Goal: Task Accomplishment & Management: Use online tool/utility

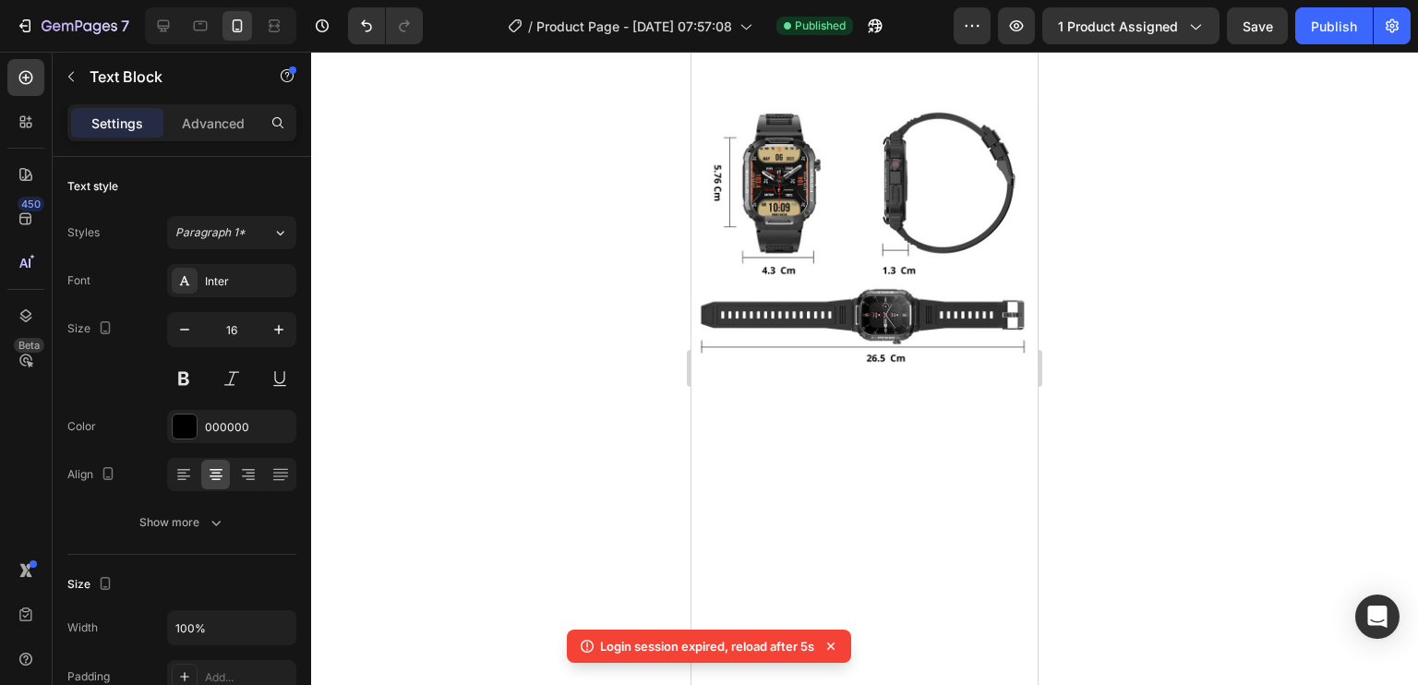
scroll to position [3676, 0]
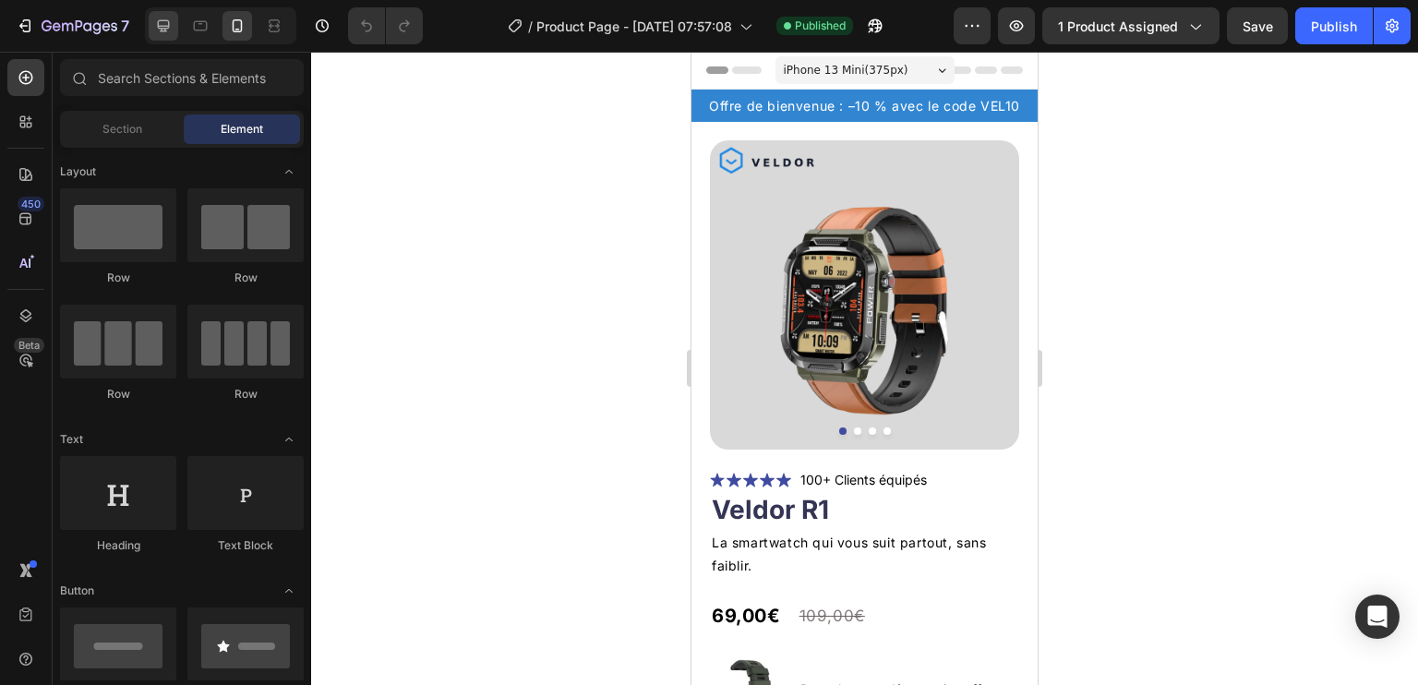
click at [162, 30] on icon at bounding box center [163, 26] width 18 height 18
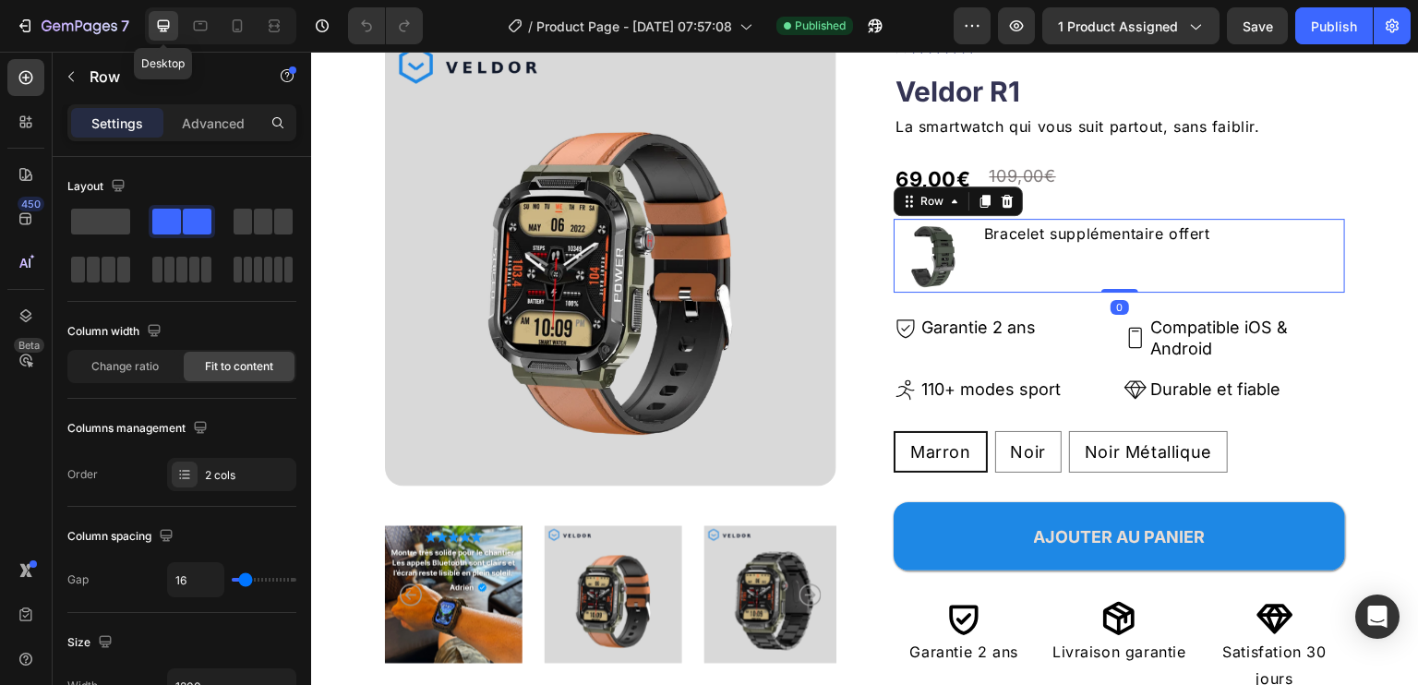
scroll to position [173, 0]
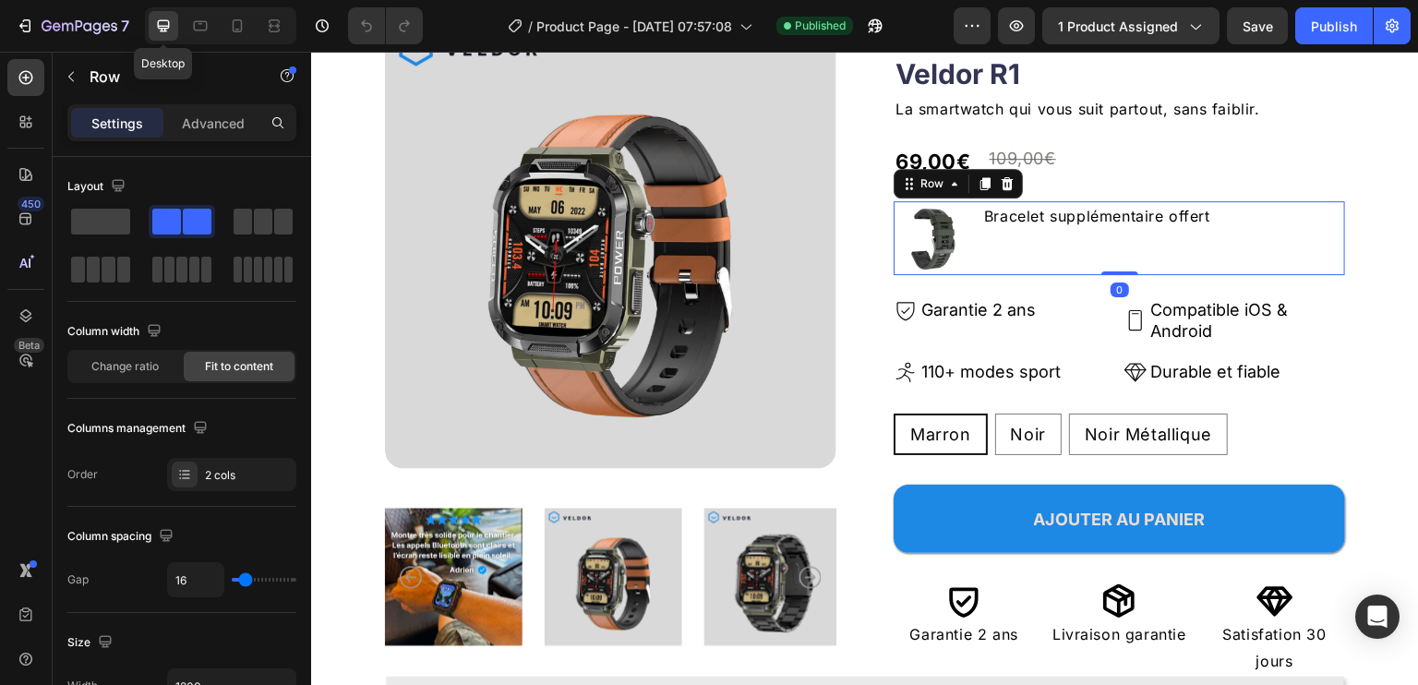
click at [1233, 316] on p "Compatible iOS & Android" at bounding box center [1247, 320] width 193 height 43
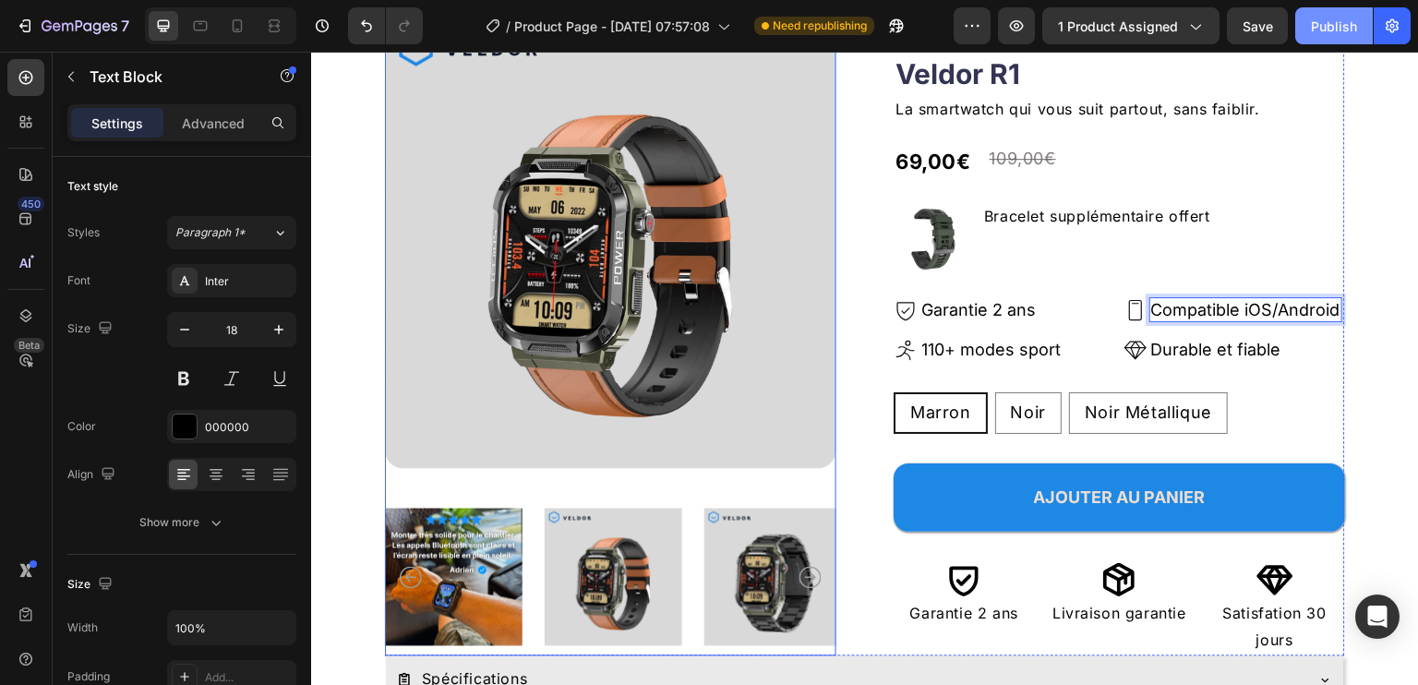
click at [1332, 30] on div "Publish" at bounding box center [1334, 26] width 46 height 19
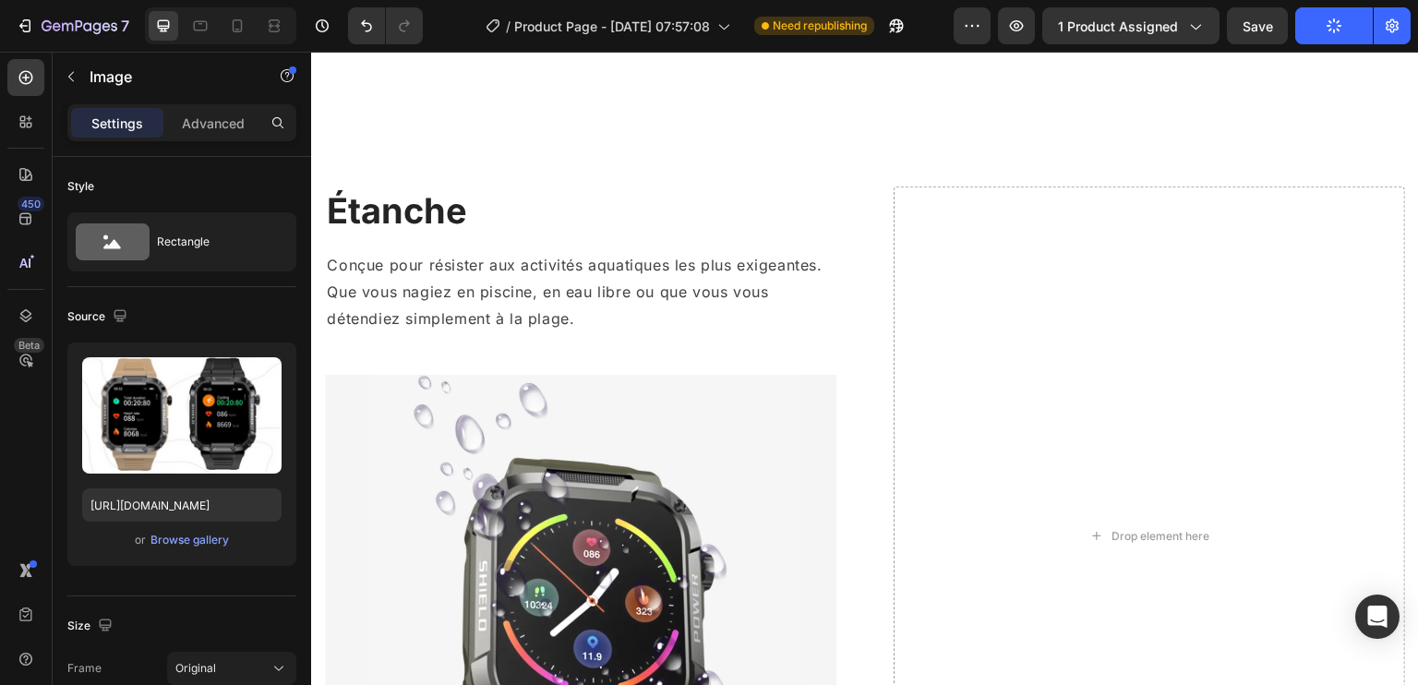
scroll to position [0, 0]
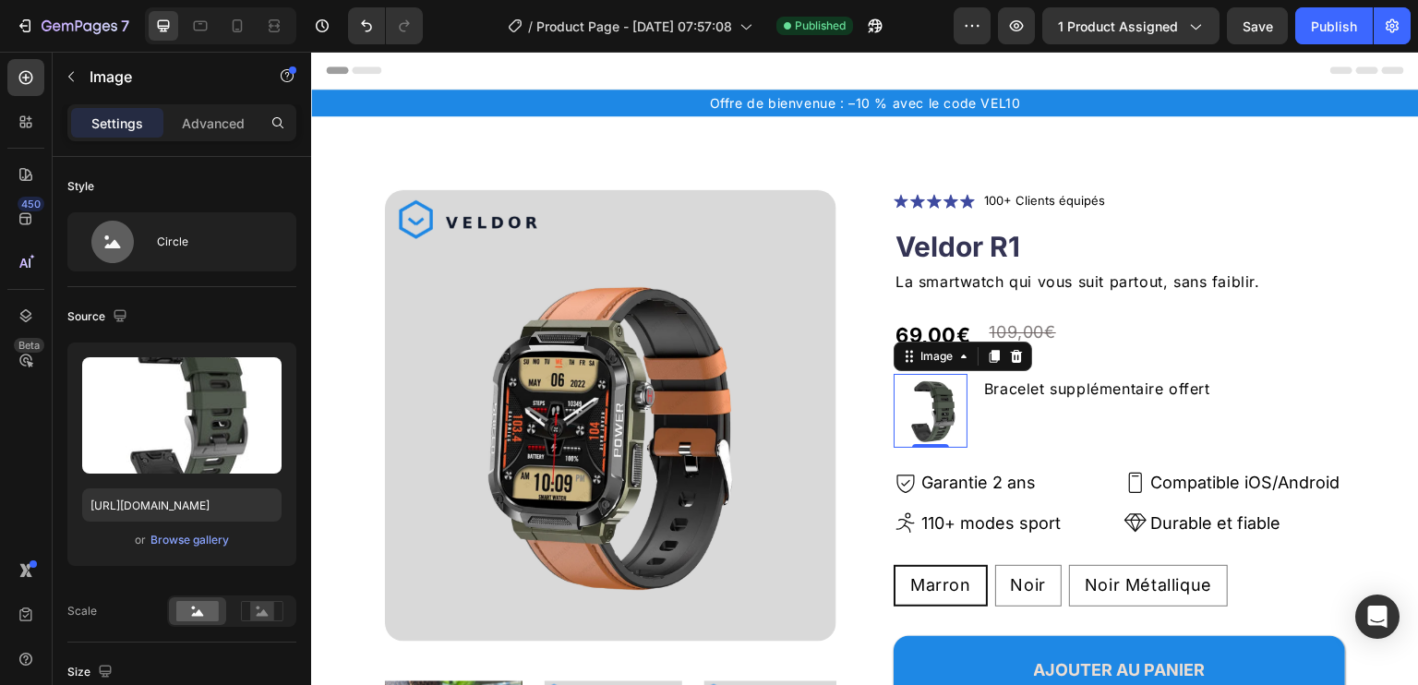
click at [1302, 348] on div "69,00€ Product Price Product Price 109,00€ Compare Price Compare Price Row" at bounding box center [1119, 336] width 451 height 41
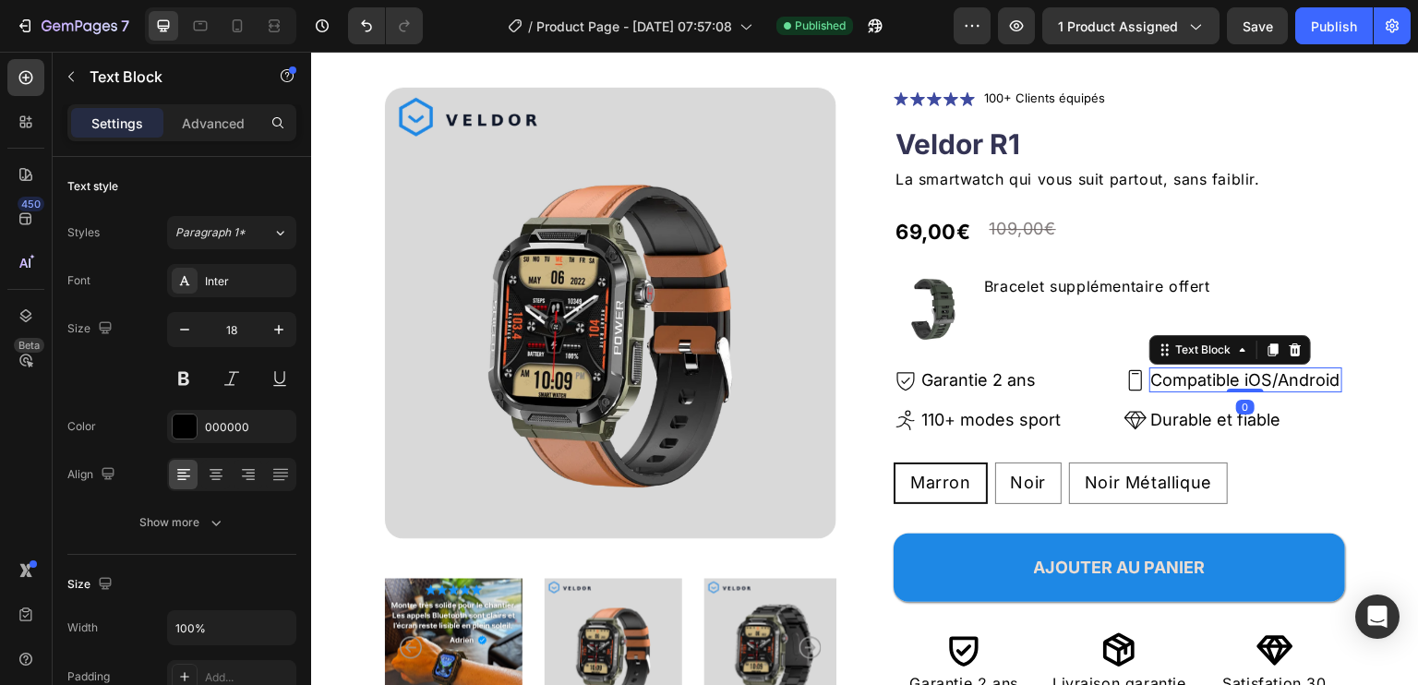
scroll to position [103, 0]
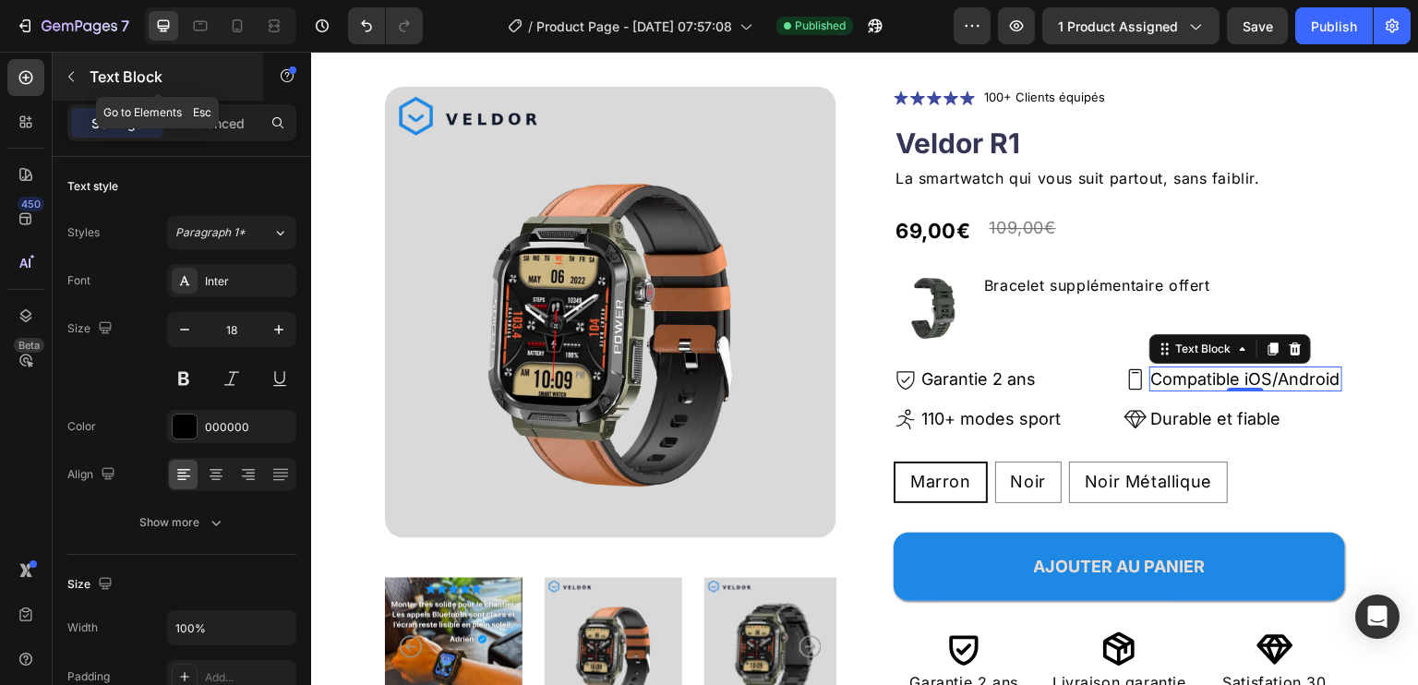
click at [76, 74] on icon "button" at bounding box center [71, 76] width 15 height 15
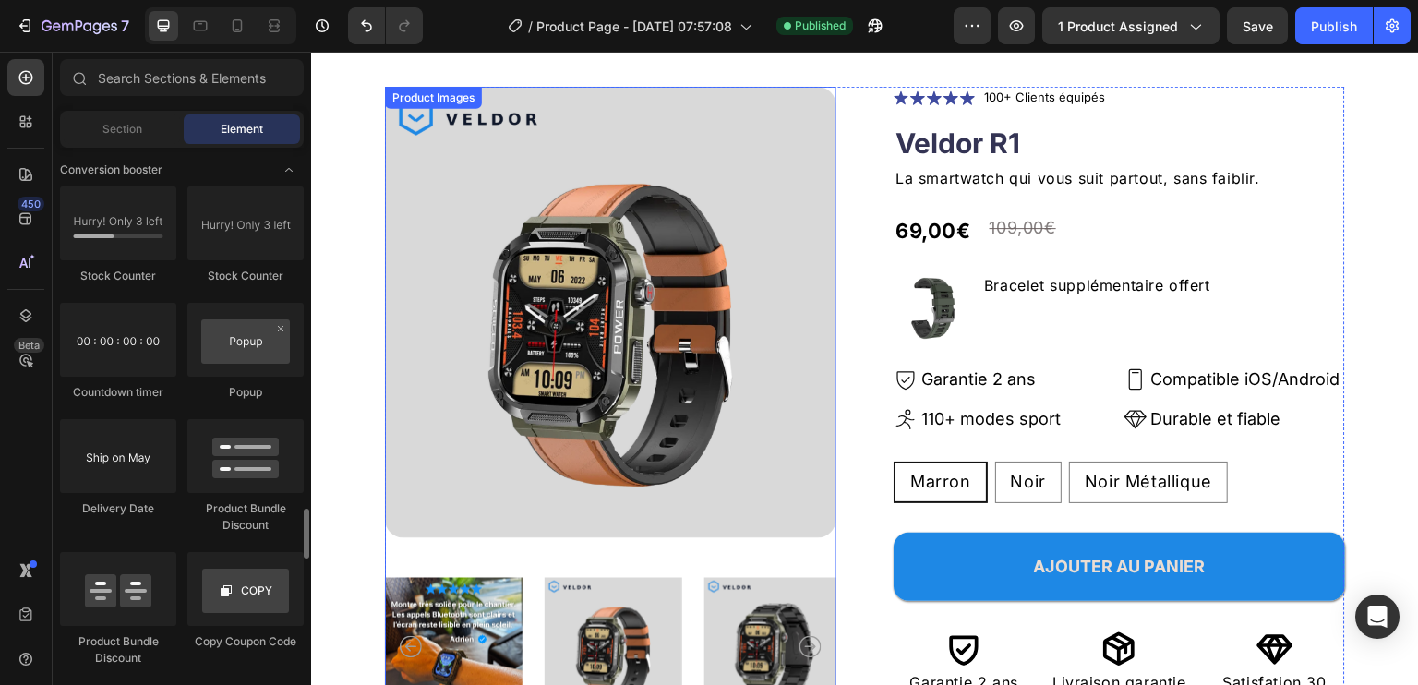
scroll to position [3788, 0]
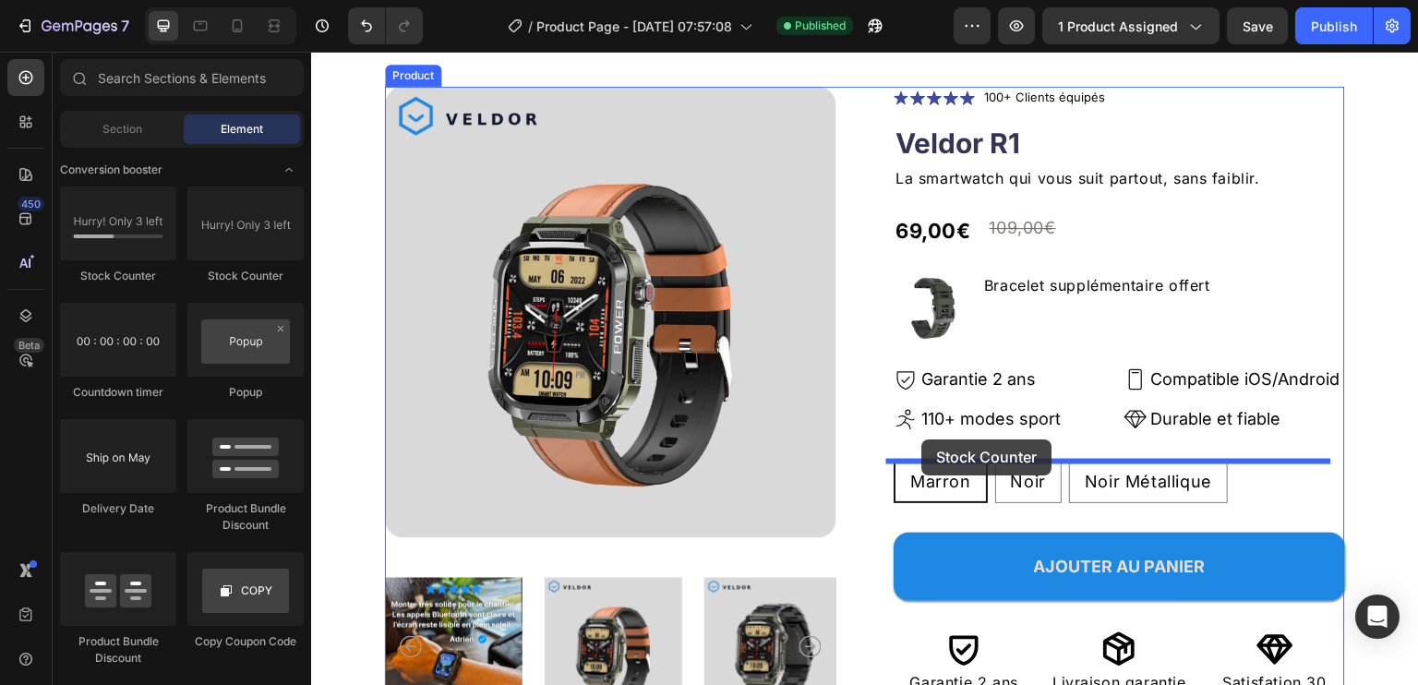
drag, startPoint x: 447, startPoint y: 297, endPoint x: 922, endPoint y: 439, distance: 496.2
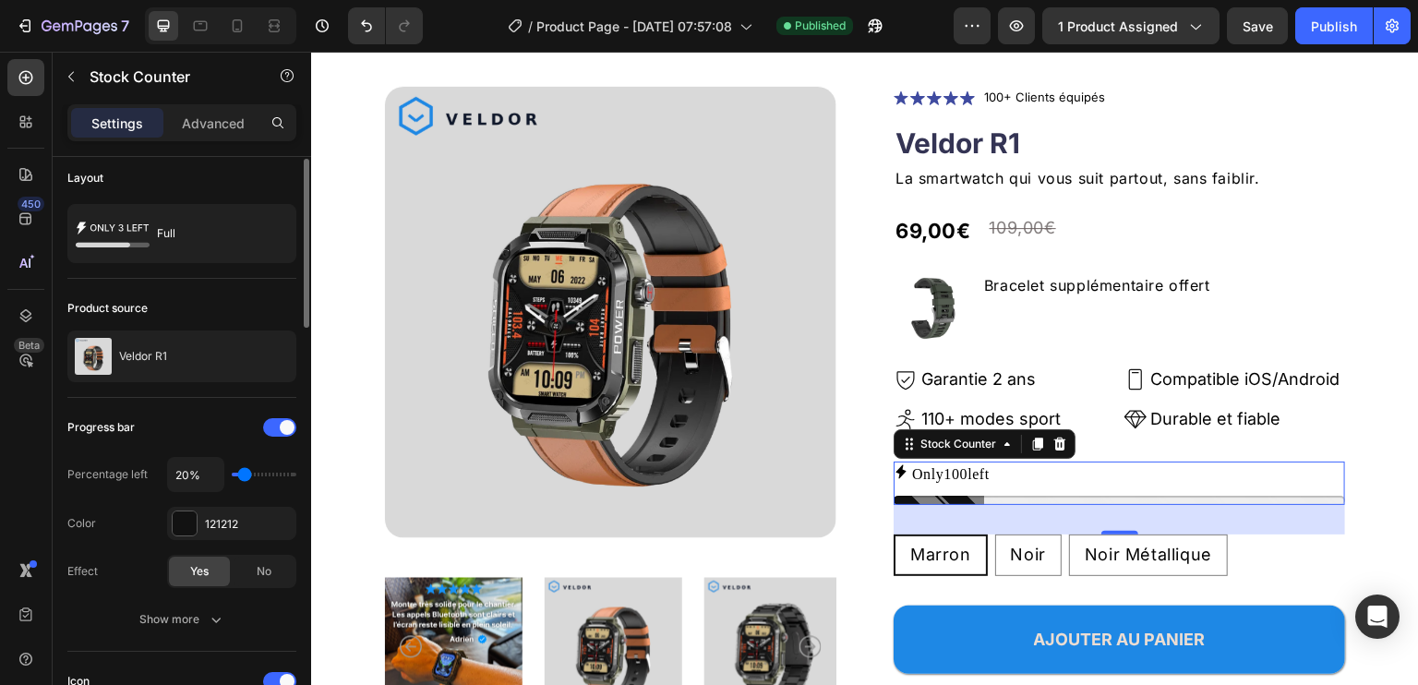
scroll to position [0, 0]
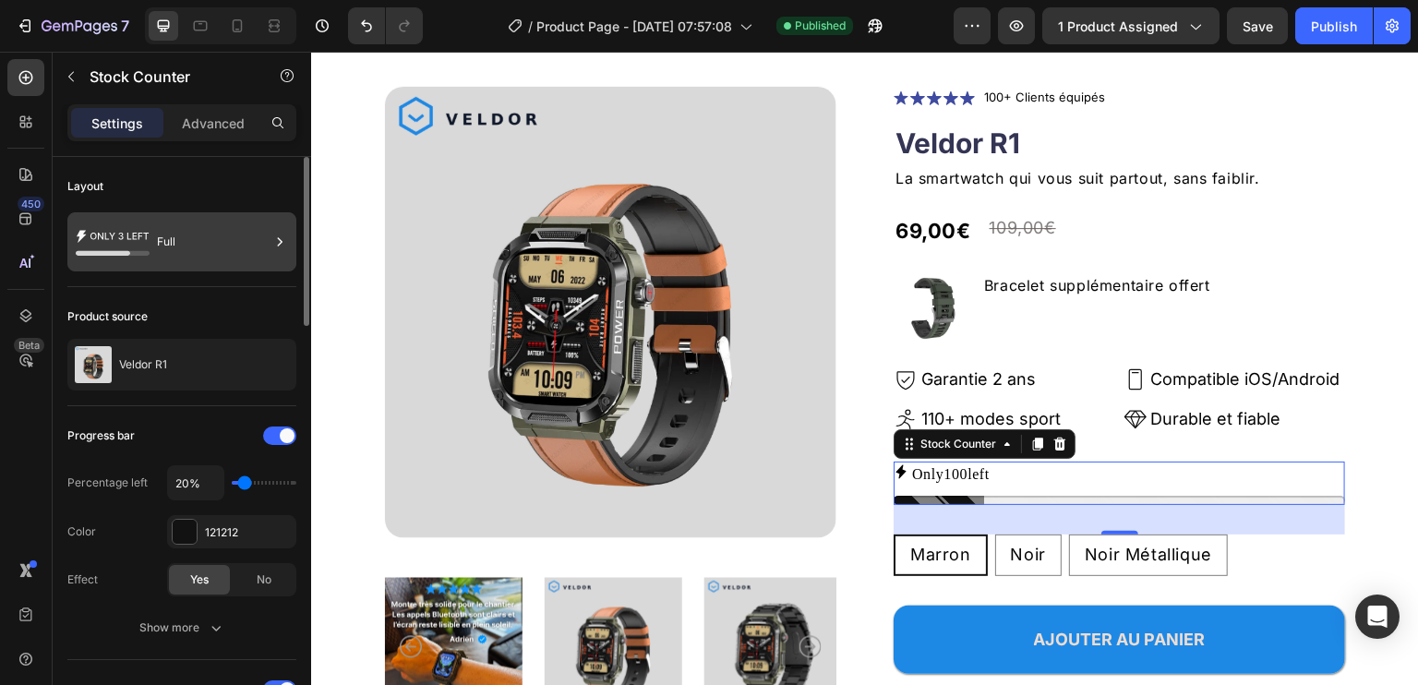
click at [143, 239] on icon at bounding box center [113, 242] width 74 height 42
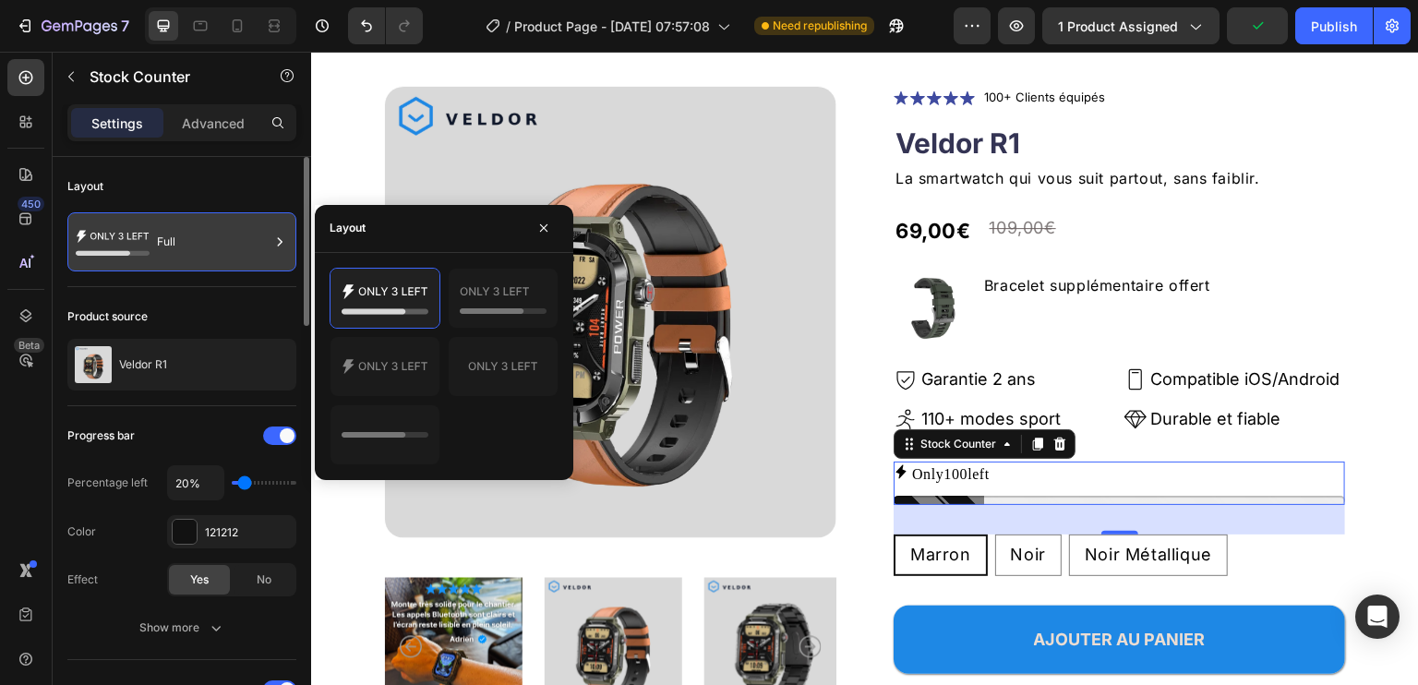
click at [143, 239] on icon at bounding box center [113, 242] width 74 height 42
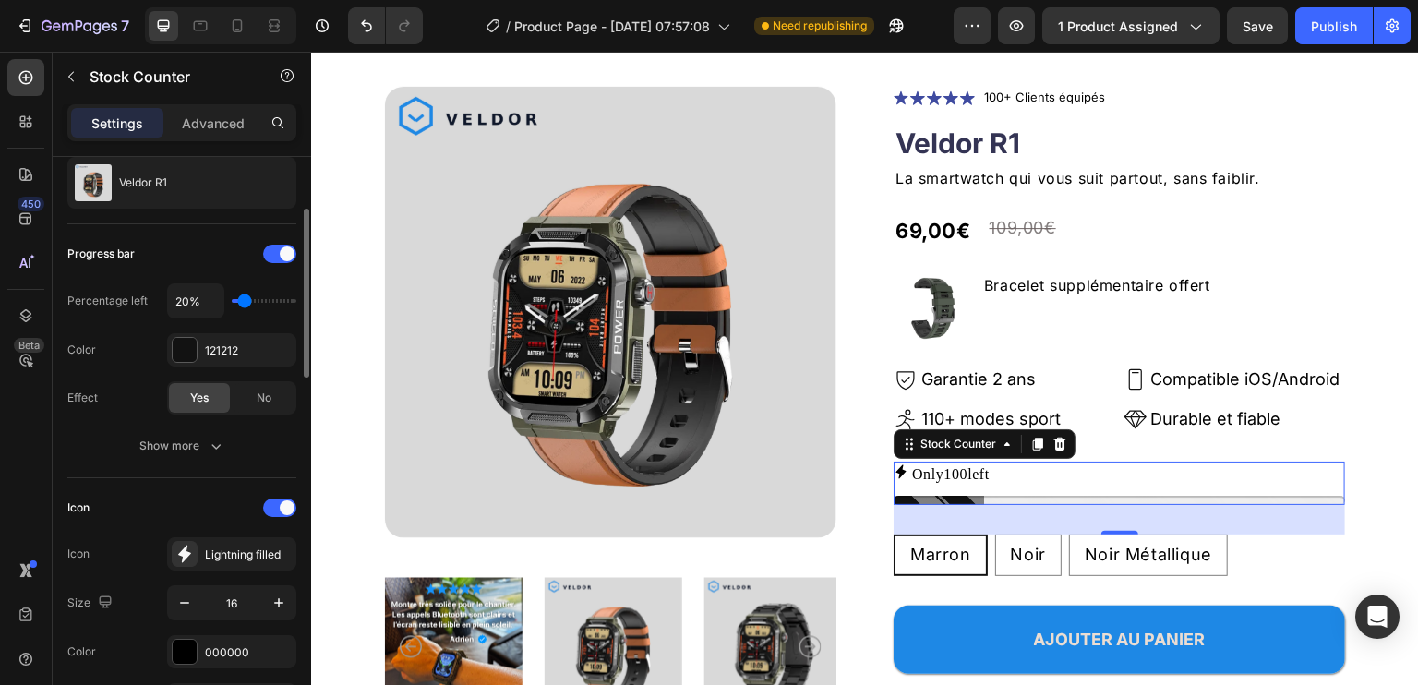
scroll to position [185, 0]
click at [189, 346] on div at bounding box center [185, 347] width 24 height 24
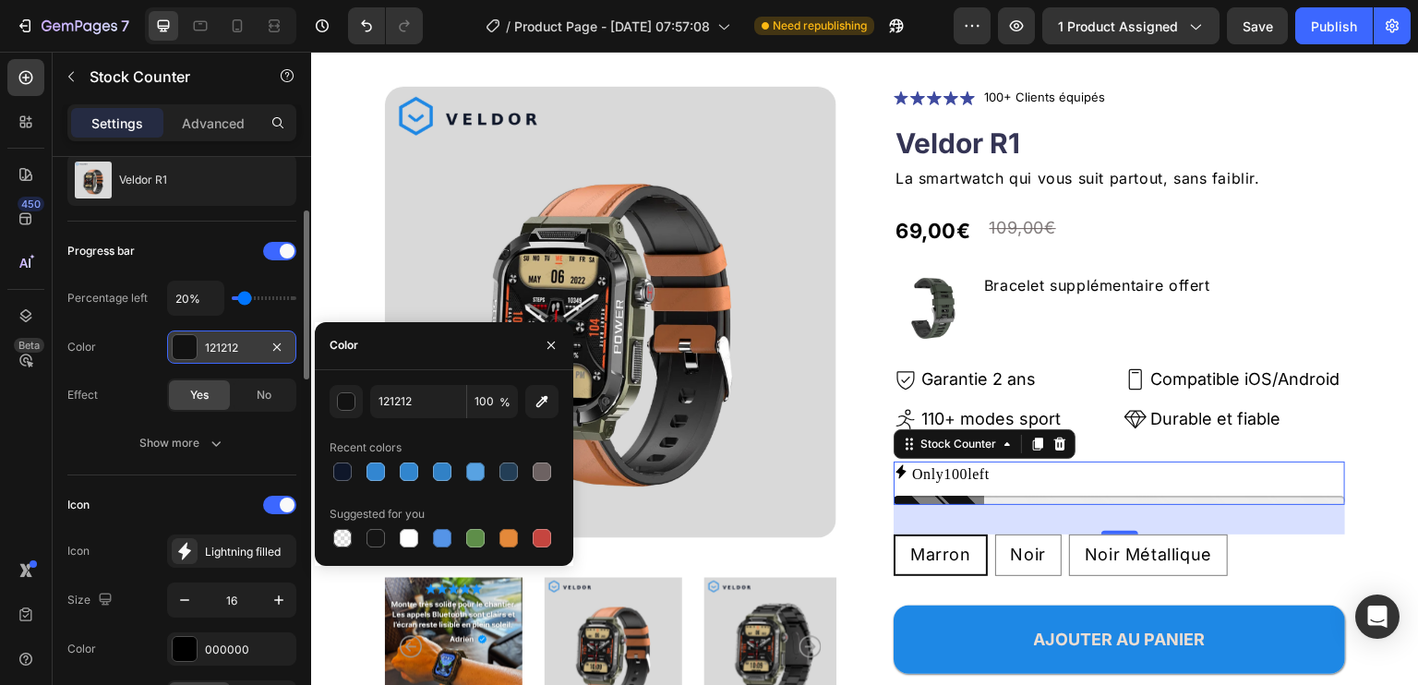
click at [189, 346] on div at bounding box center [185, 347] width 24 height 24
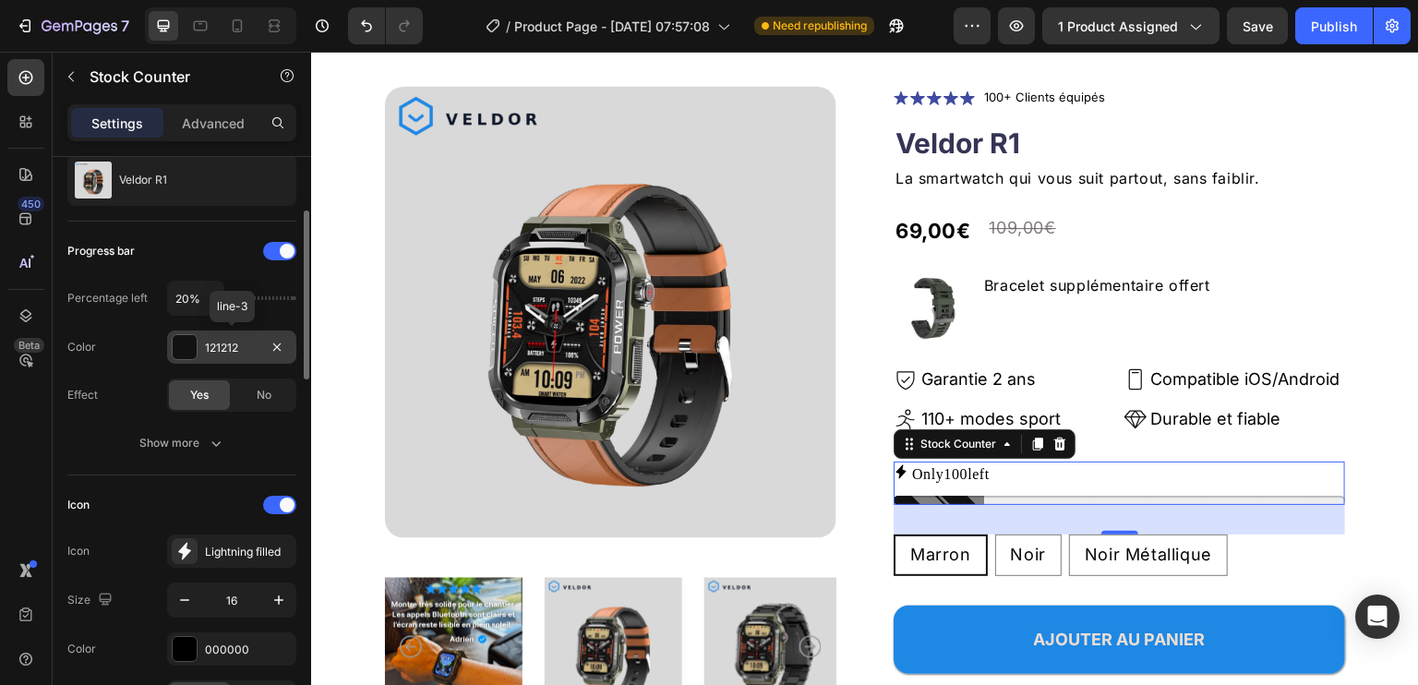
click at [189, 346] on div at bounding box center [185, 347] width 24 height 24
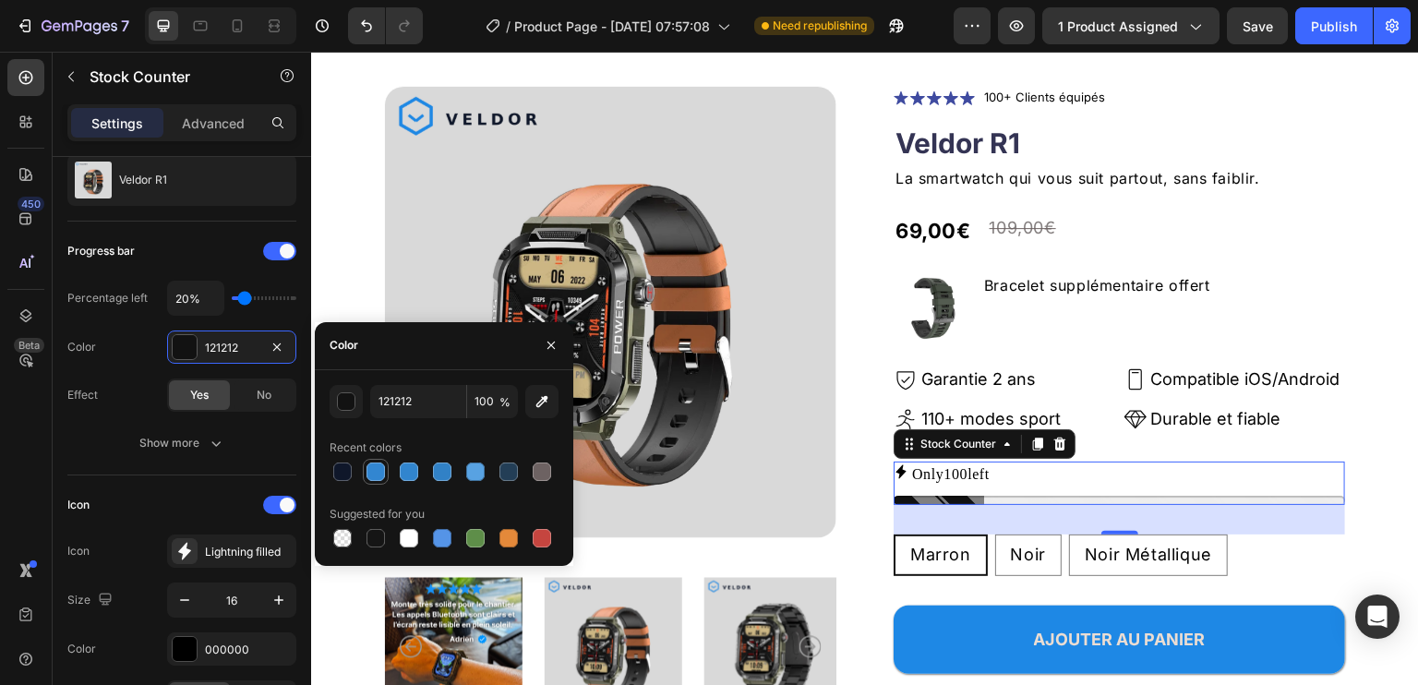
click at [377, 464] on div at bounding box center [375, 471] width 18 height 18
click at [377, 536] on div at bounding box center [375, 538] width 18 height 18
click at [377, 469] on div at bounding box center [375, 471] width 18 height 18
type input "3286D1"
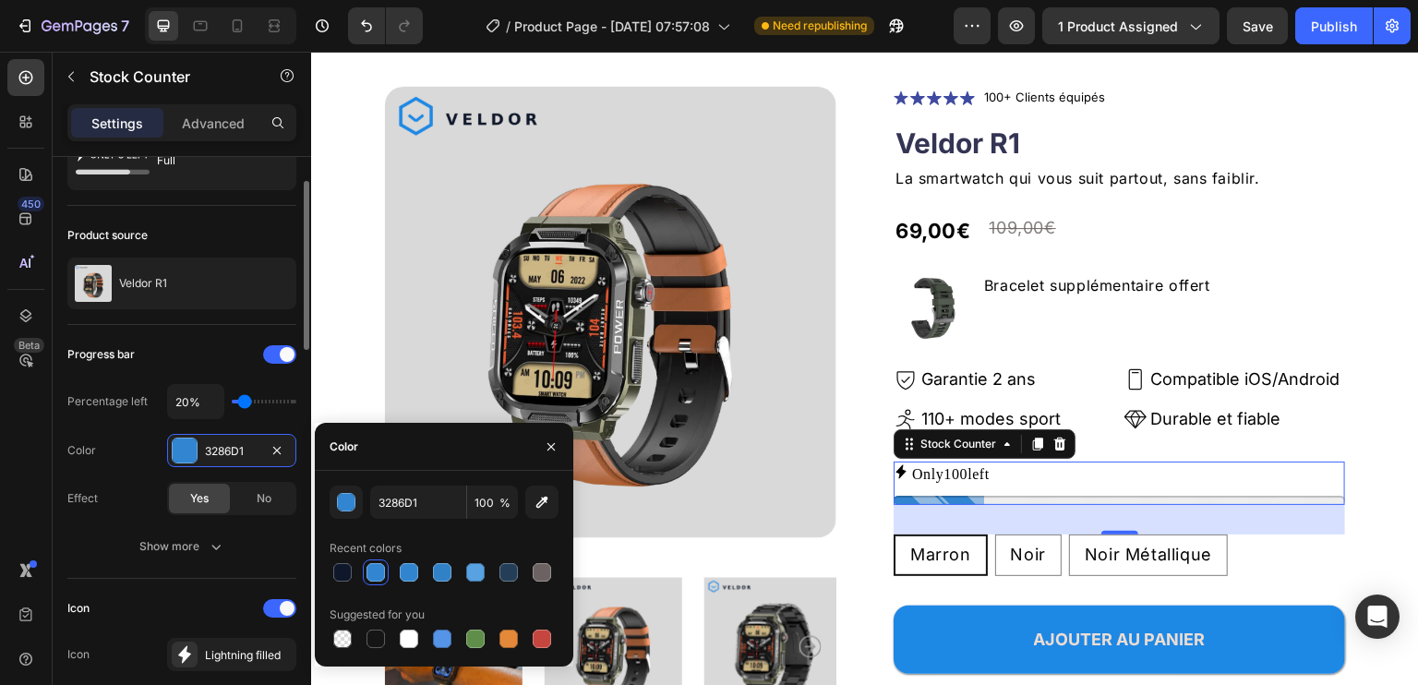
scroll to position [0, 0]
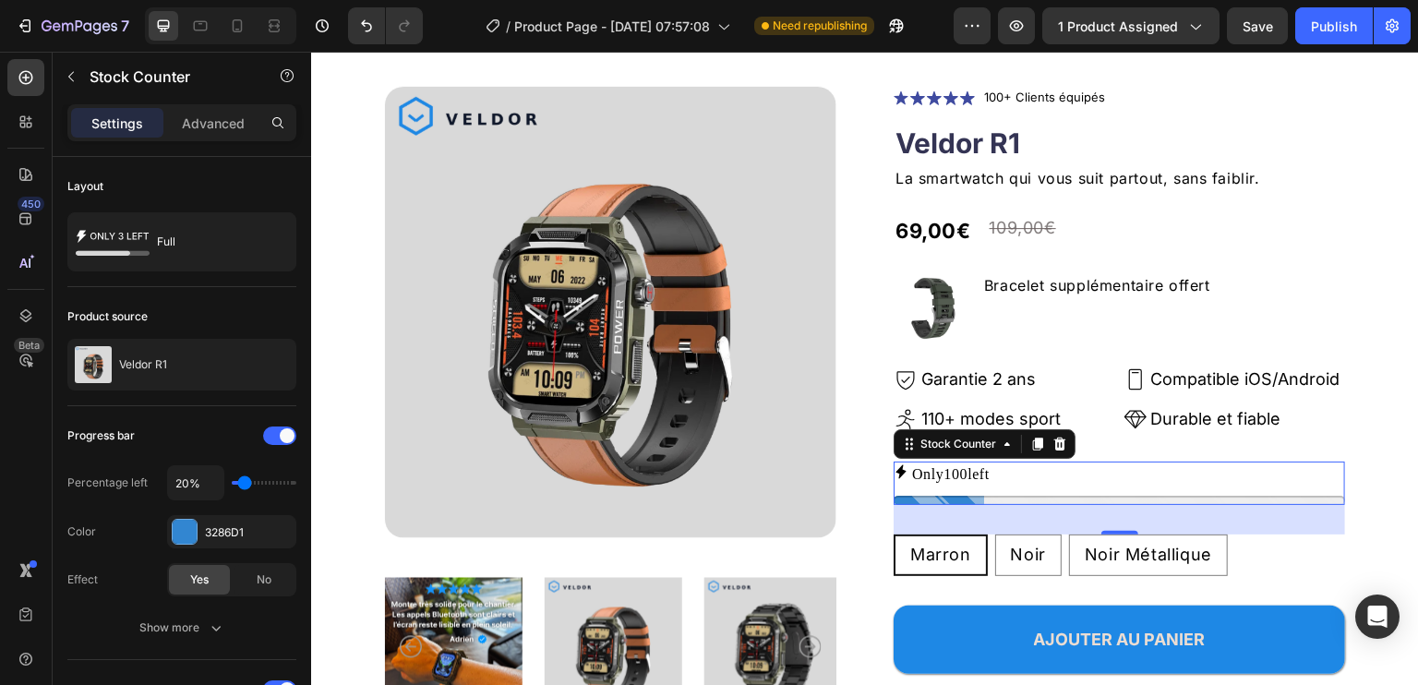
click at [926, 474] on p "Only 100 left" at bounding box center [951, 475] width 78 height 27
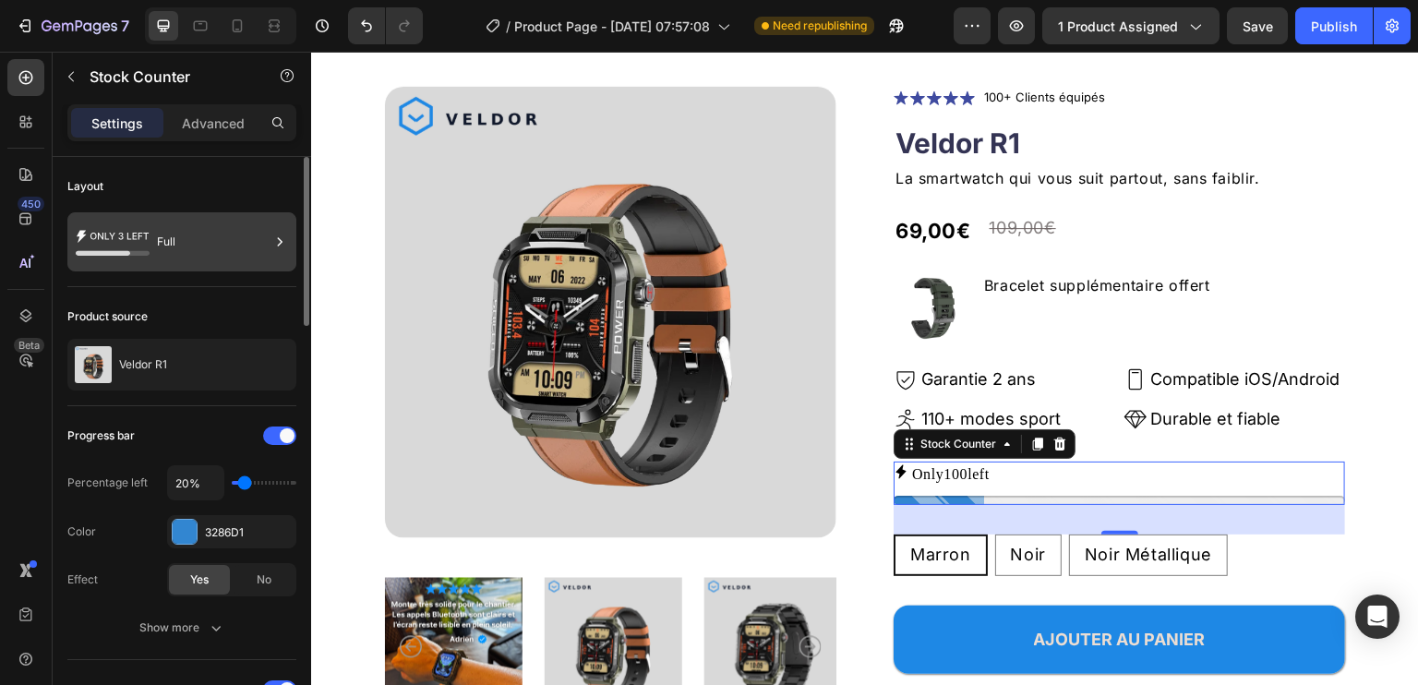
click at [159, 219] on div "Full" at bounding box center [181, 241] width 229 height 59
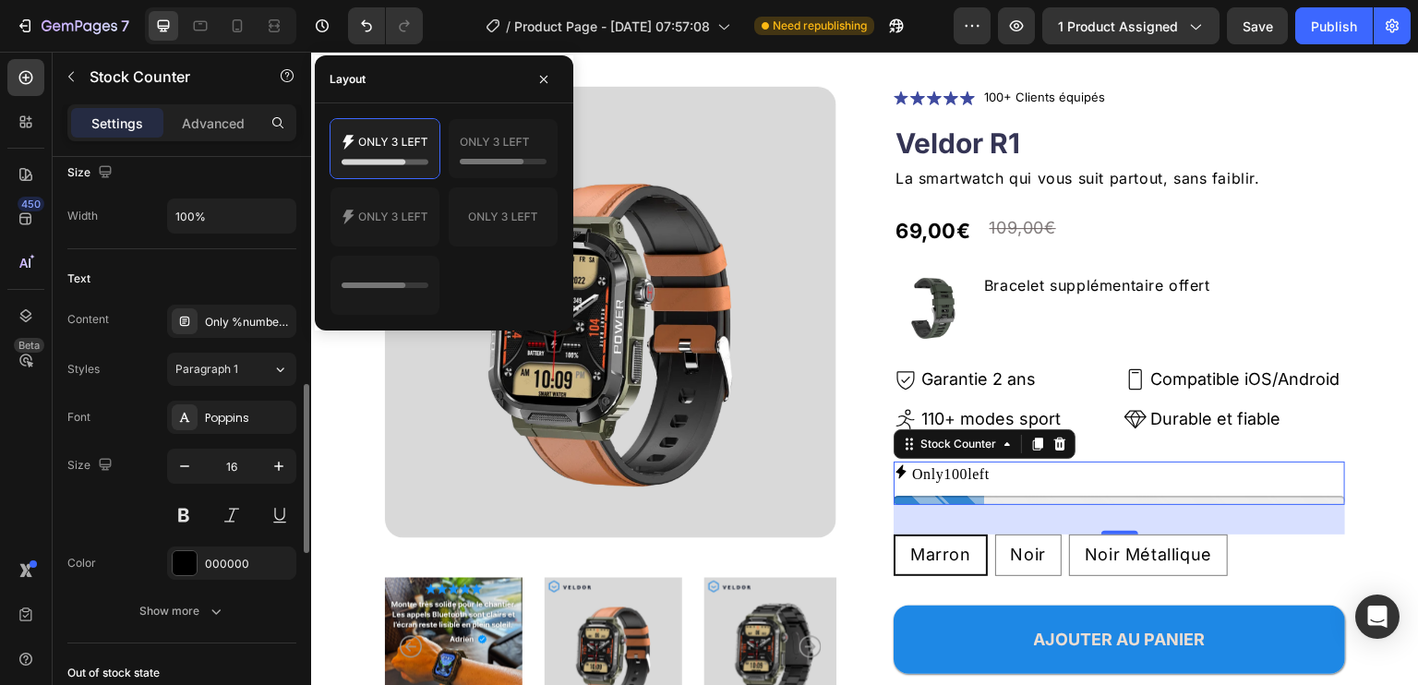
scroll to position [774, 0]
click at [229, 306] on div "Only %number% left" at bounding box center [231, 317] width 129 height 33
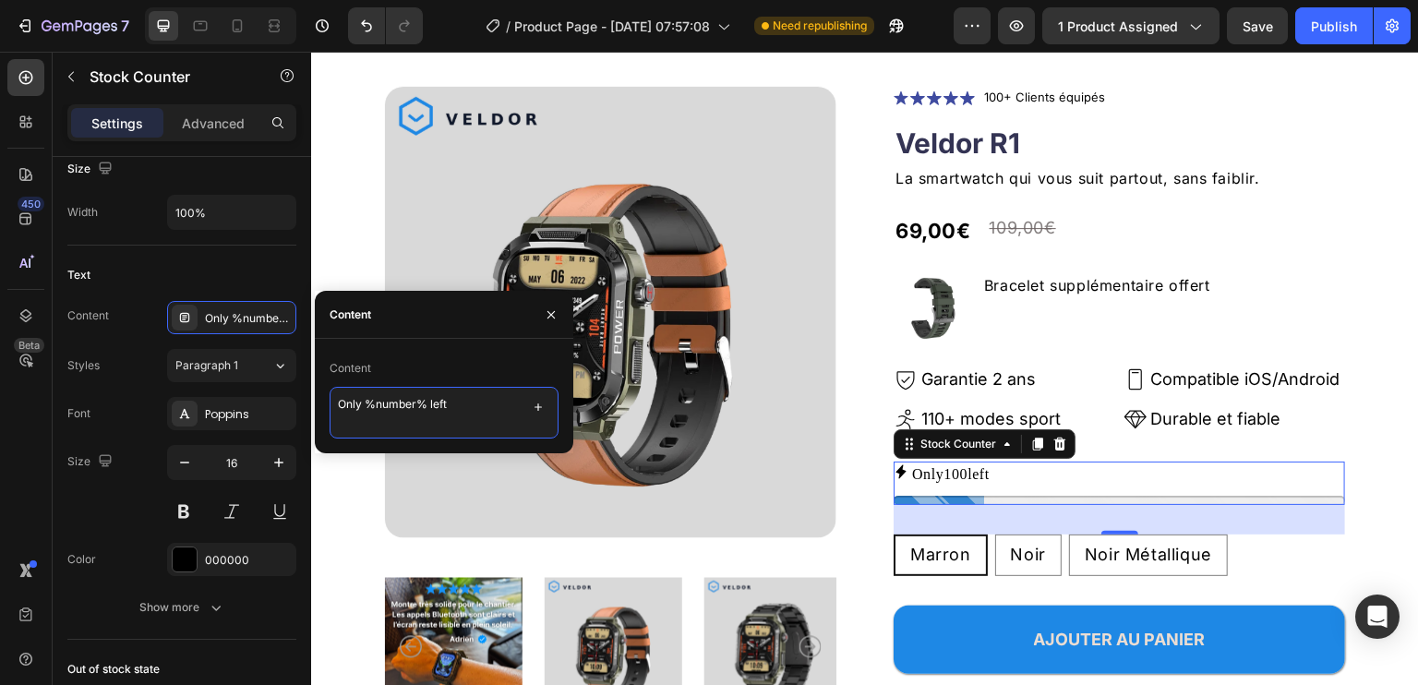
click at [354, 405] on textarea "Only %number% left" at bounding box center [444, 413] width 229 height 52
click at [491, 401] on textarea "Plus que %number% left" at bounding box center [444, 413] width 229 height 52
click at [394, 402] on textarea "Plus que 10 unités disponibles" at bounding box center [444, 413] width 229 height 52
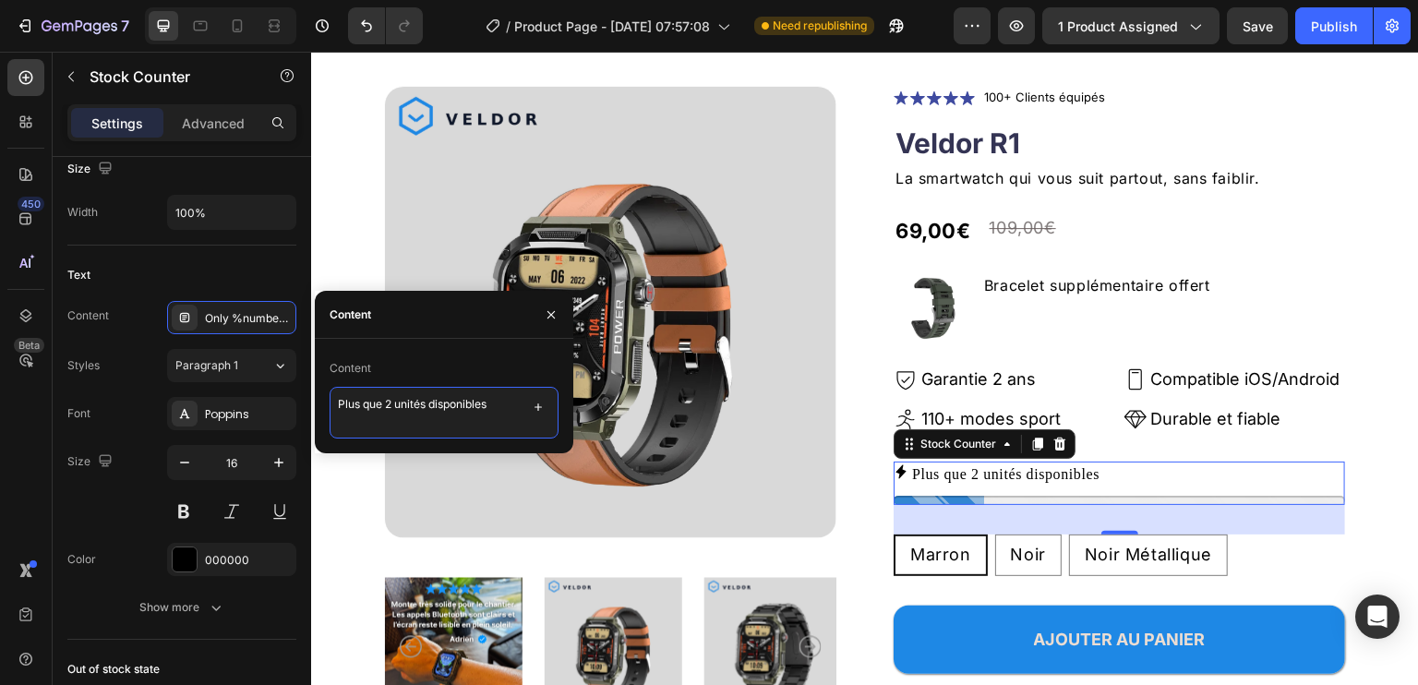
type textarea "Plus que 20 unités disponibles"
click at [1314, 26] on div "Publish" at bounding box center [1334, 26] width 46 height 19
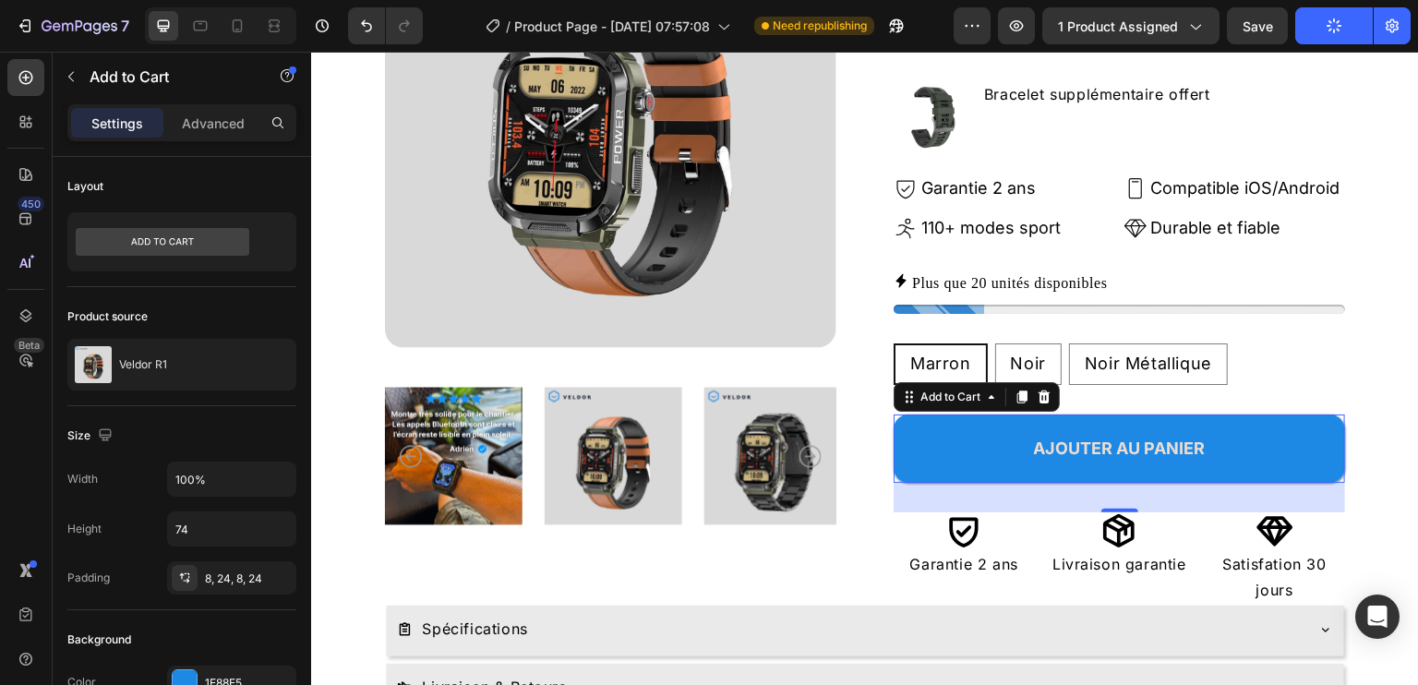
scroll to position [295, 0]
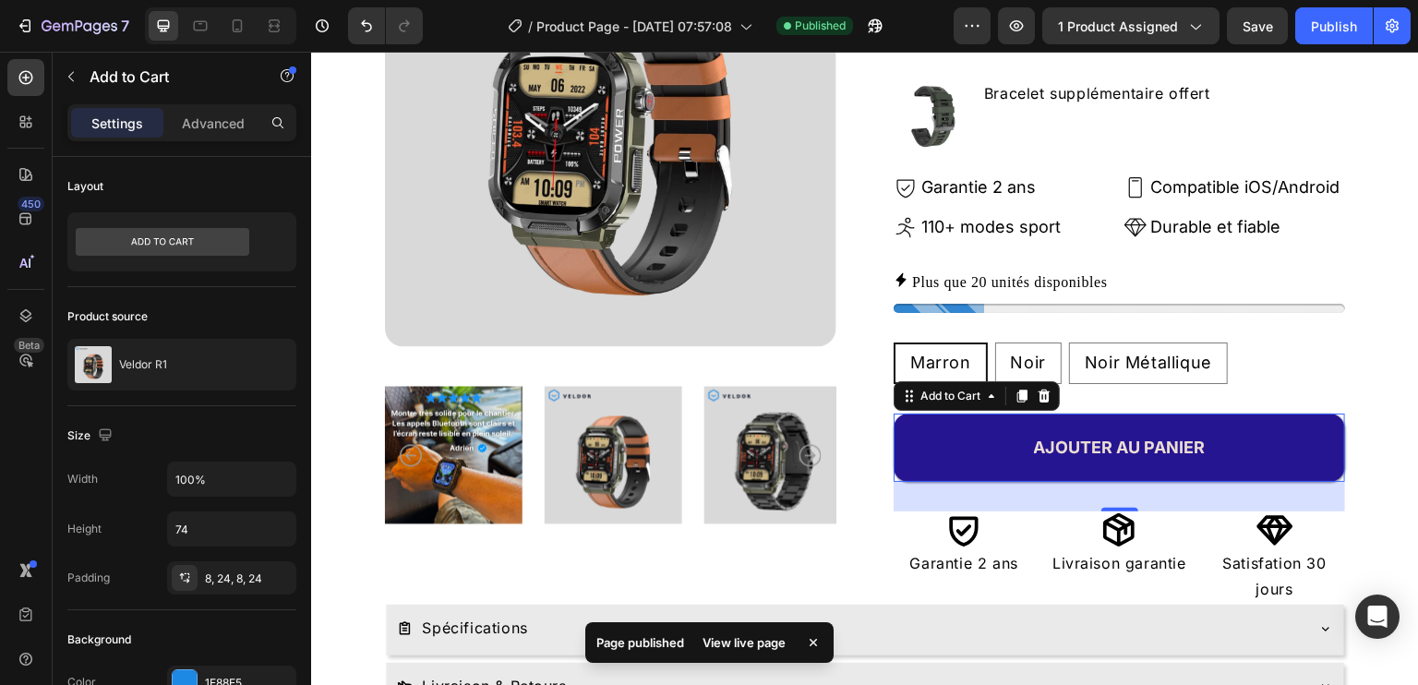
click at [1309, 435] on button "AJOUTER AU PANIER" at bounding box center [1119, 448] width 451 height 68
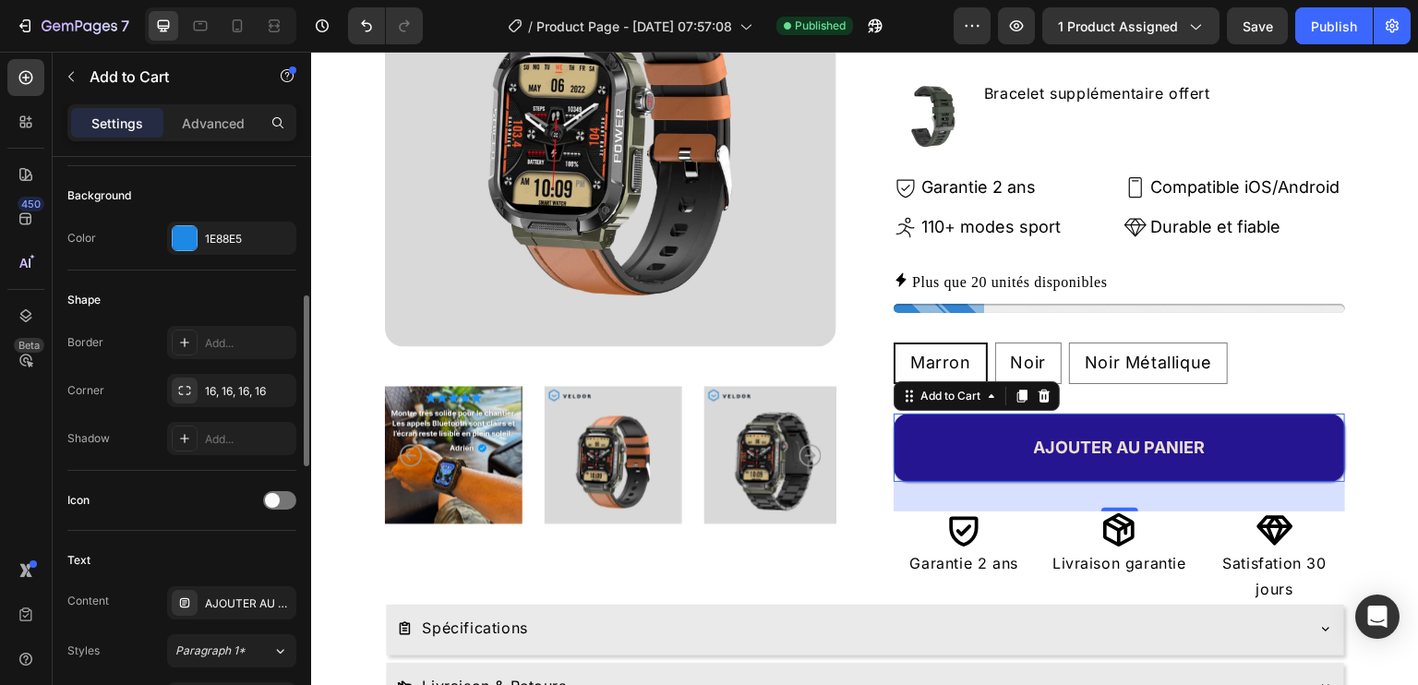
scroll to position [450, 0]
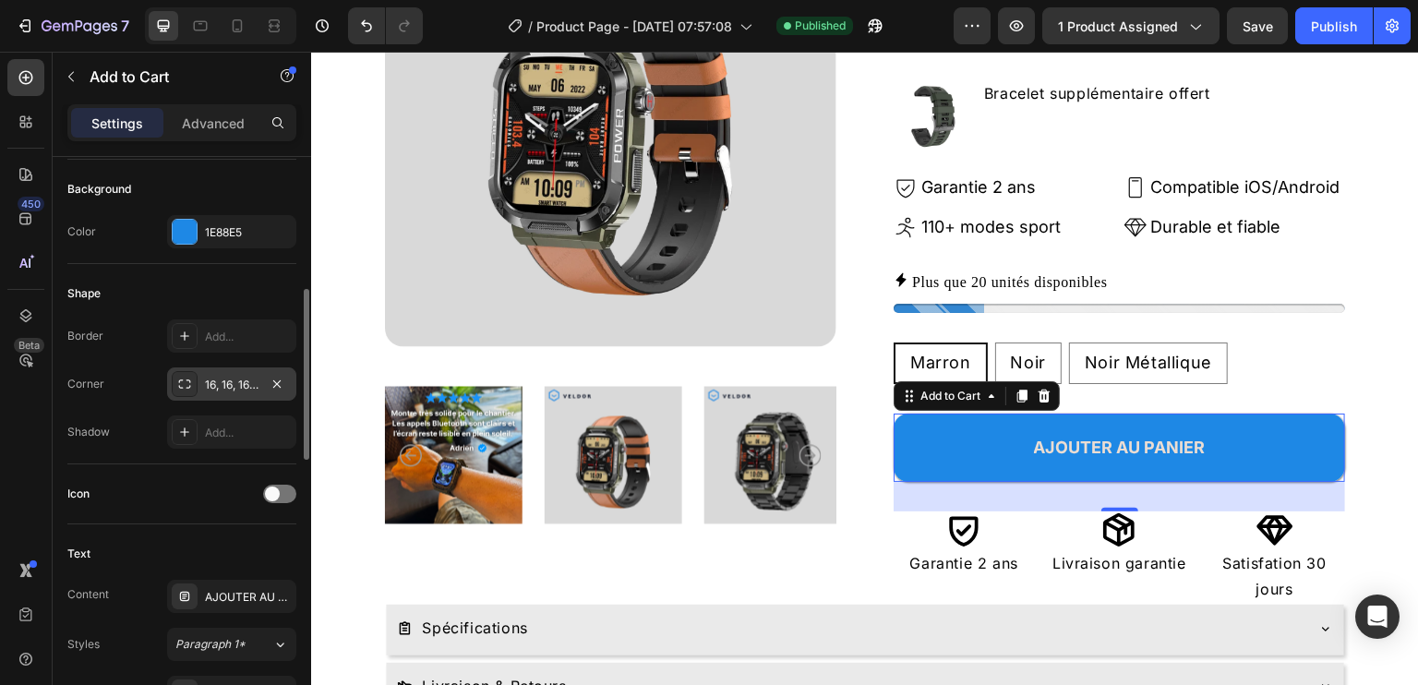
click at [227, 385] on div "16, 16, 16, 16" at bounding box center [232, 385] width 54 height 17
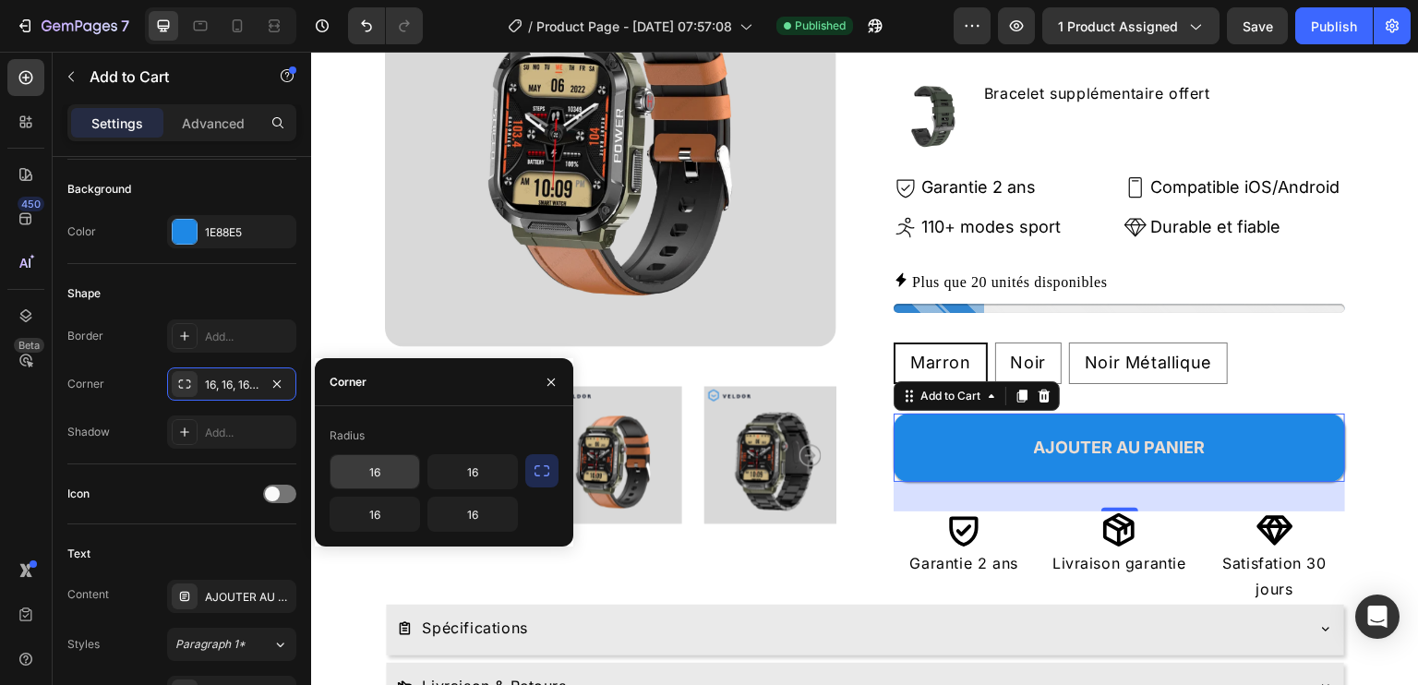
click at [385, 474] on input "16" at bounding box center [374, 471] width 89 height 33
type input "10"
click at [485, 464] on input "16" at bounding box center [472, 471] width 89 height 33
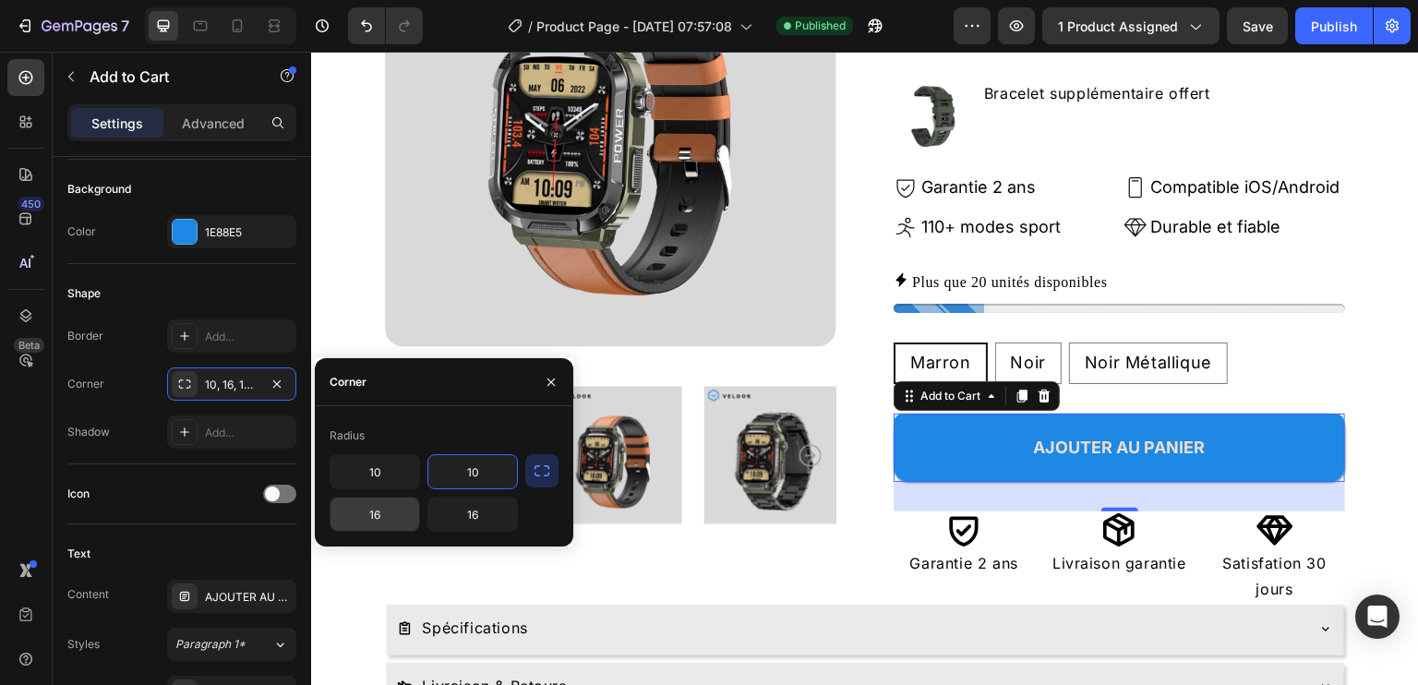
type input "10"
click at [371, 529] on input "16" at bounding box center [374, 514] width 89 height 33
type input "10"
click at [473, 509] on input "16" at bounding box center [472, 514] width 89 height 33
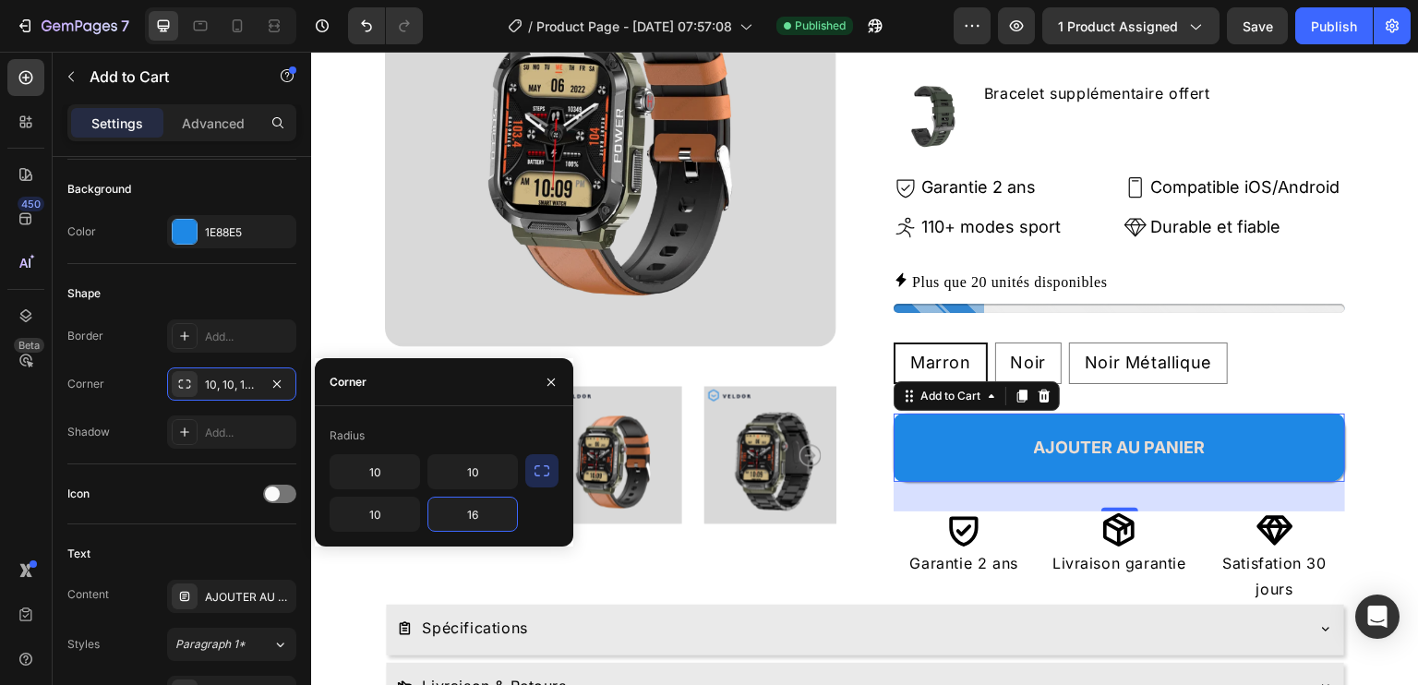
click at [473, 509] on input "16" at bounding box center [472, 514] width 89 height 33
type input "10"
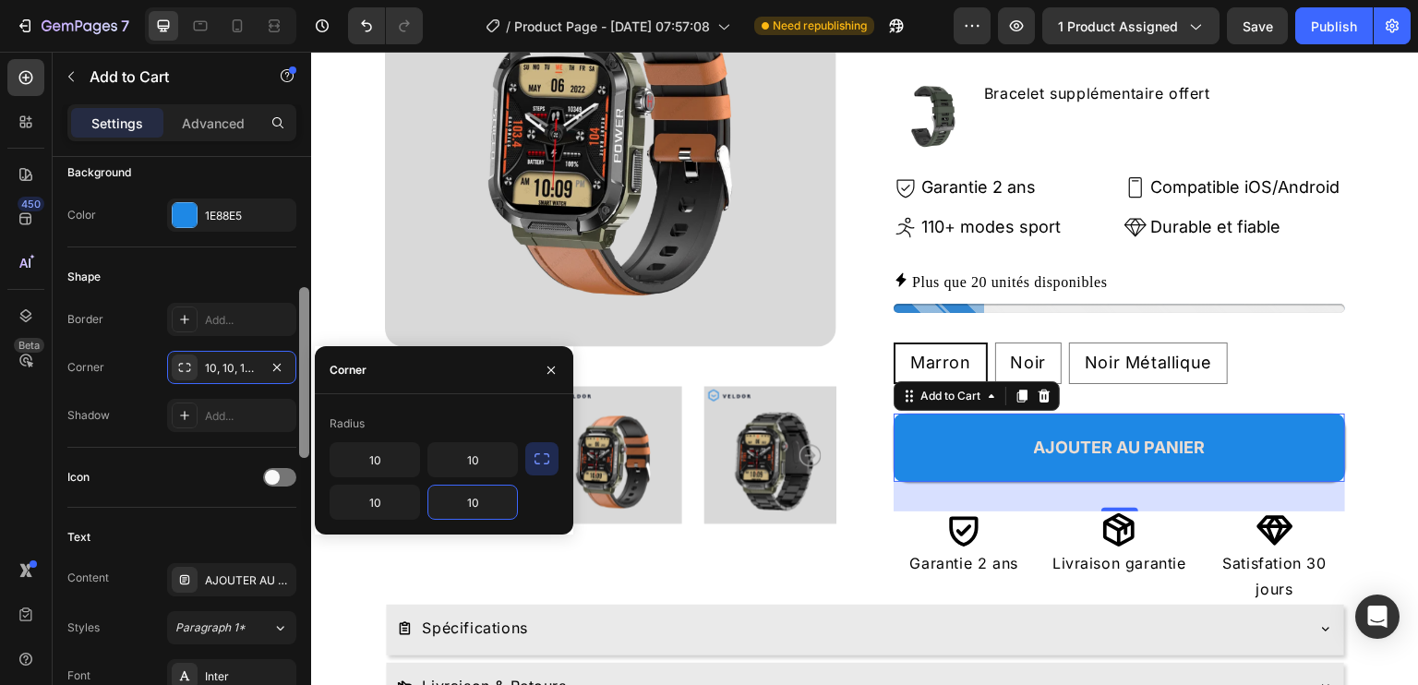
scroll to position [462, 0]
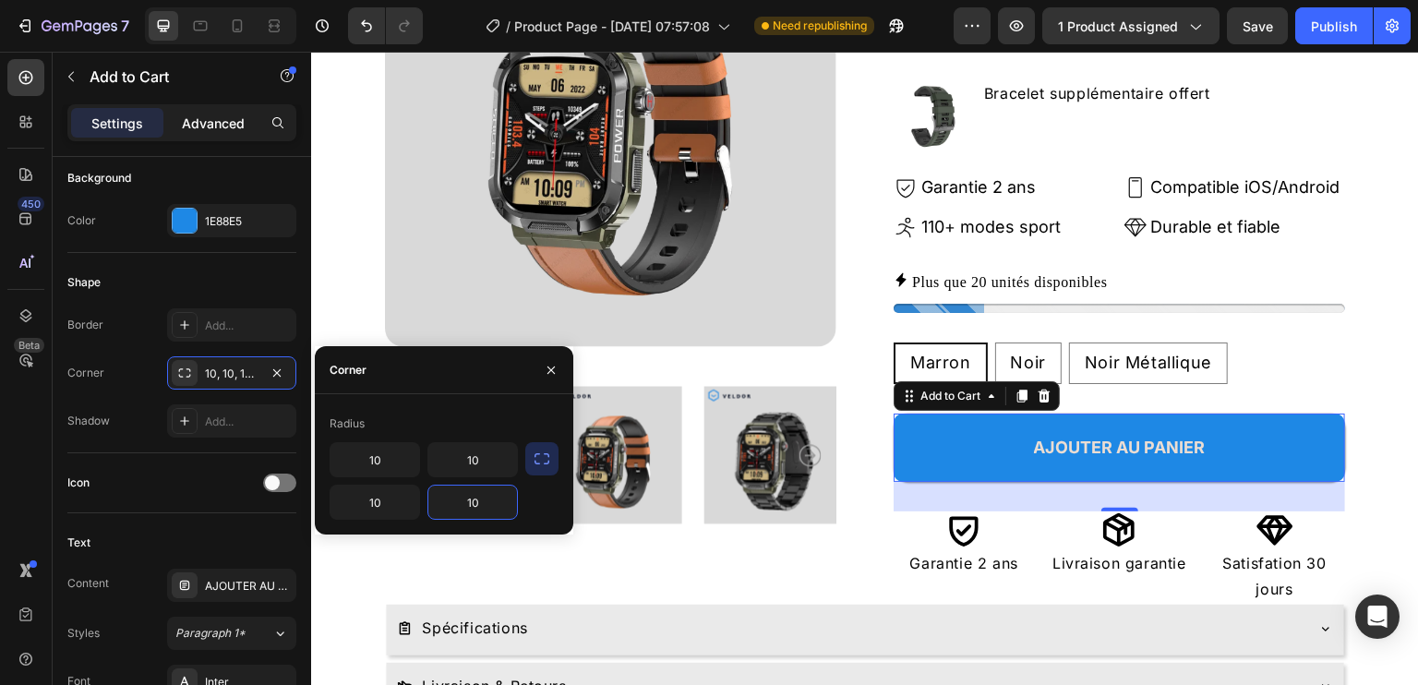
click at [211, 123] on p "Advanced" at bounding box center [213, 123] width 63 height 19
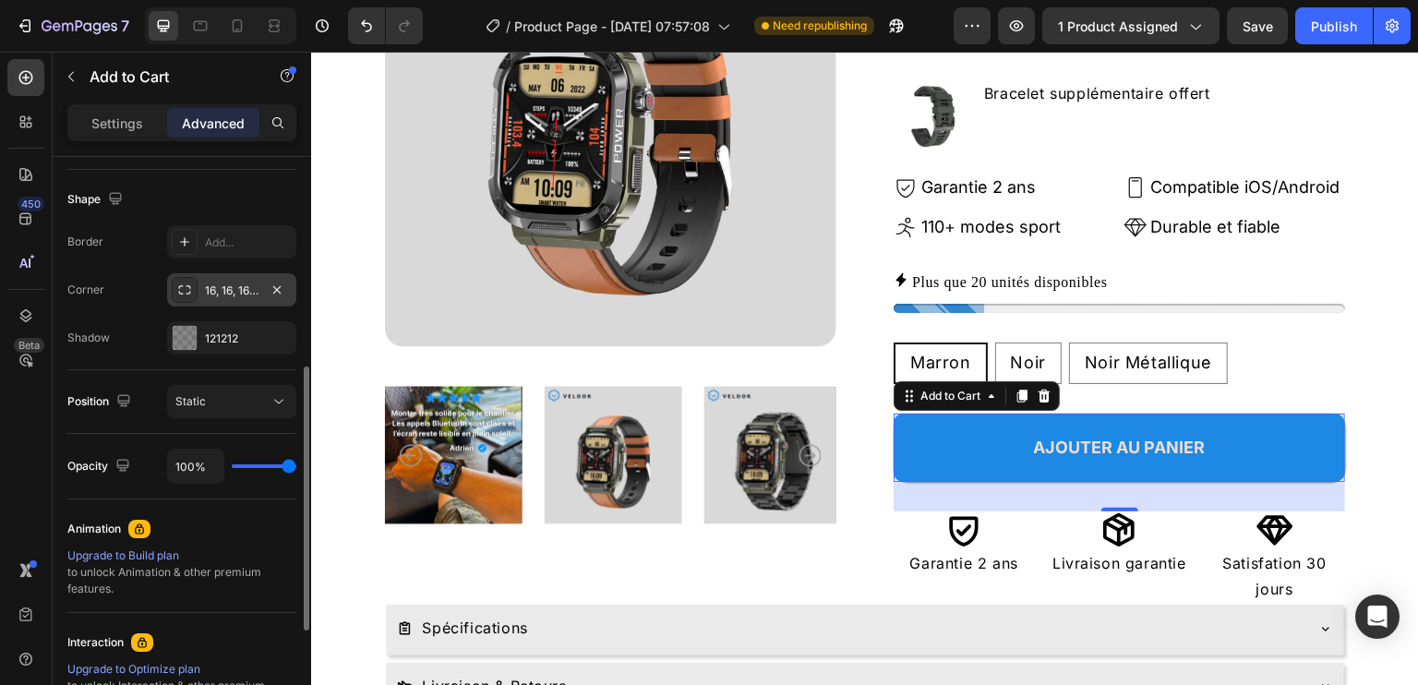
click at [235, 289] on div "16, 16, 16, 16" at bounding box center [232, 290] width 54 height 17
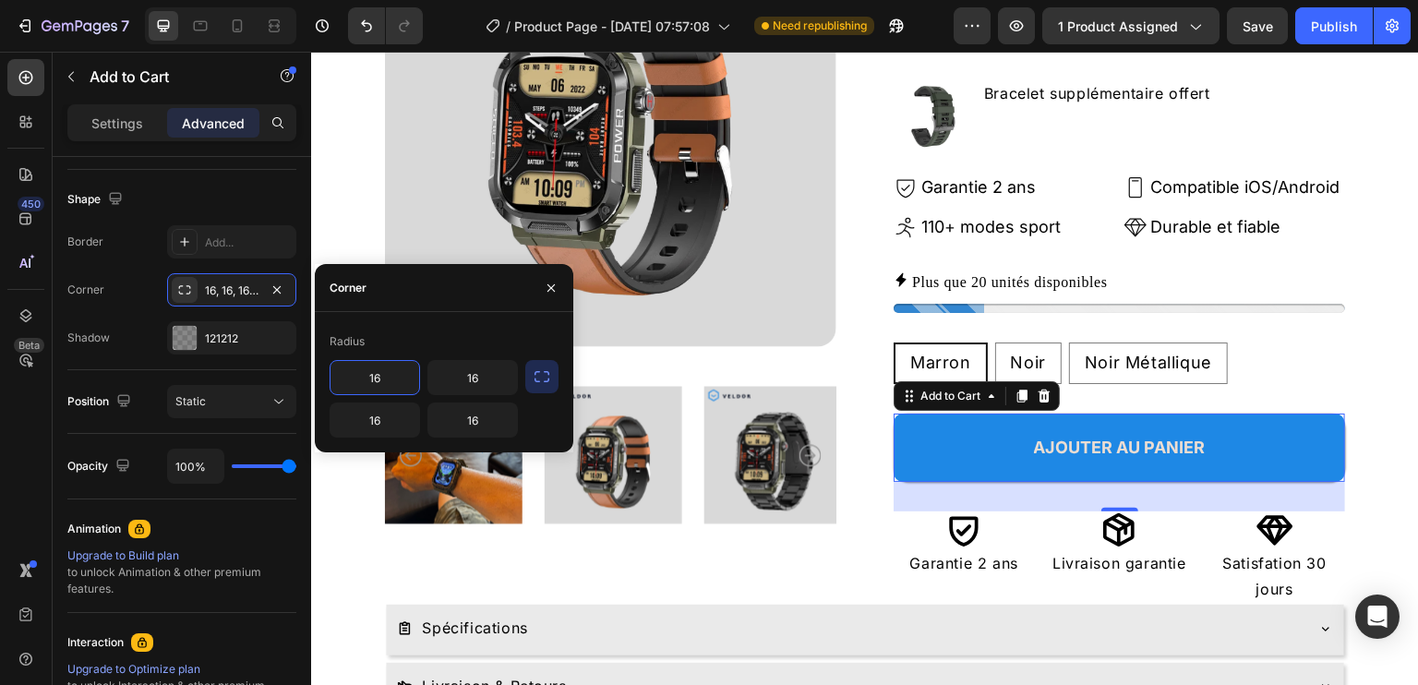
click at [392, 381] on input "16" at bounding box center [374, 377] width 89 height 33
type input "10"
click at [458, 377] on input "16" at bounding box center [472, 377] width 89 height 33
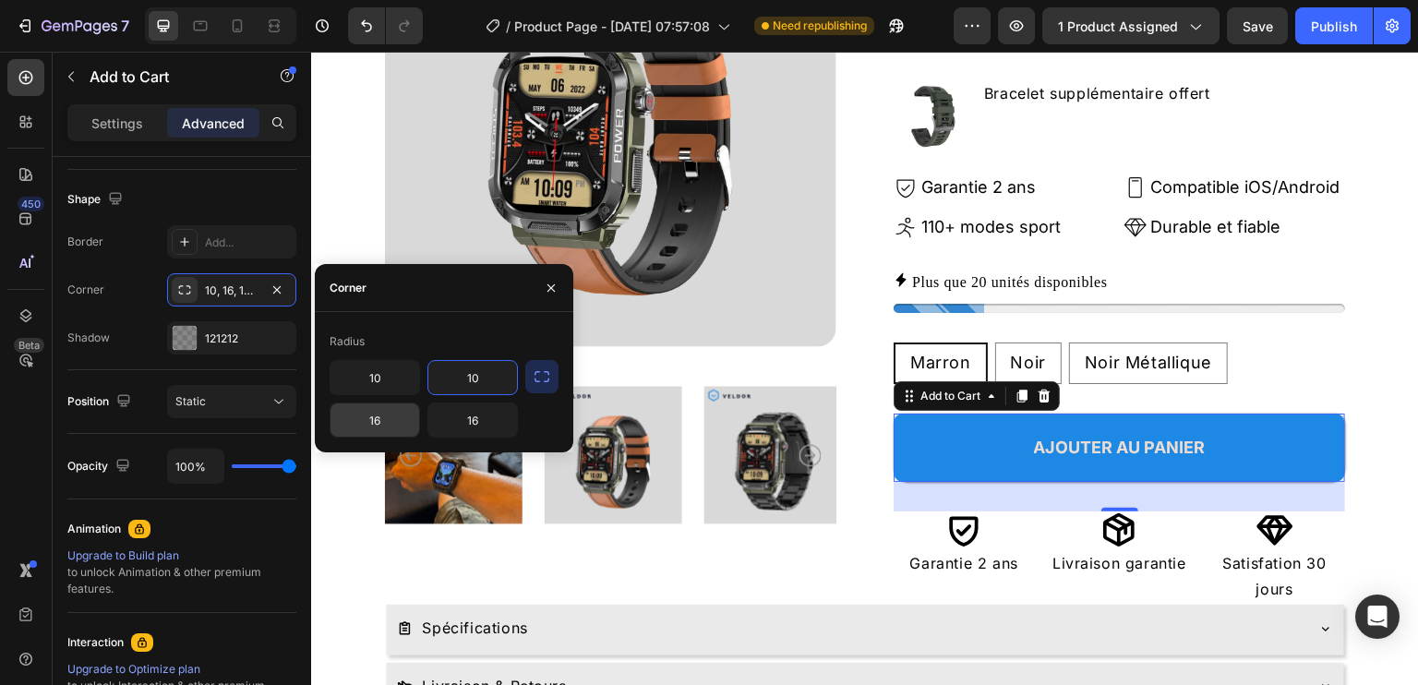
type input "10"
click at [379, 417] on input "16" at bounding box center [374, 419] width 89 height 33
type input "10"
click at [469, 416] on input "16" at bounding box center [472, 419] width 89 height 33
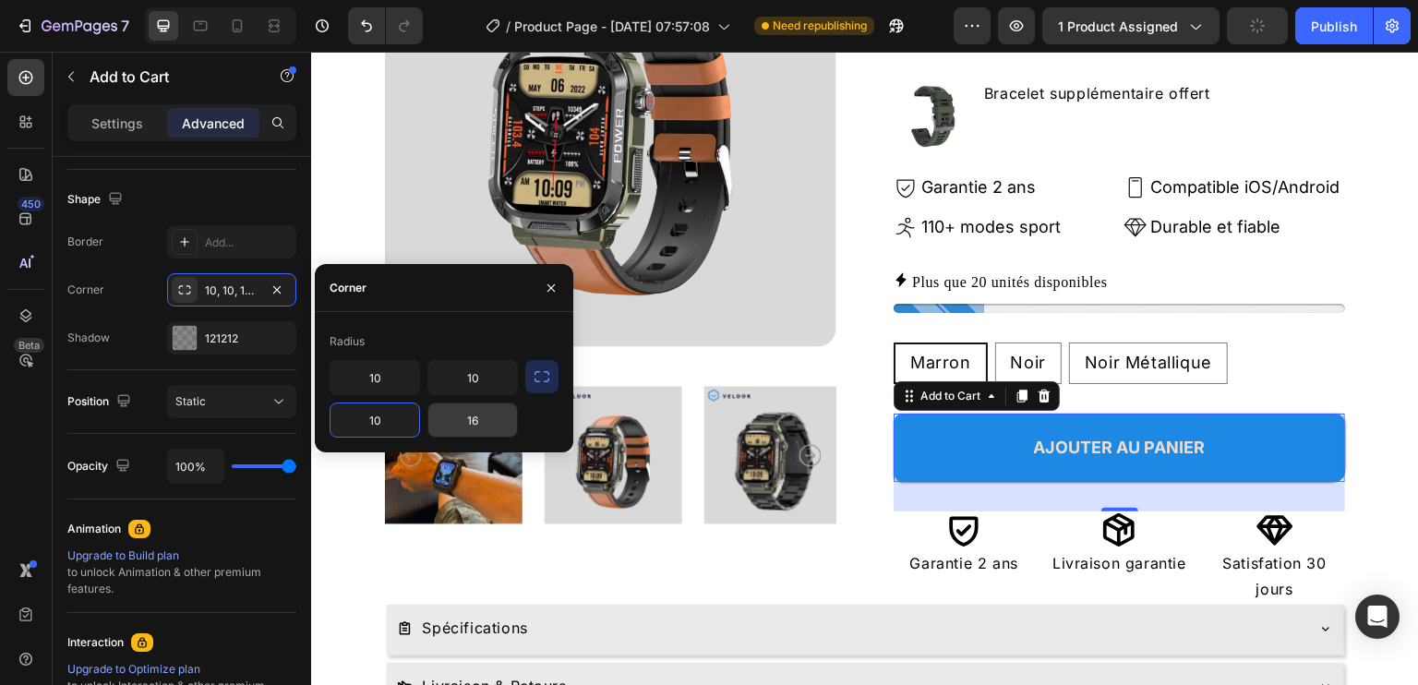
click at [469, 416] on input "16" at bounding box center [472, 419] width 89 height 33
type input "10"
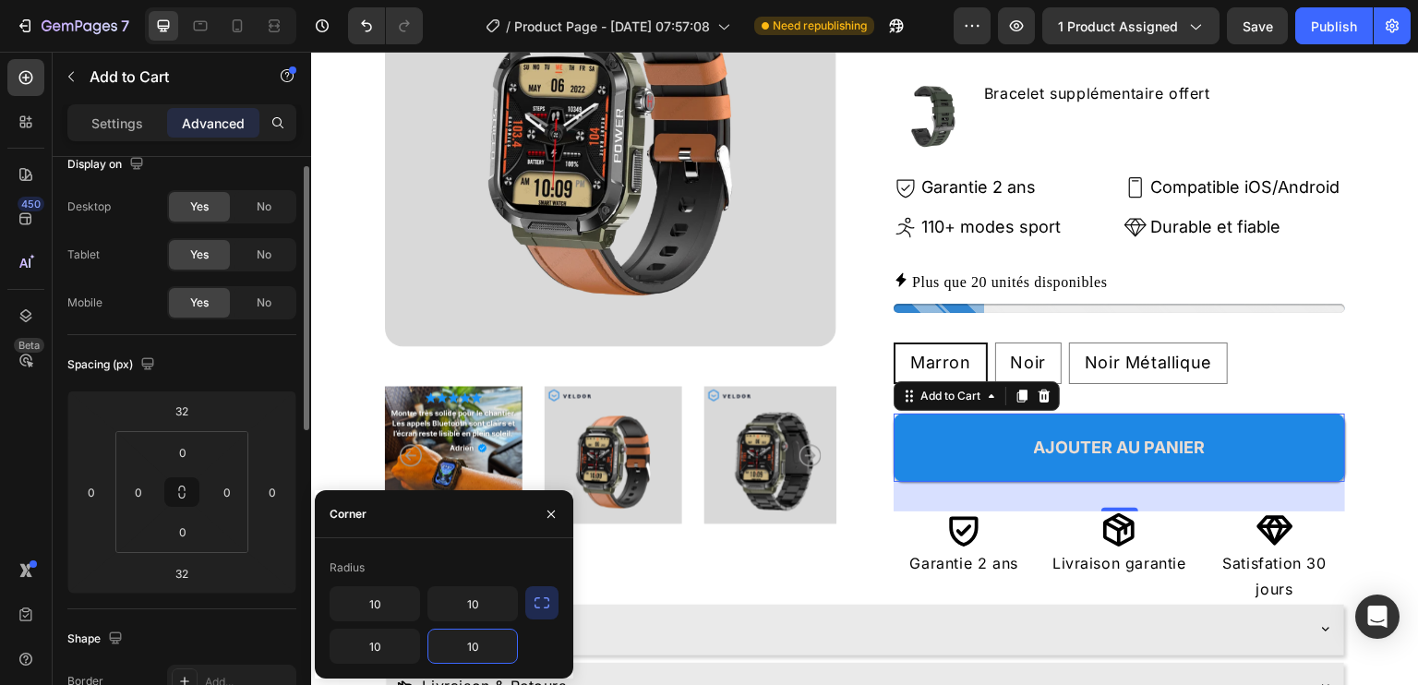
scroll to position [0, 0]
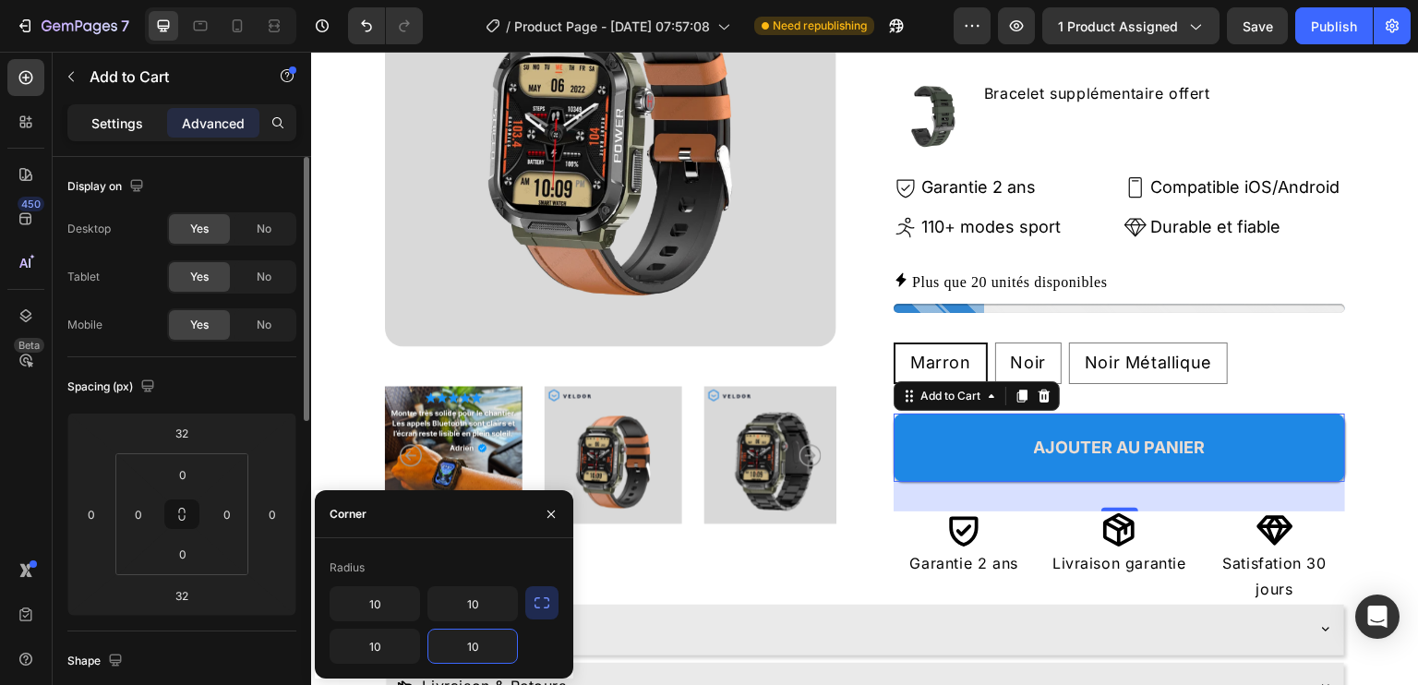
click at [87, 130] on div "Settings" at bounding box center [117, 123] width 92 height 30
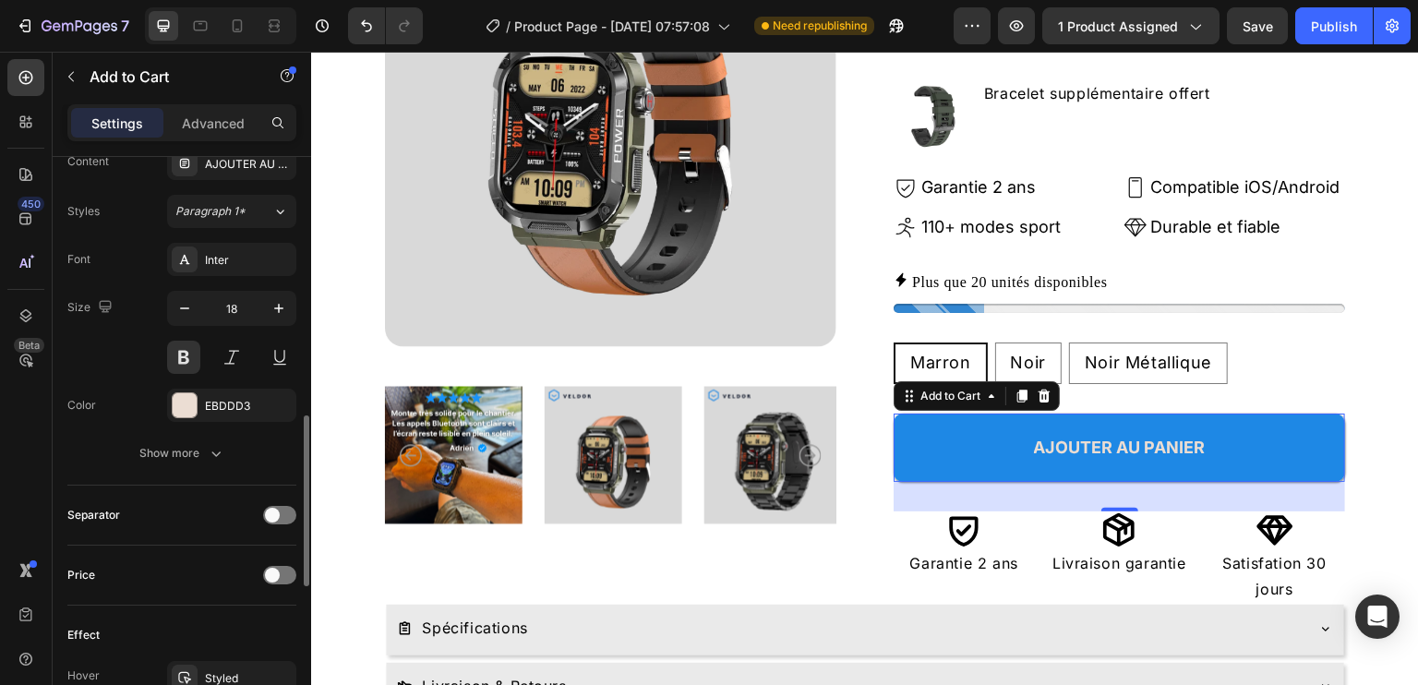
scroll to position [882, 0]
click at [180, 455] on div "Show more" at bounding box center [182, 454] width 86 height 18
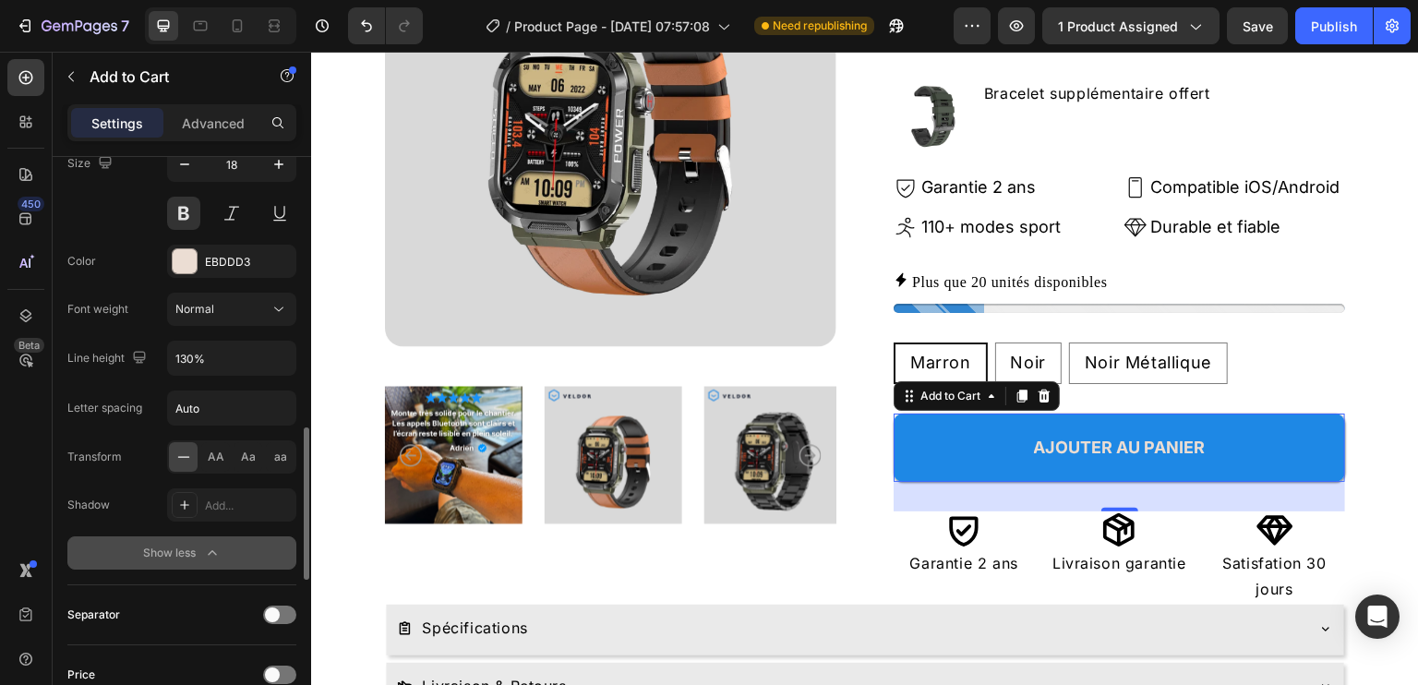
scroll to position [1028, 0]
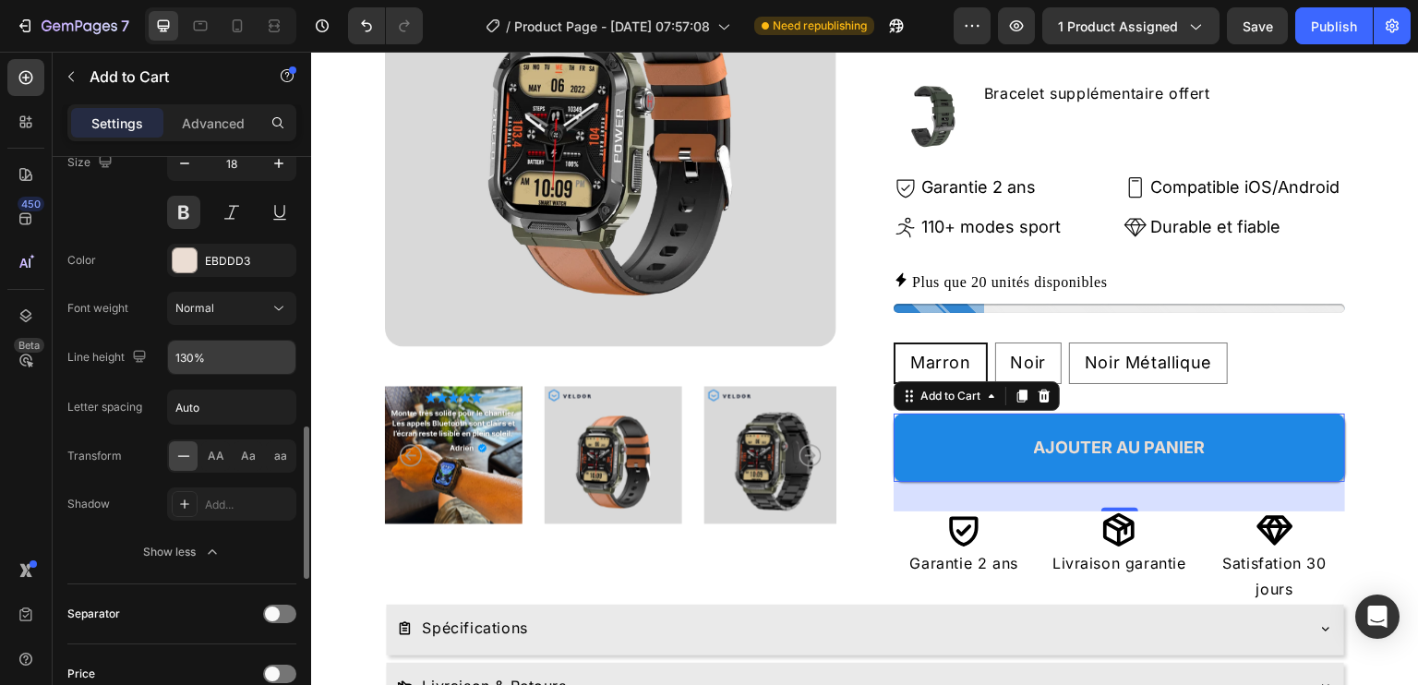
click at [233, 354] on input "130%" at bounding box center [231, 357] width 127 height 33
type input "130%"
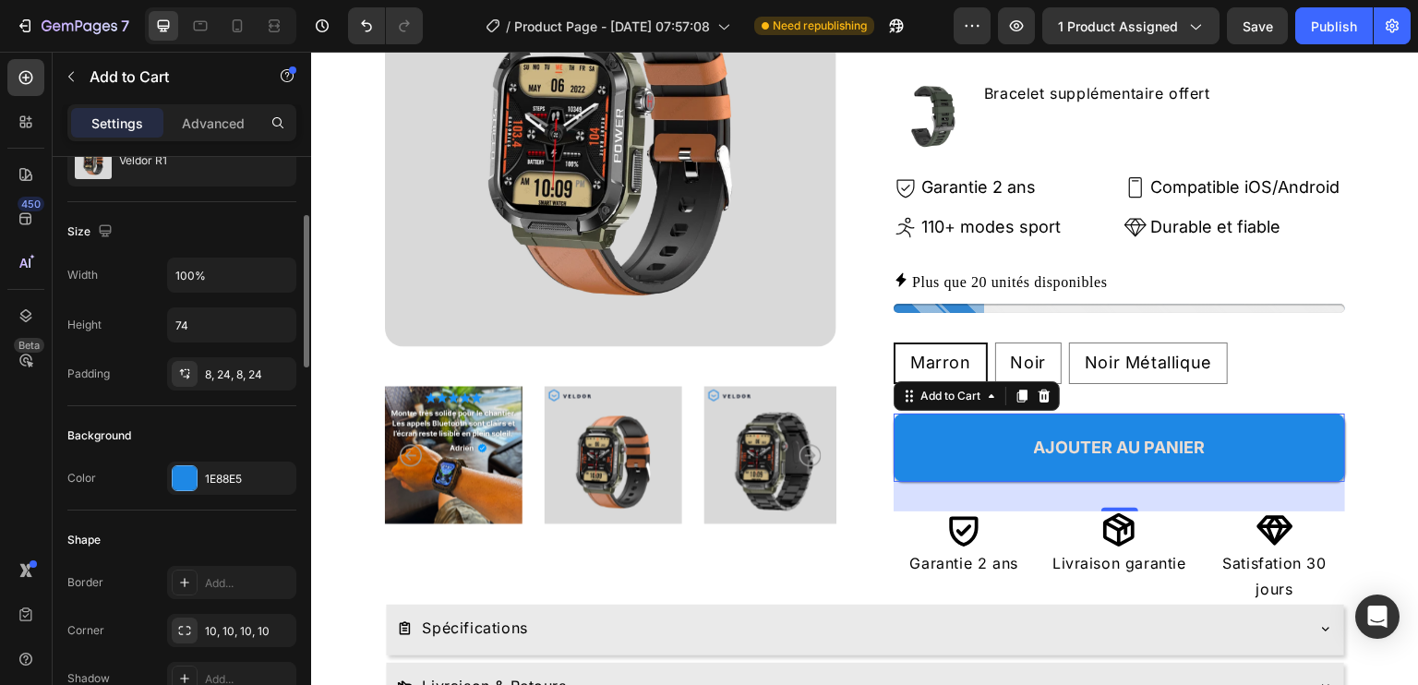
scroll to position [187, 0]
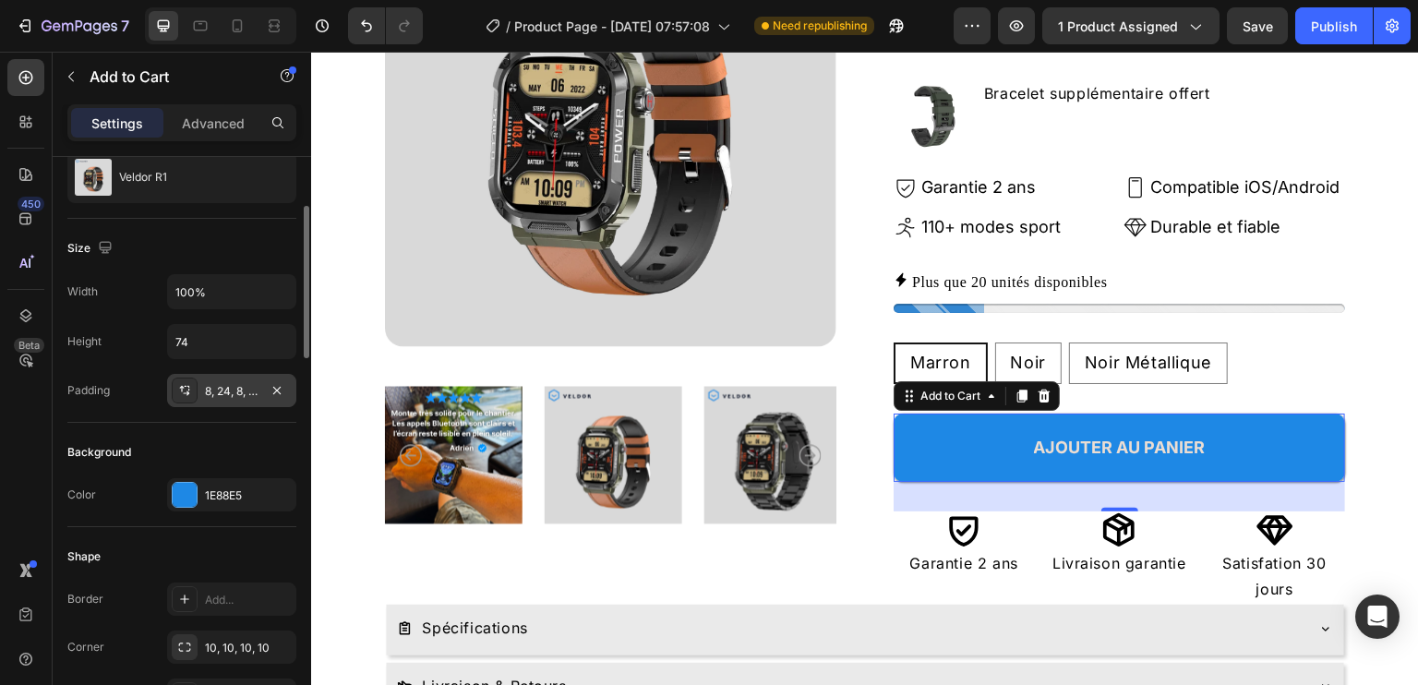
click at [234, 388] on div "8, 24, 8, 24" at bounding box center [232, 391] width 54 height 17
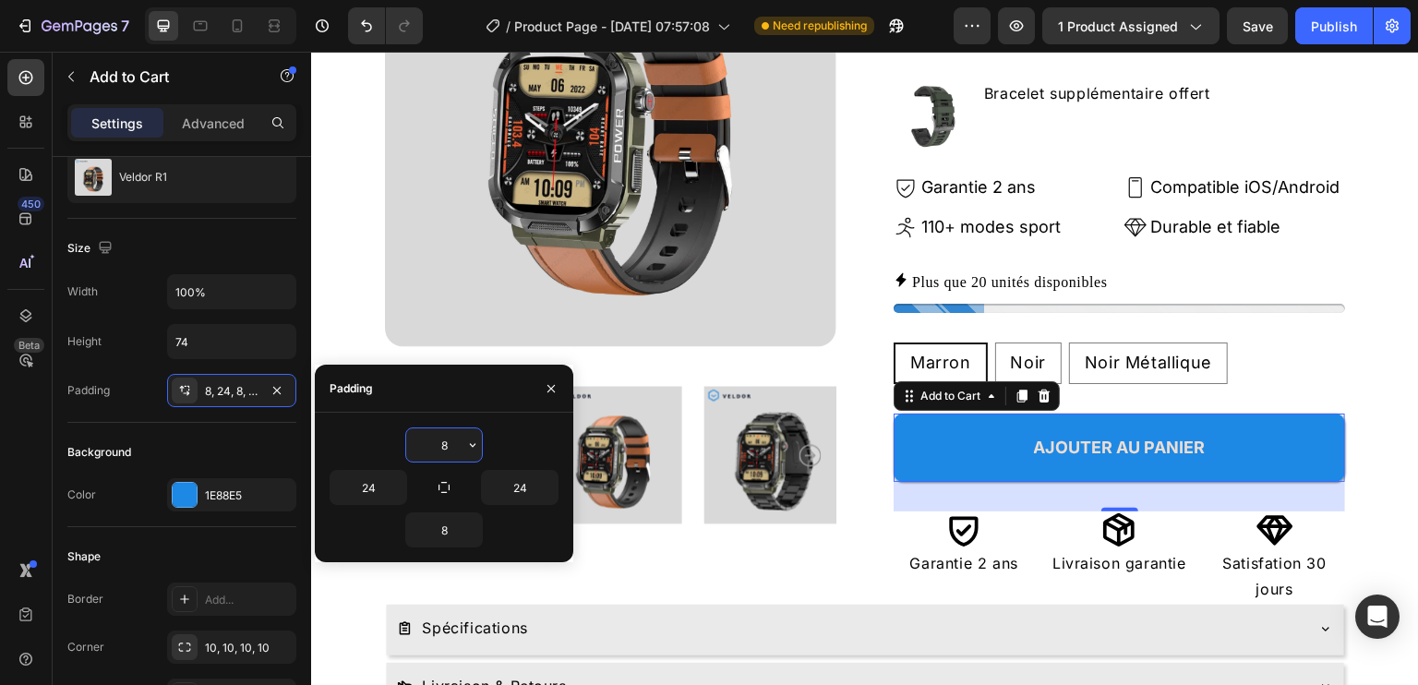
click at [452, 442] on input "8" at bounding box center [444, 444] width 76 height 33
type input "0"
type input "8"
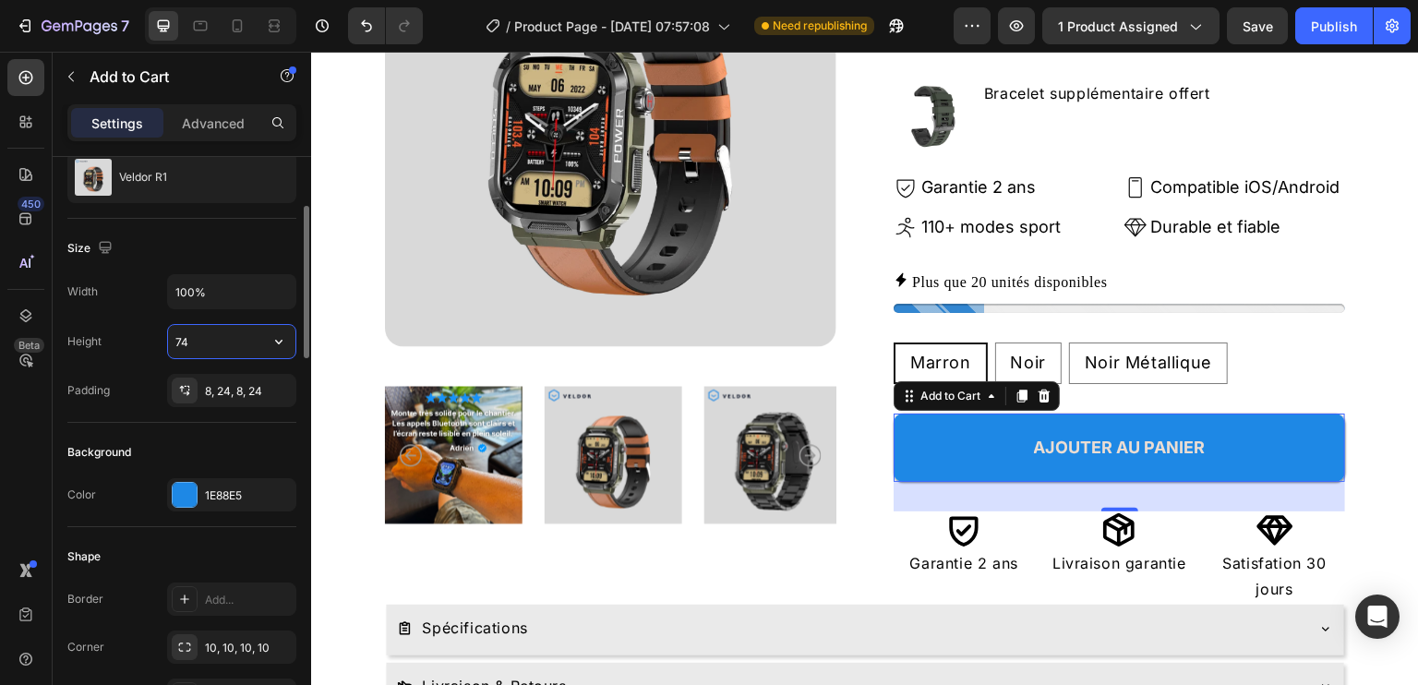
click at [227, 331] on input "74" at bounding box center [231, 341] width 127 height 33
click at [273, 339] on icon "button" at bounding box center [279, 341] width 18 height 18
click at [273, 375] on div "Fit content Auto" at bounding box center [212, 386] width 151 height 35
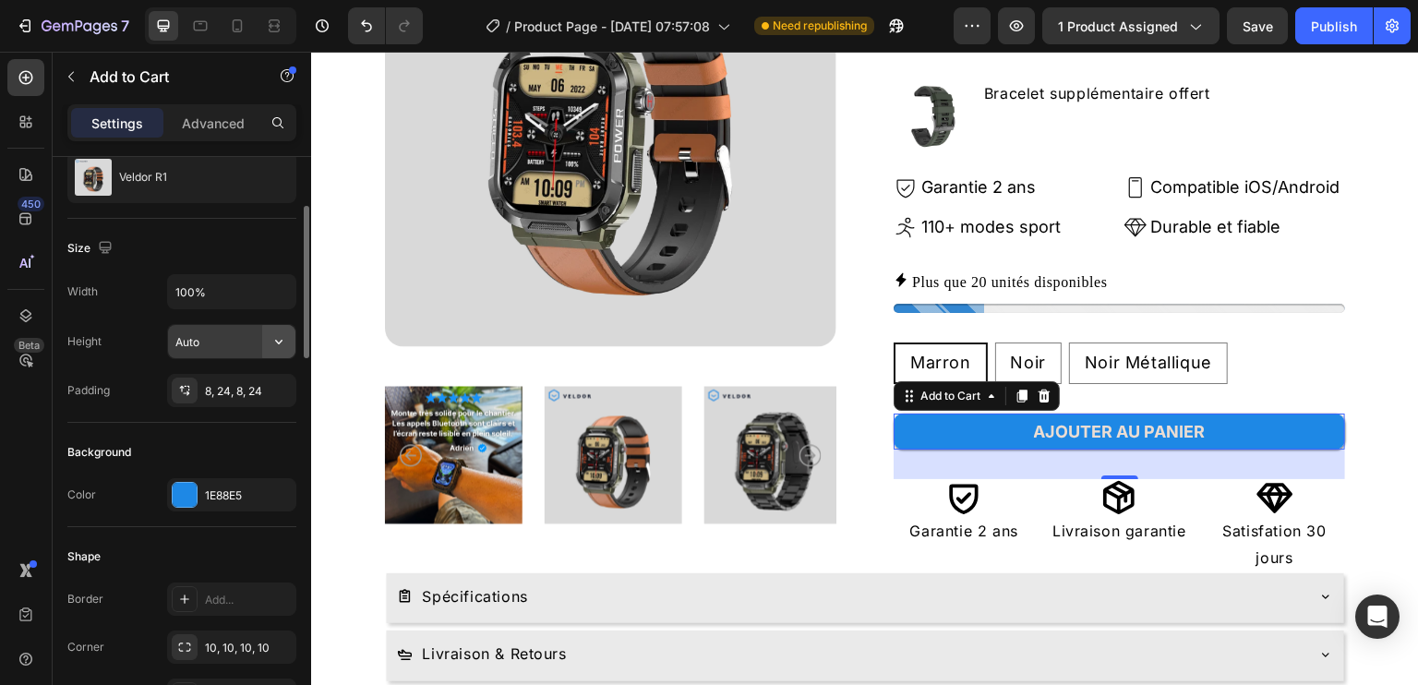
click at [272, 337] on icon "button" at bounding box center [279, 341] width 18 height 18
click at [265, 387] on span "Auto" at bounding box center [268, 386] width 24 height 17
click at [251, 339] on input "Auto" at bounding box center [231, 341] width 127 height 33
click at [288, 334] on icon "button" at bounding box center [279, 341] width 18 height 18
click at [218, 380] on span "Fit content" at bounding box center [201, 386] width 55 height 17
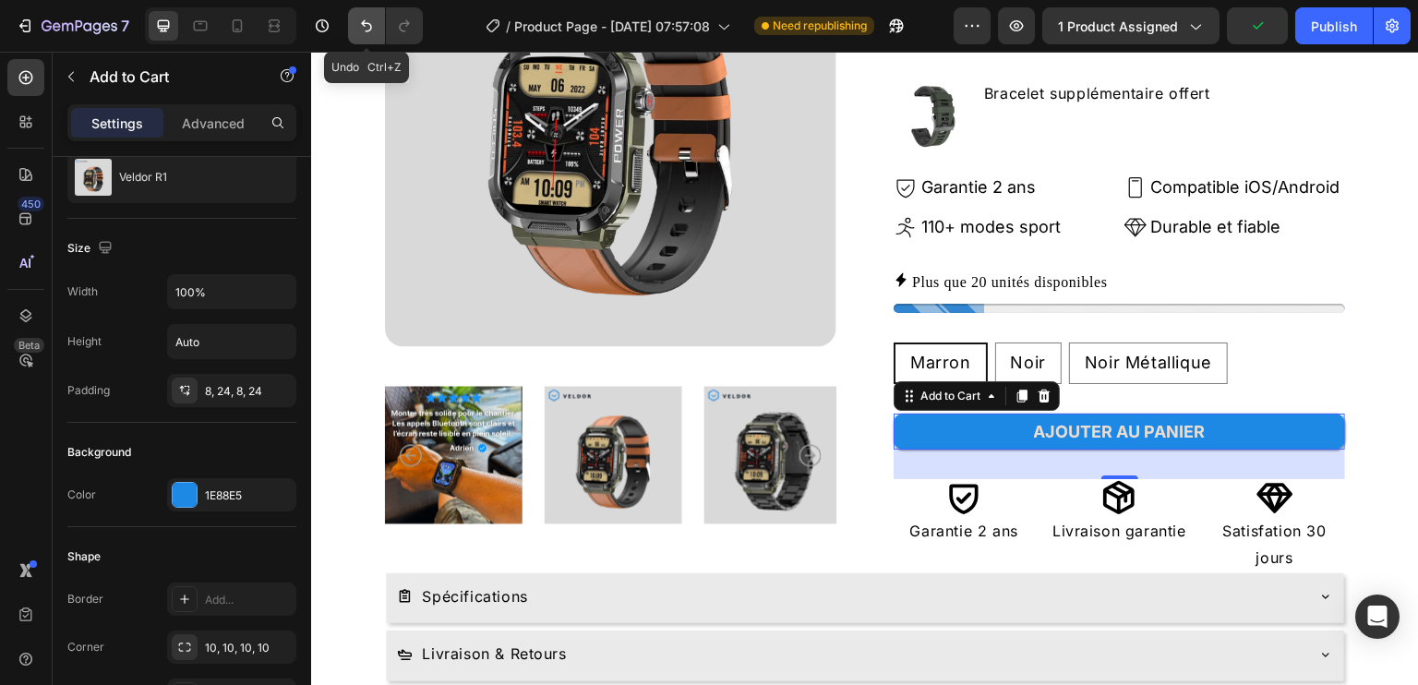
click at [366, 30] on icon "Undo/Redo" at bounding box center [366, 26] width 18 height 18
type input "74"
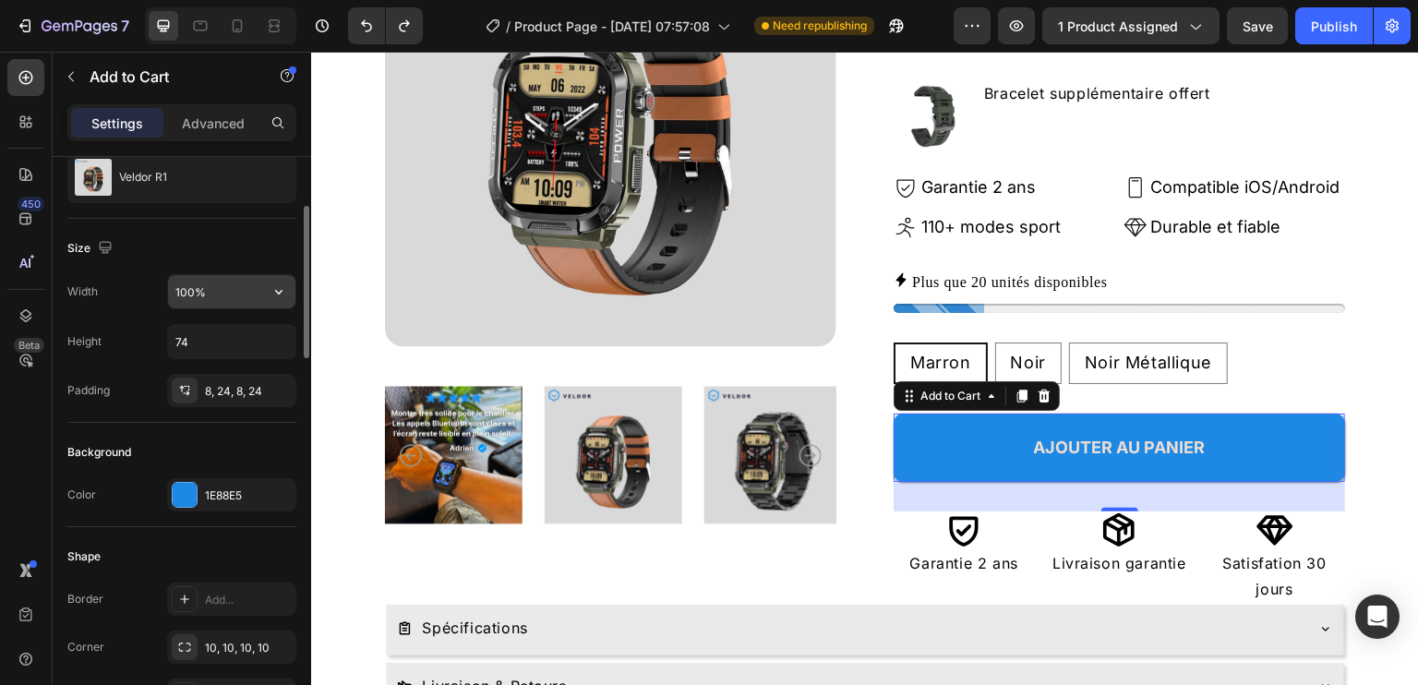
click at [240, 285] on input "100%" at bounding box center [231, 291] width 127 height 33
click at [277, 286] on icon "button" at bounding box center [279, 291] width 18 height 18
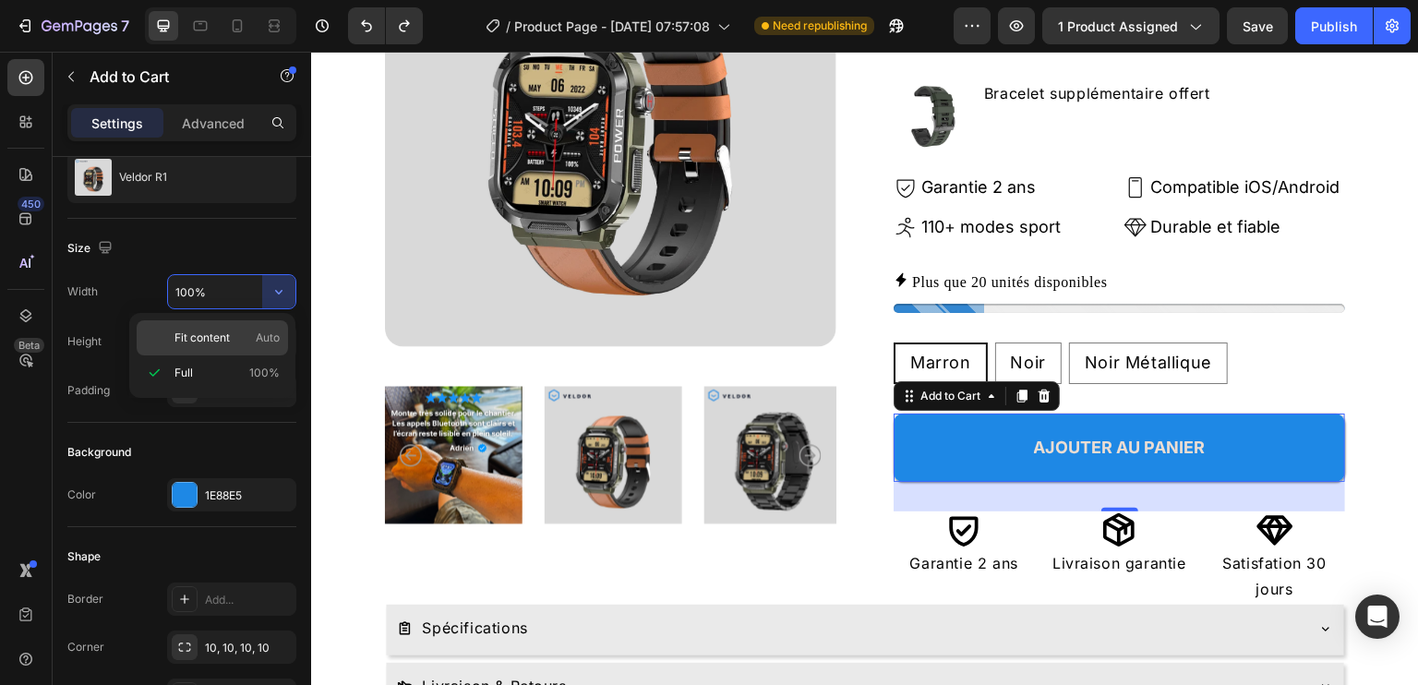
click at [229, 327] on div "Fit content Auto" at bounding box center [212, 337] width 151 height 35
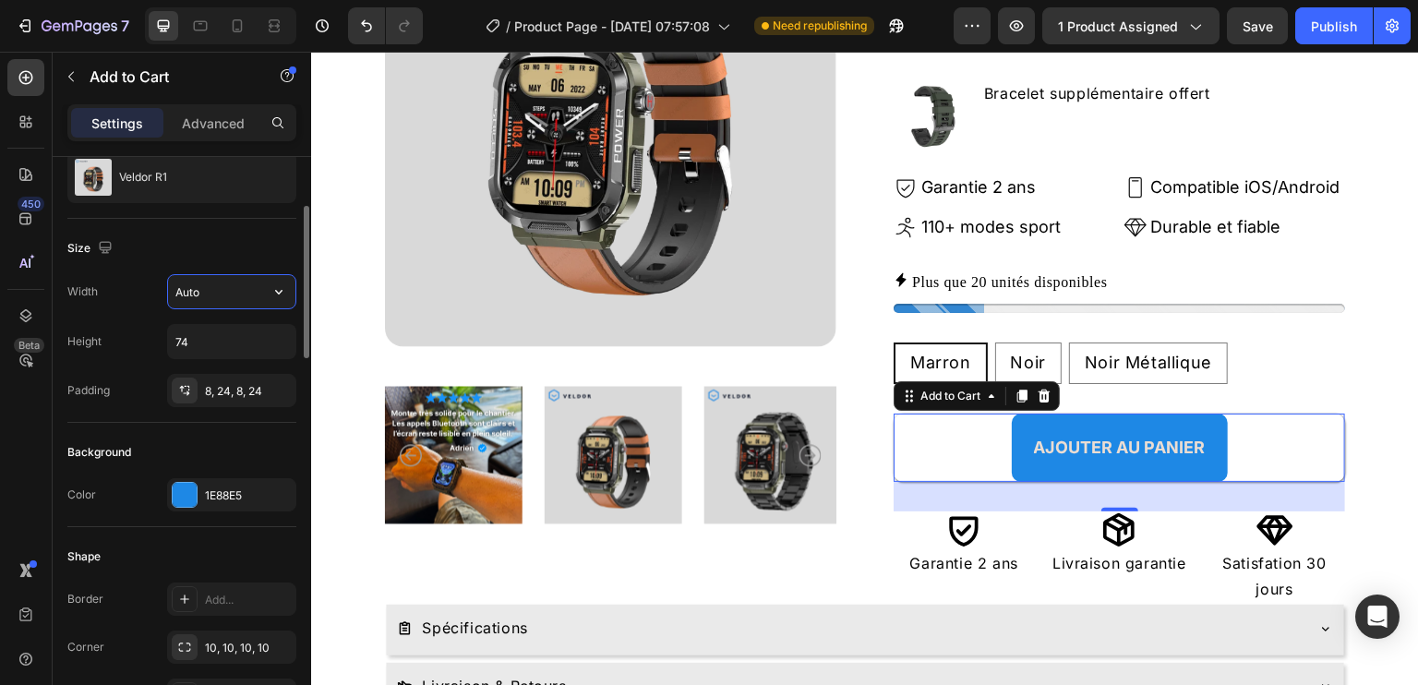
click at [234, 292] on input "Auto" at bounding box center [231, 291] width 127 height 33
click at [282, 284] on icon "button" at bounding box center [279, 291] width 18 height 18
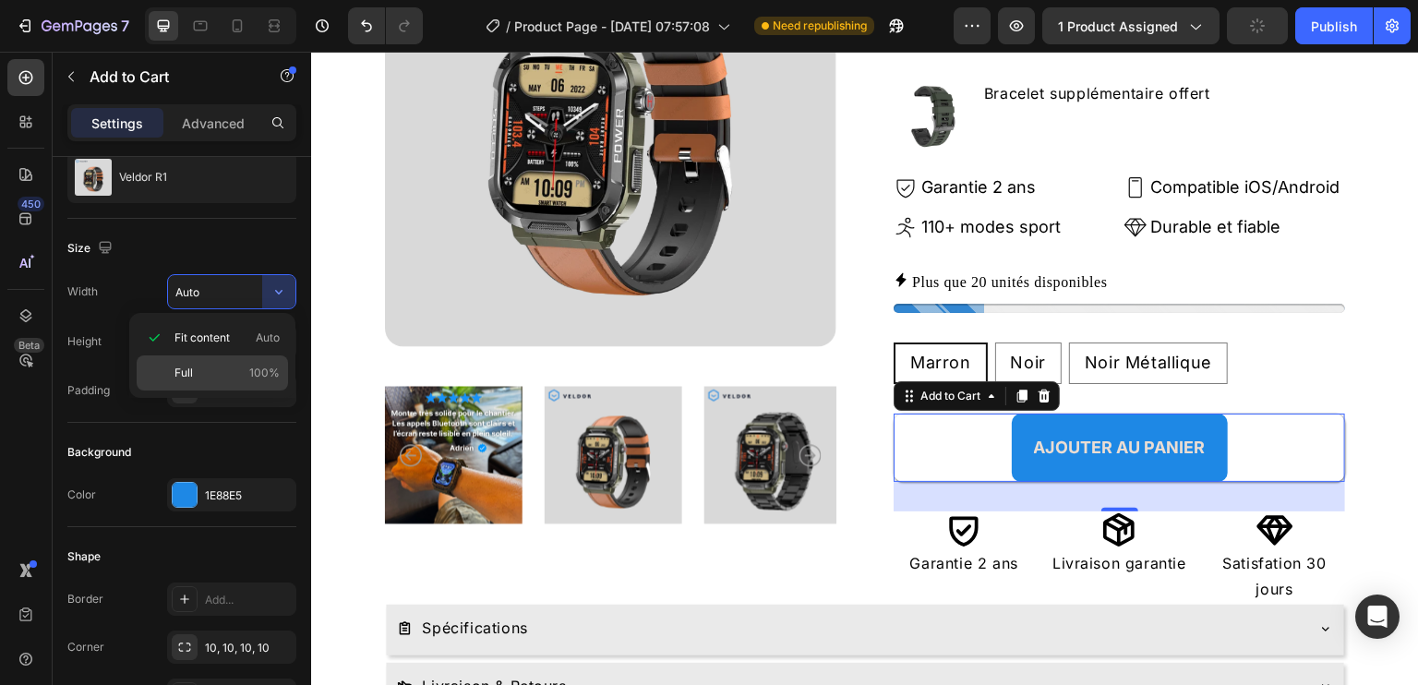
click at [225, 365] on p "Full 100%" at bounding box center [226, 373] width 105 height 17
type input "100%"
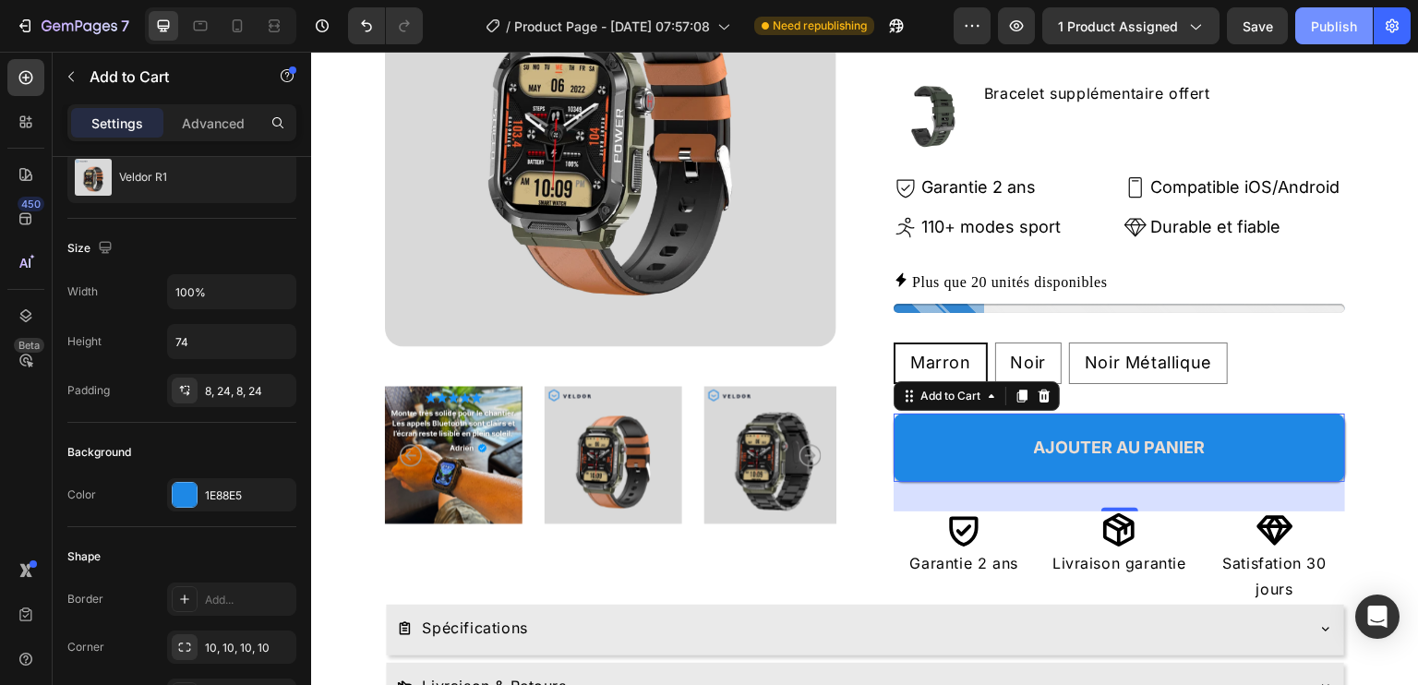
click at [1340, 24] on div "Publish" at bounding box center [1334, 26] width 46 height 19
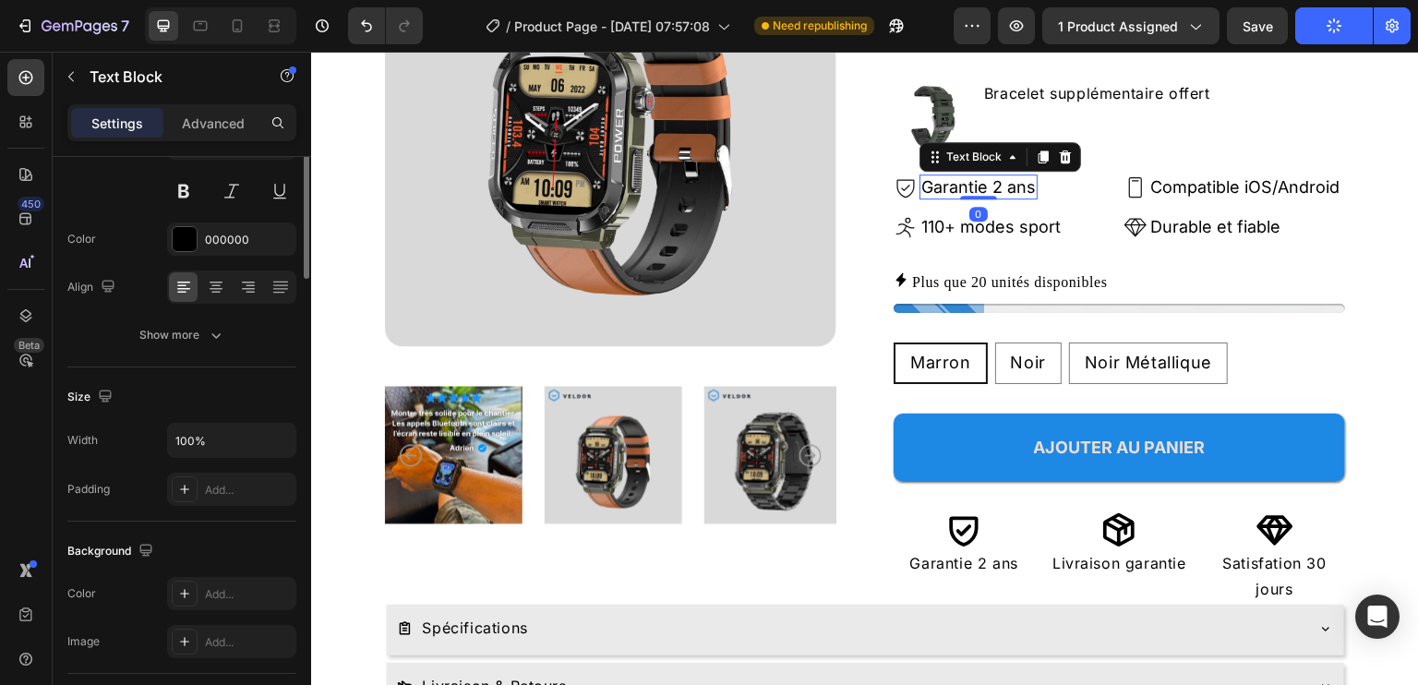
scroll to position [0, 0]
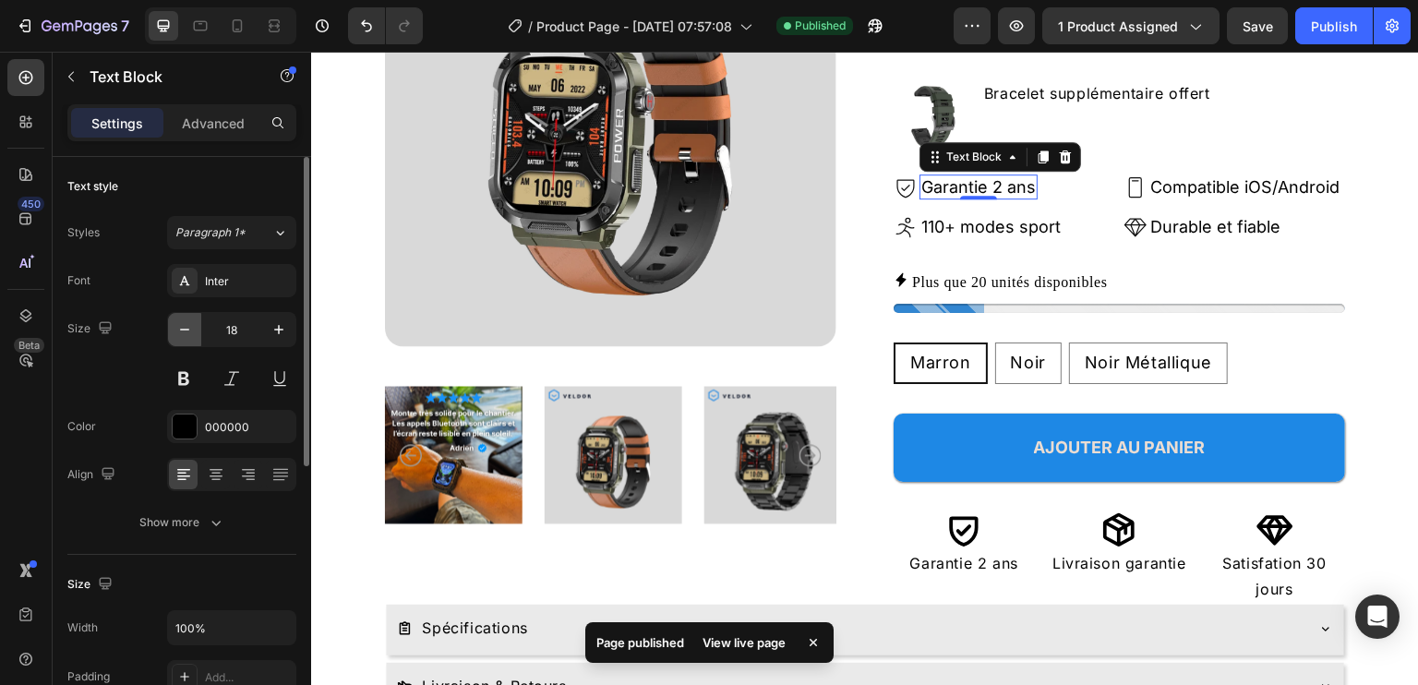
click at [188, 324] on icon "button" at bounding box center [184, 329] width 18 height 18
type input "16"
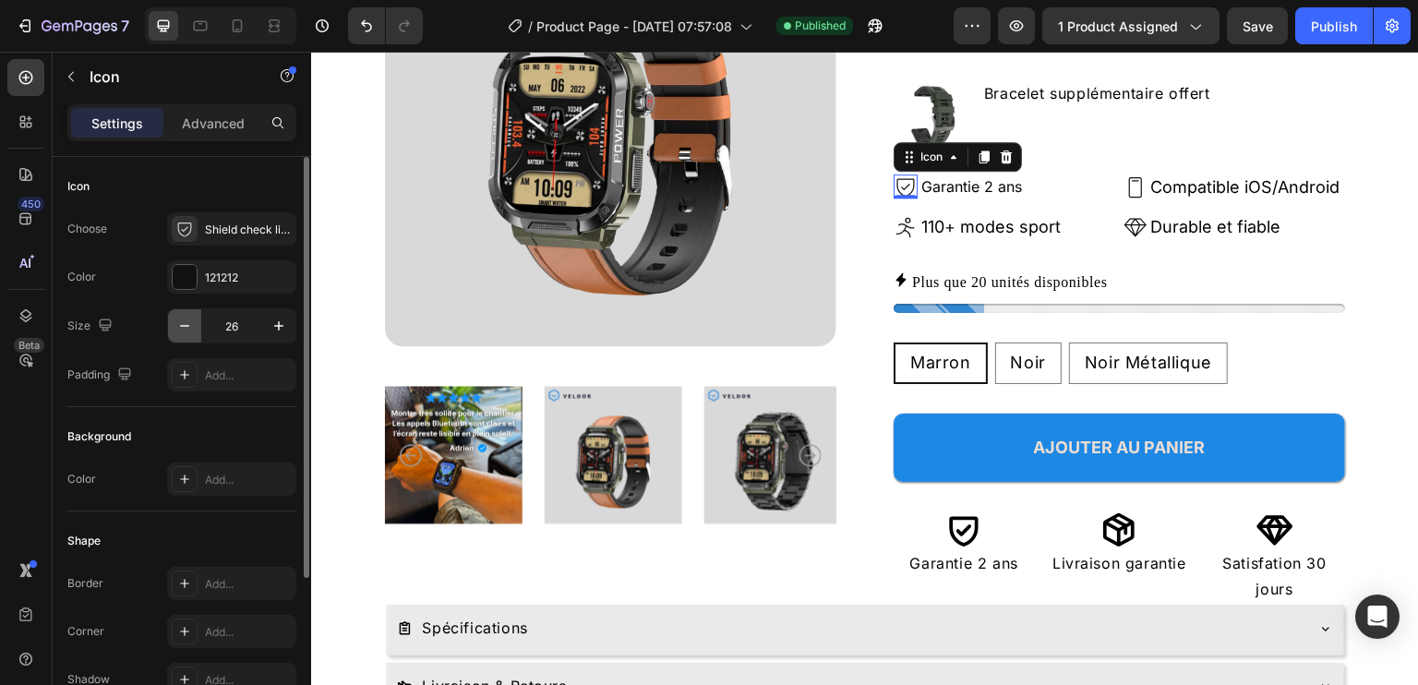
click at [177, 327] on icon "button" at bounding box center [184, 326] width 18 height 18
type input "24"
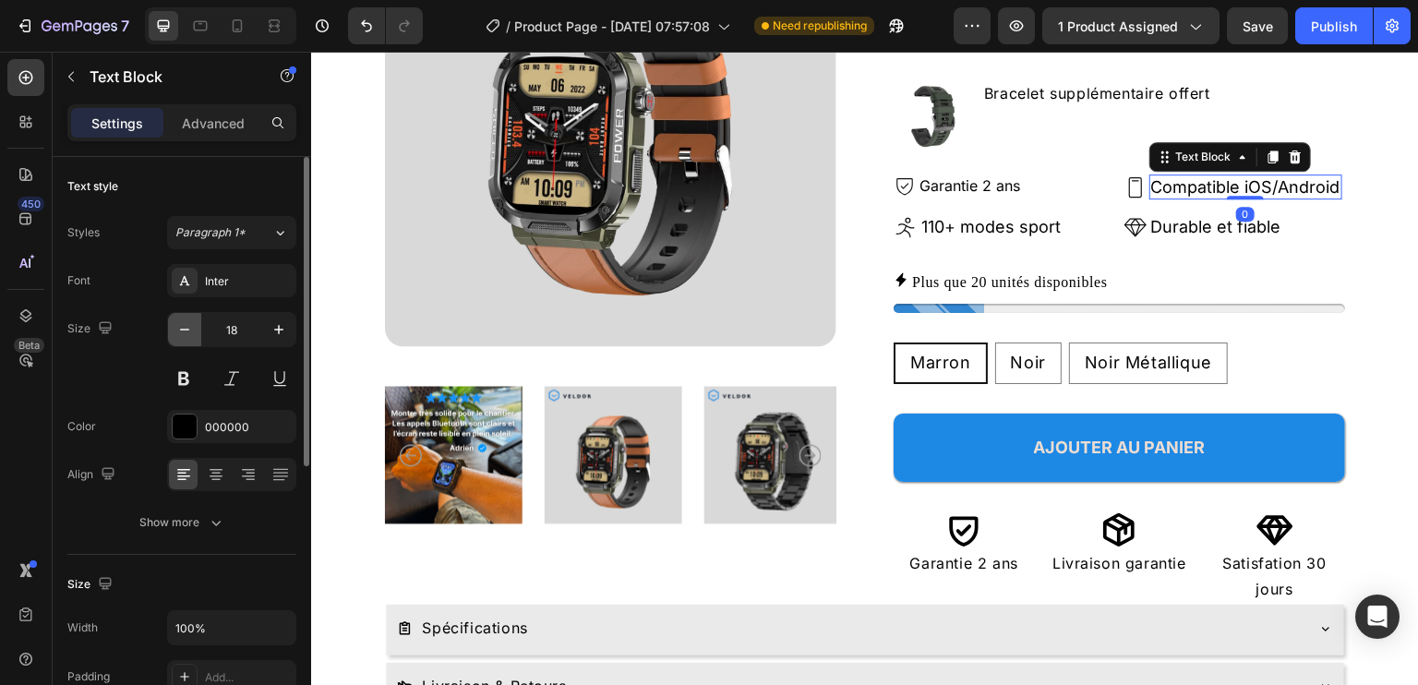
click at [179, 333] on icon "button" at bounding box center [184, 329] width 18 height 18
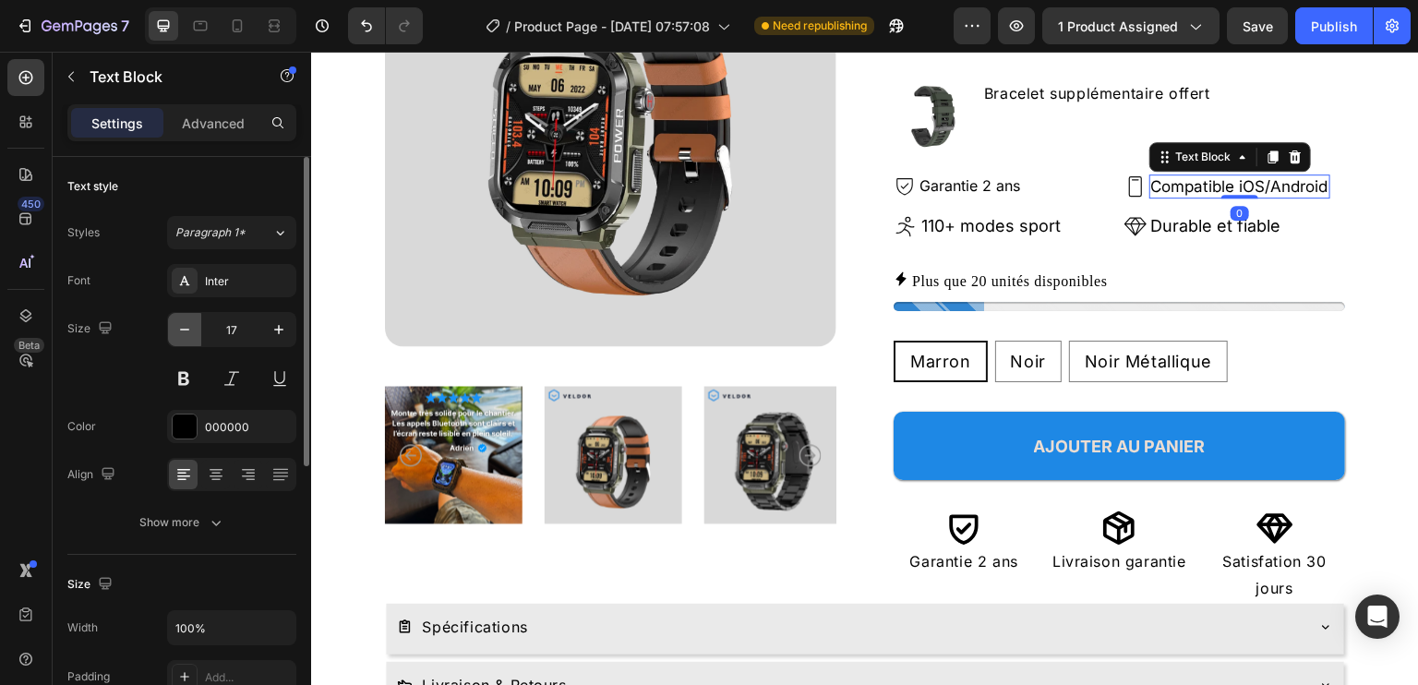
type input "16"
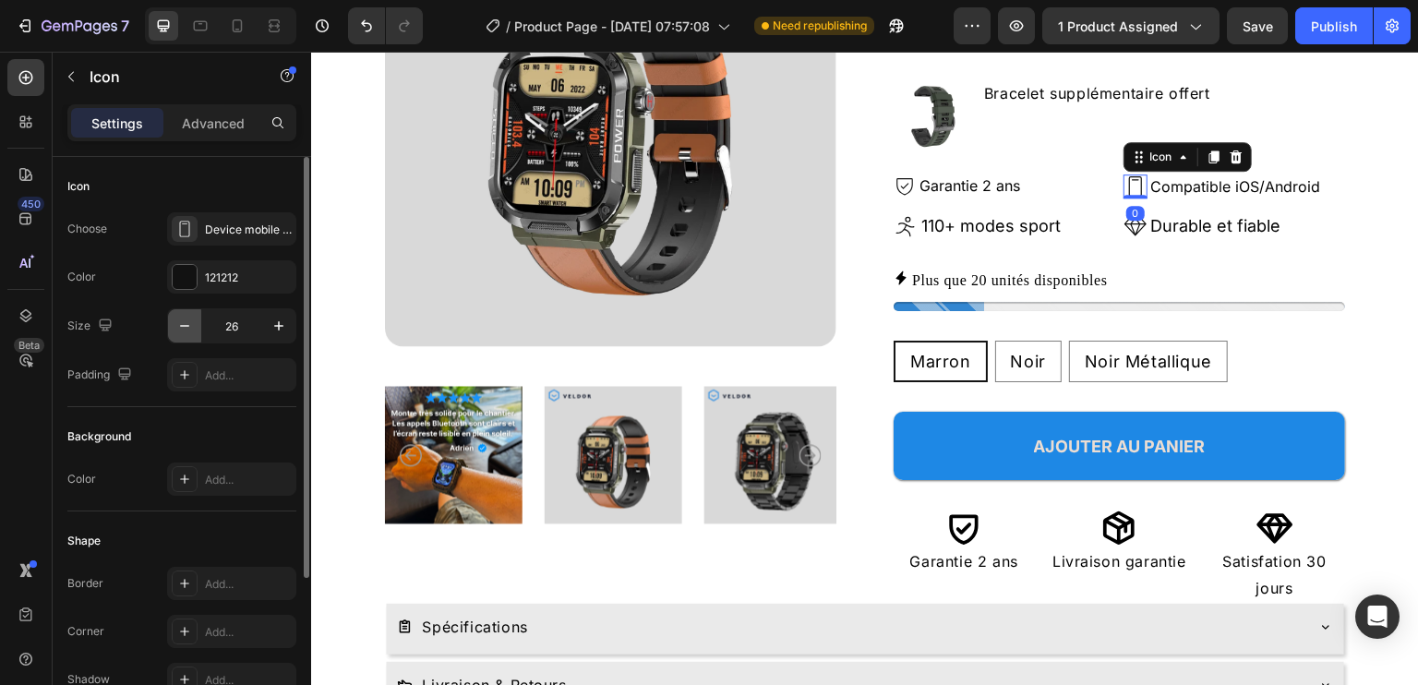
click at [186, 323] on icon "button" at bounding box center [184, 326] width 18 height 18
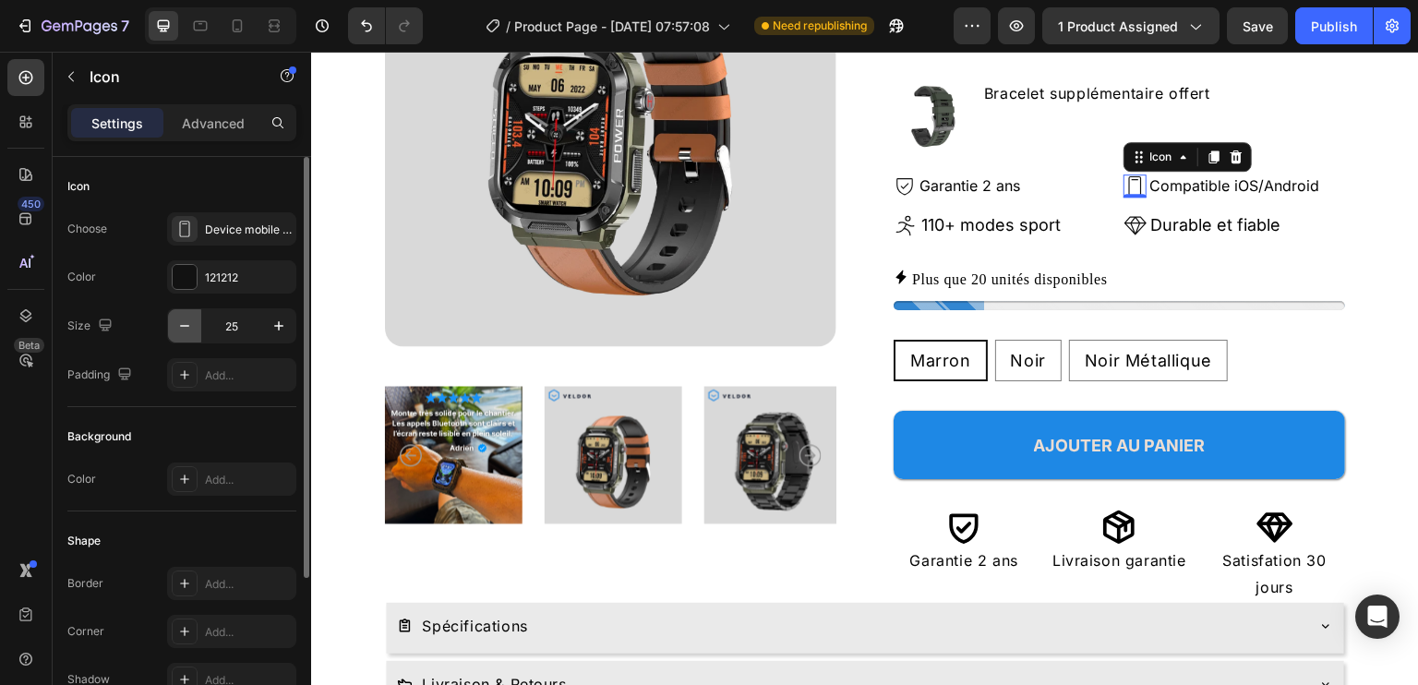
click at [186, 323] on icon "button" at bounding box center [184, 326] width 18 height 18
type input "24"
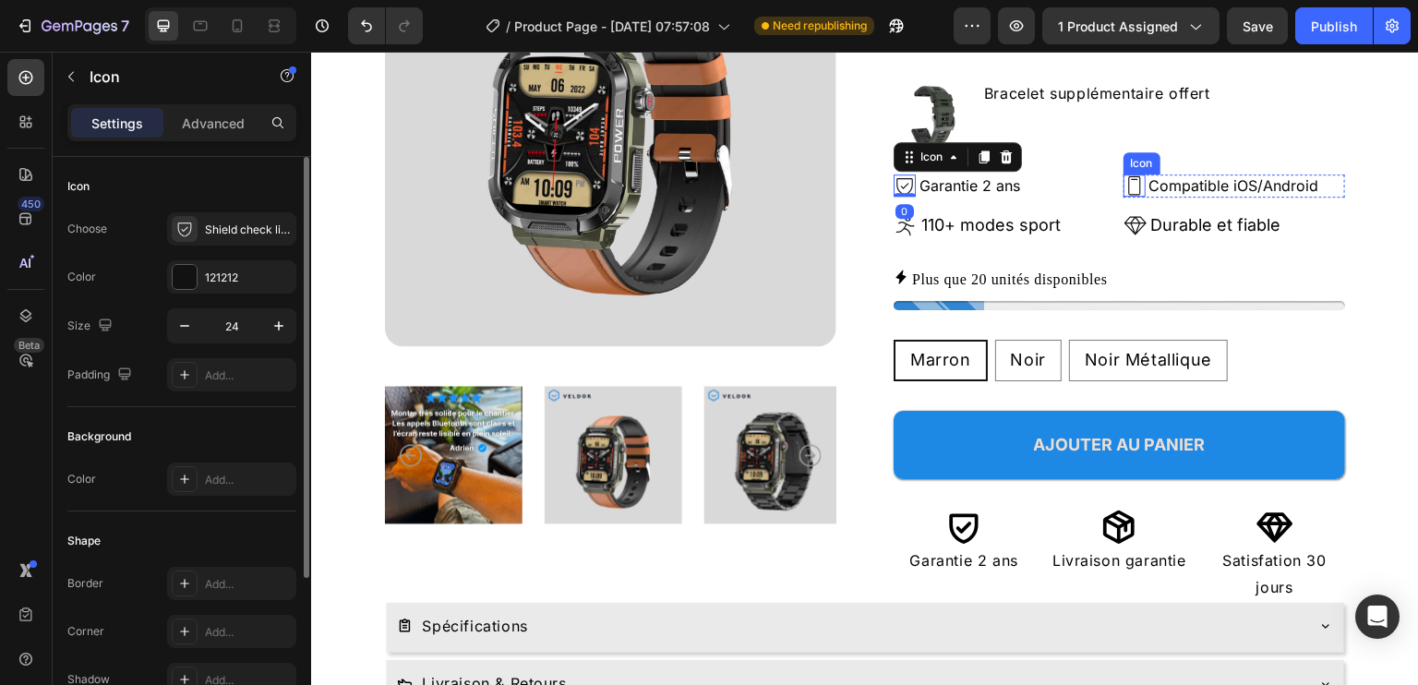
click at [1129, 186] on icon at bounding box center [1134, 185] width 12 height 19
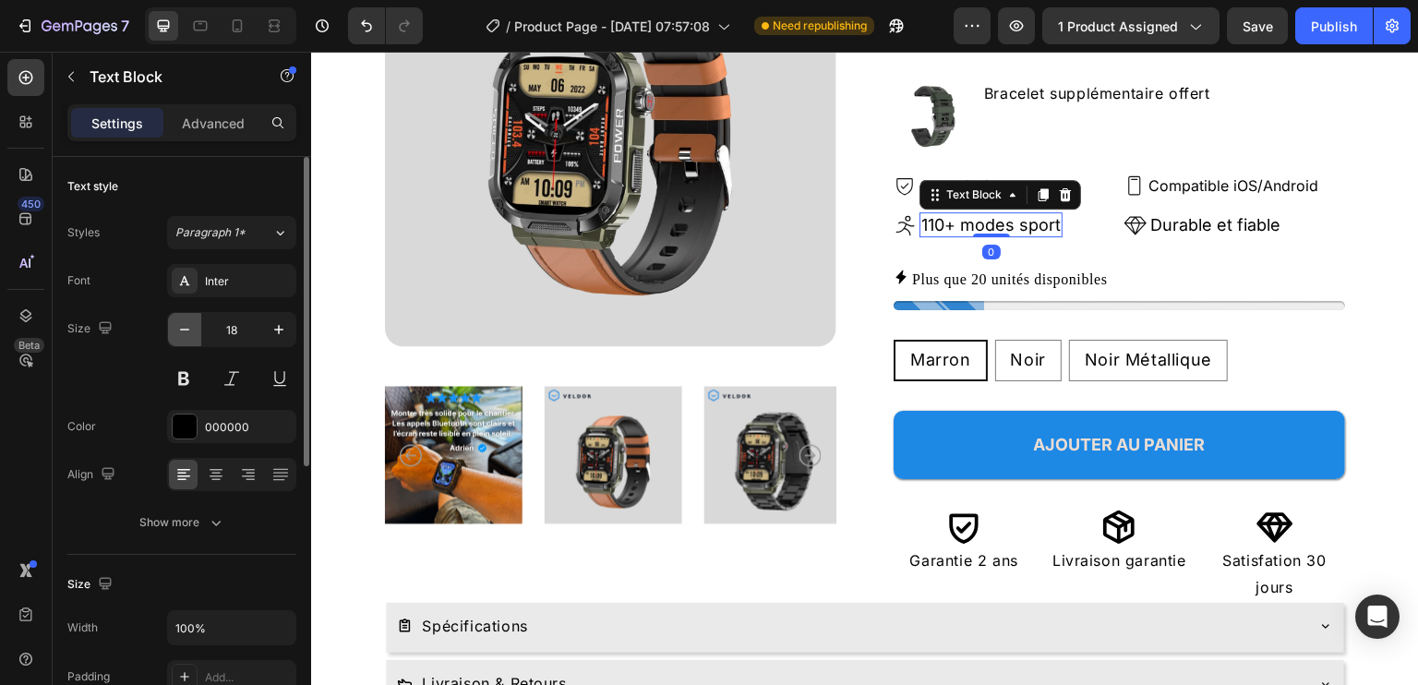
click at [186, 322] on icon "button" at bounding box center [184, 329] width 18 height 18
type input "16"
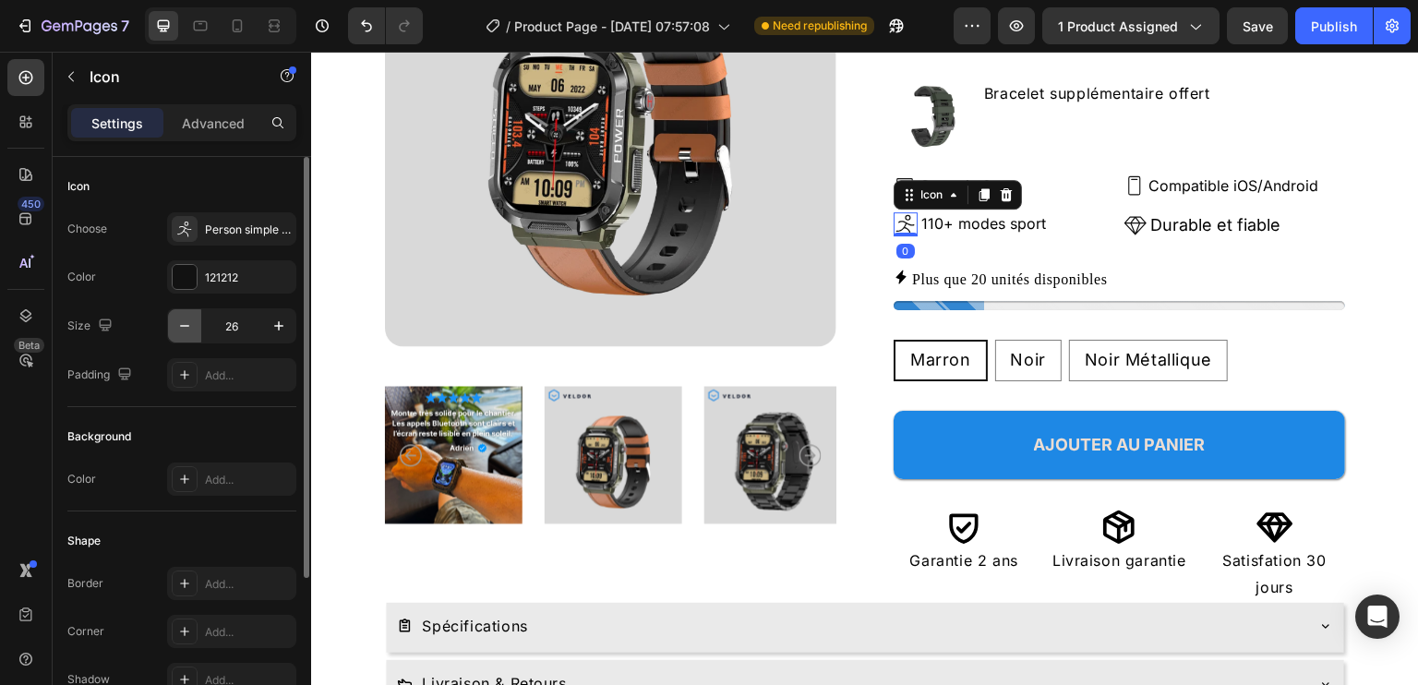
click at [176, 330] on icon "button" at bounding box center [184, 326] width 18 height 18
click at [283, 318] on icon "button" at bounding box center [279, 326] width 18 height 18
type input "24"
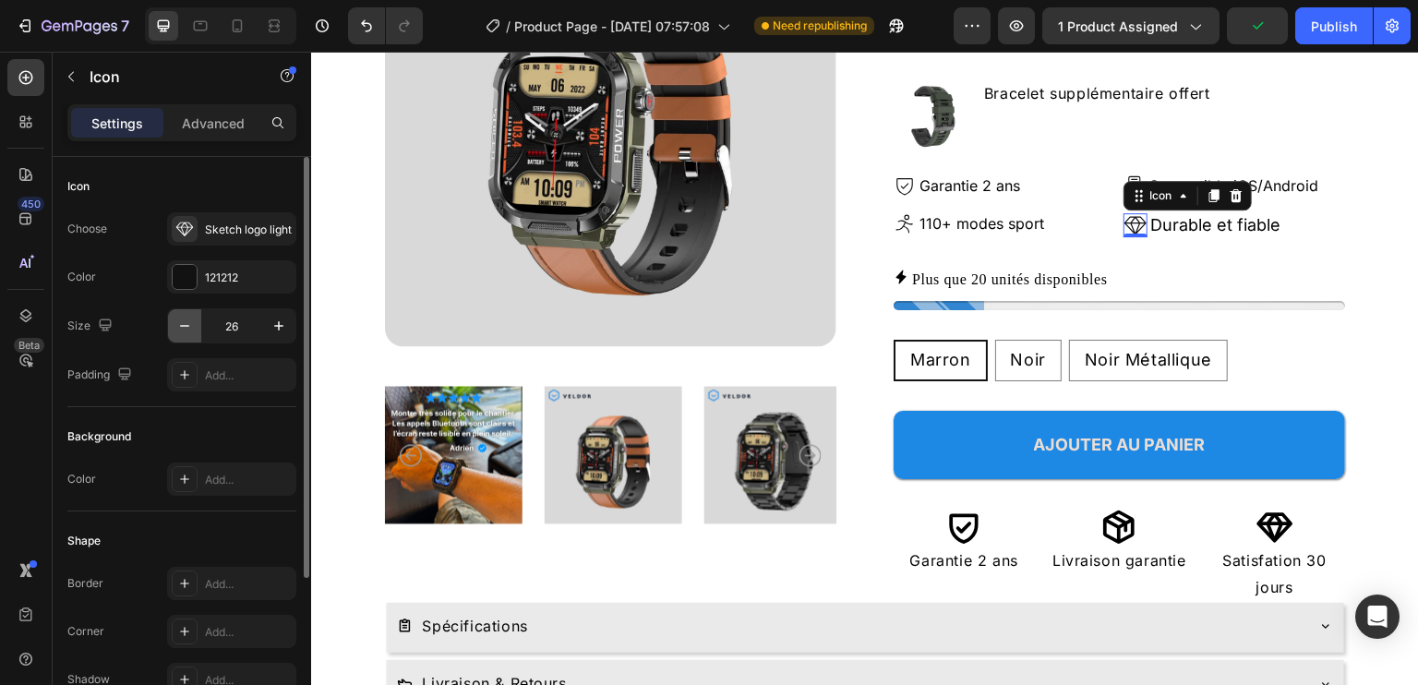
click at [185, 318] on icon "button" at bounding box center [184, 326] width 18 height 18
type input "24"
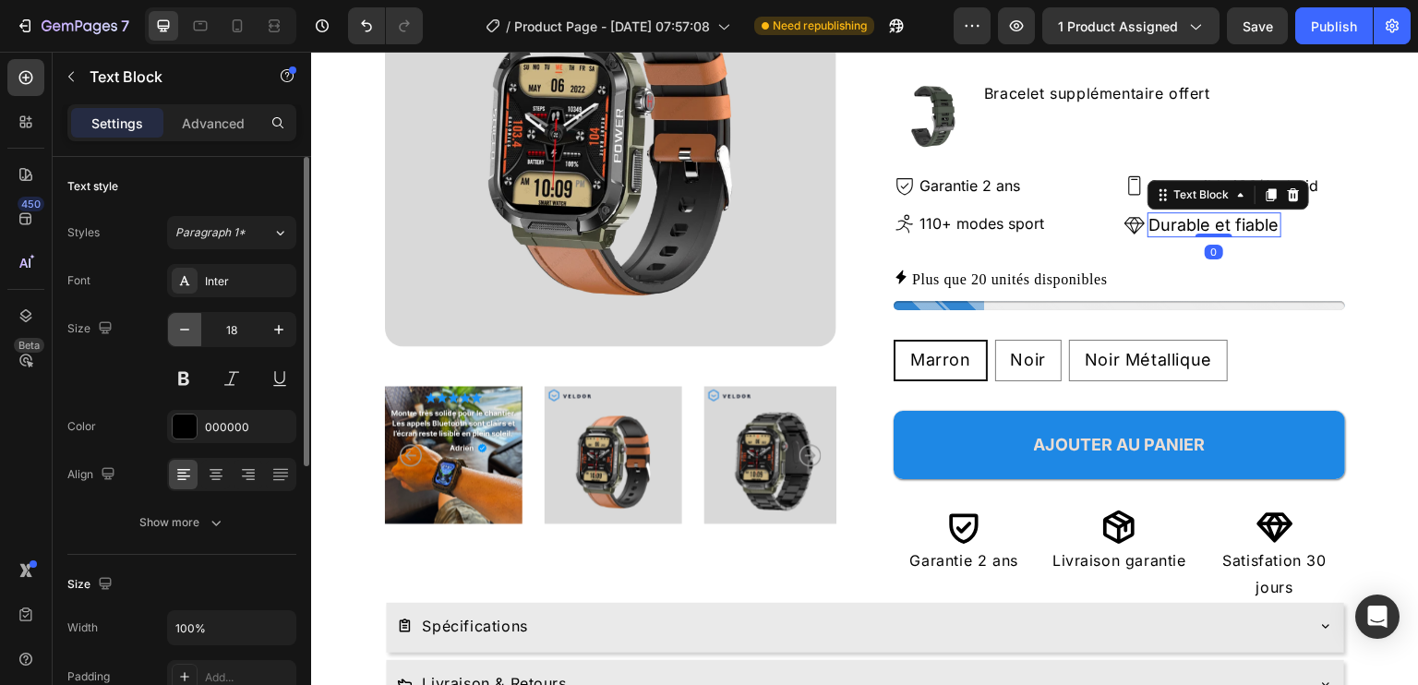
click at [188, 330] on icon "button" at bounding box center [184, 329] width 18 height 18
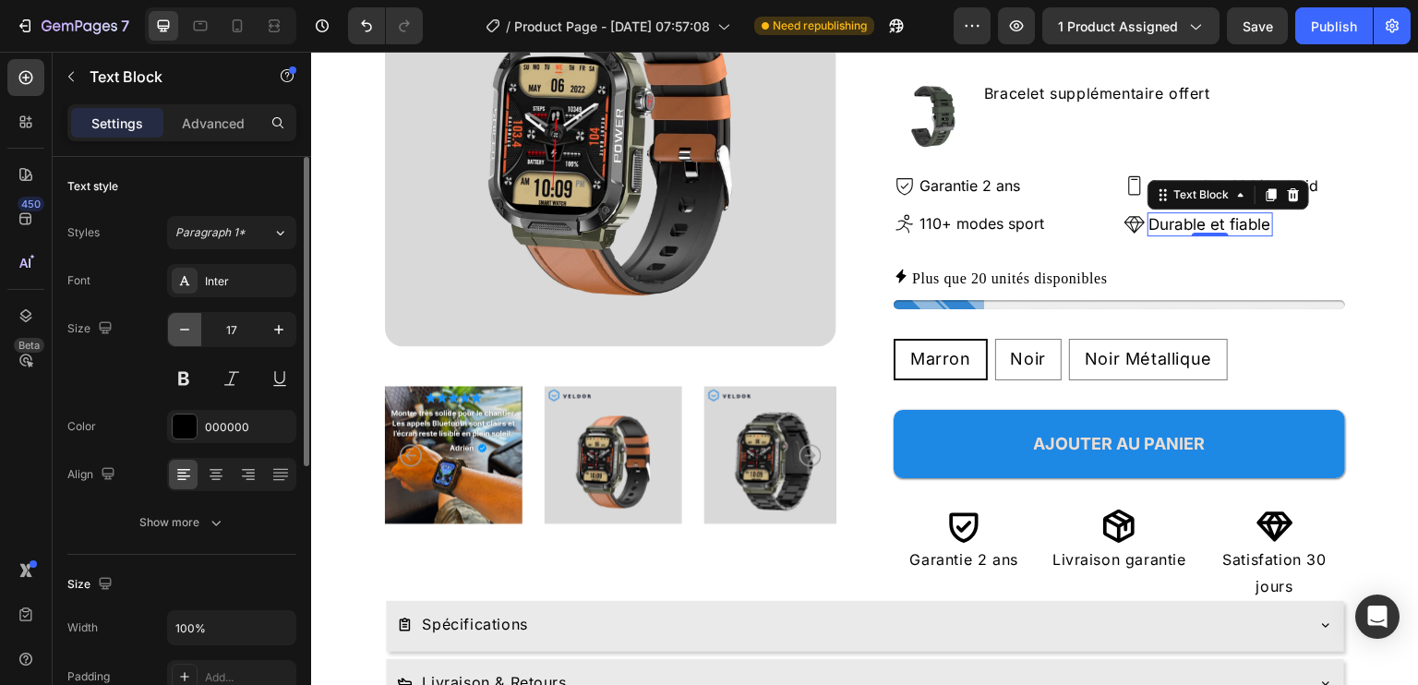
type input "16"
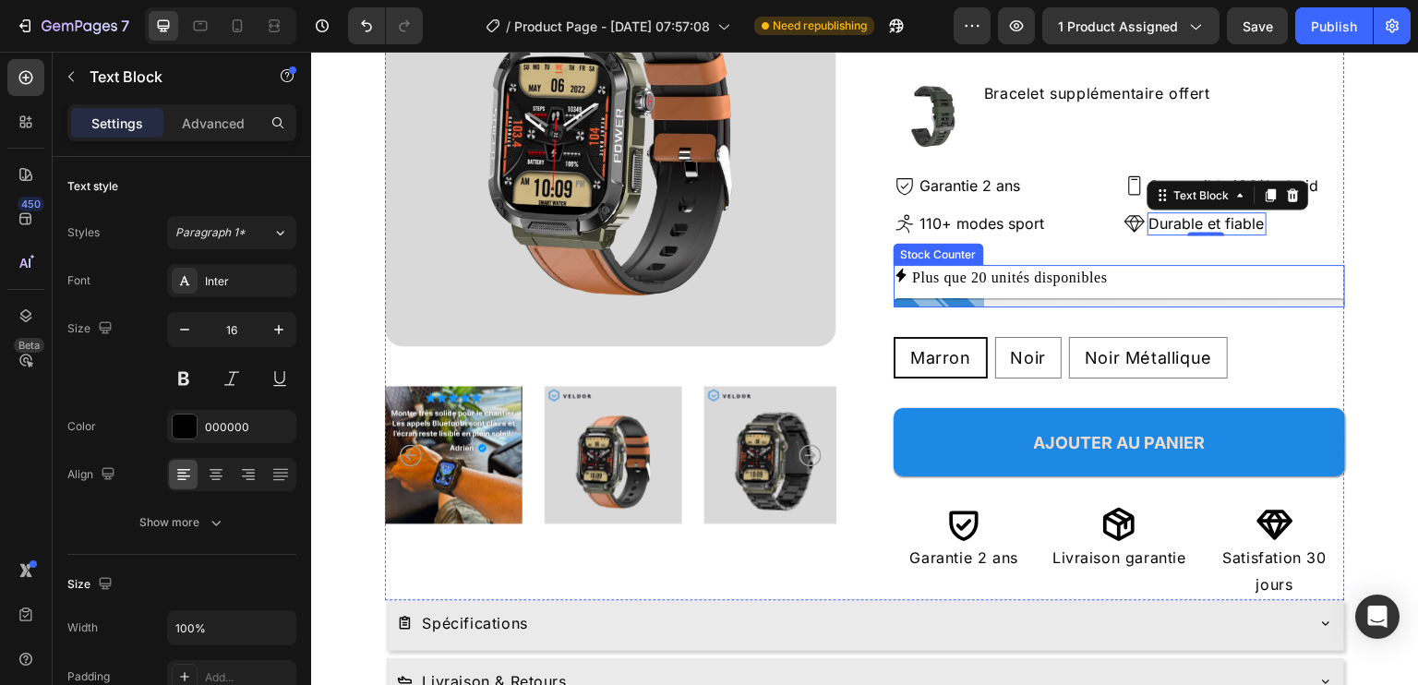
click at [1011, 276] on p "Plus que 20 unités disponibles" at bounding box center [1010, 278] width 196 height 27
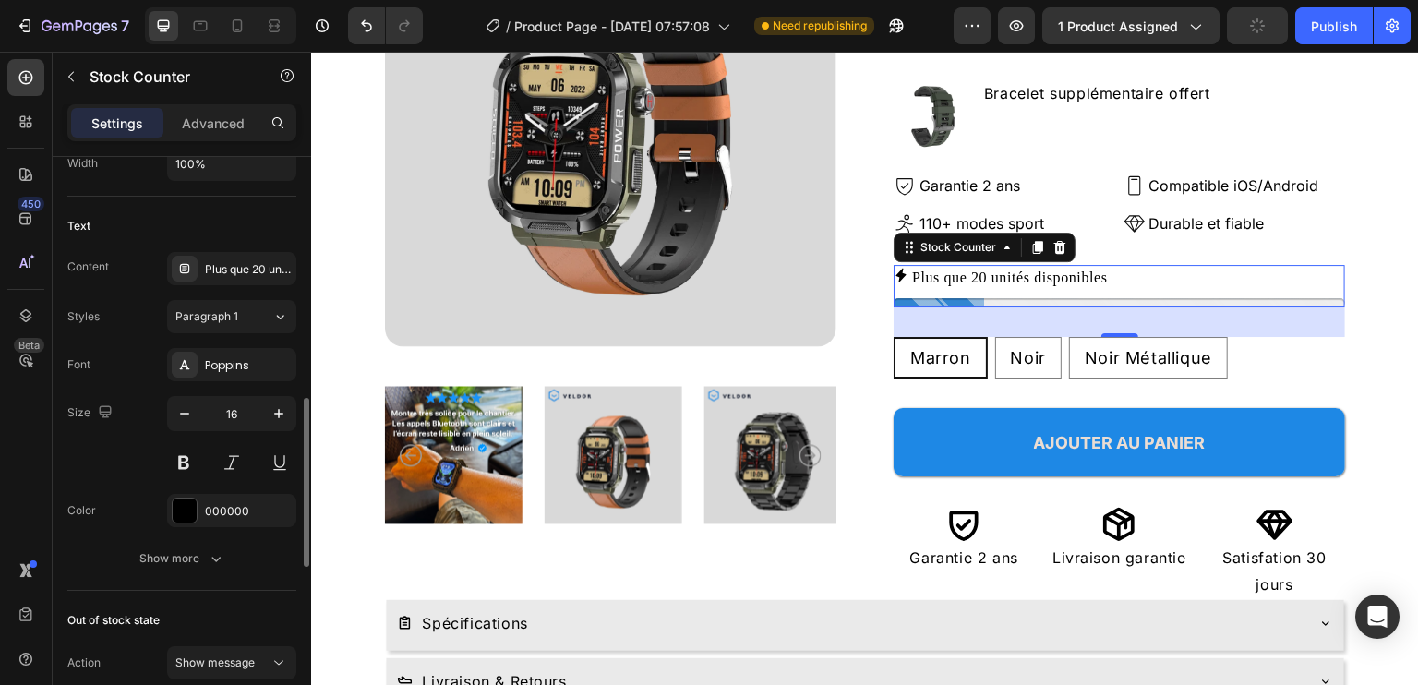
scroll to position [826, 0]
click at [244, 354] on div "Poppins" at bounding box center [248, 362] width 87 height 17
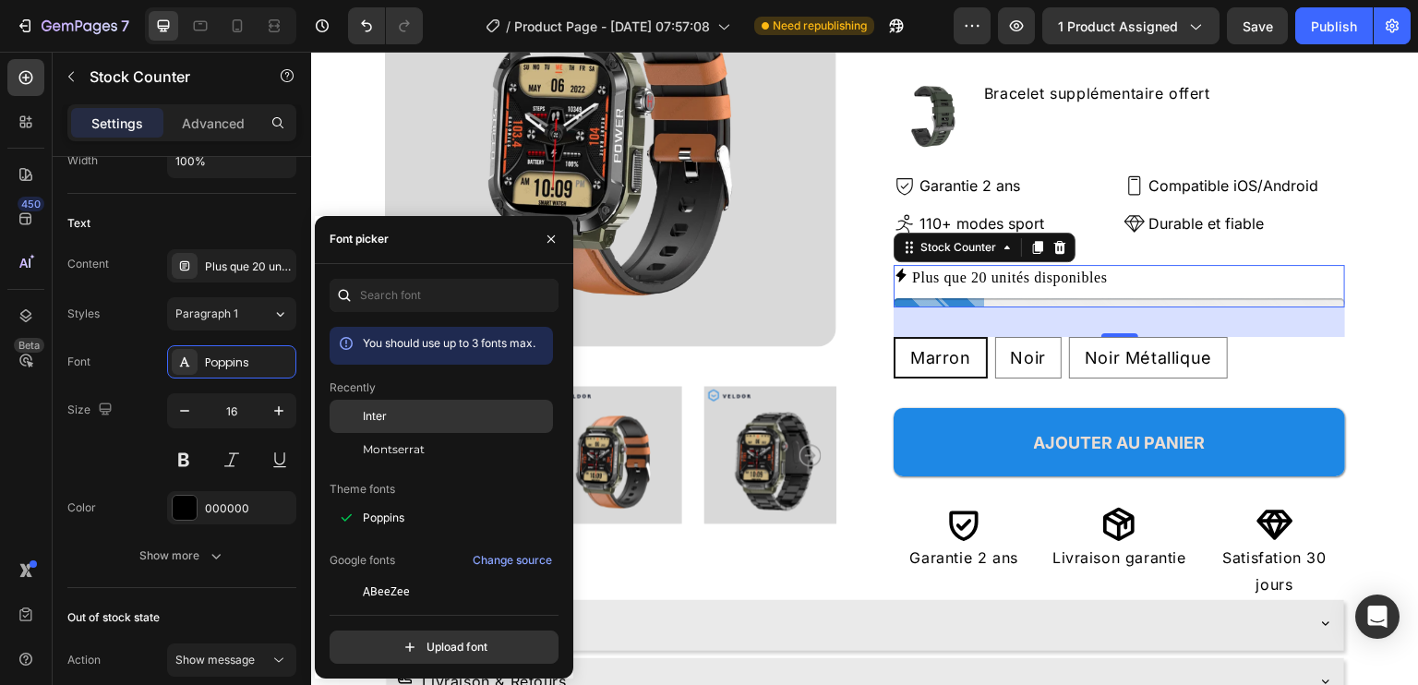
click at [406, 416] on div "Inter" at bounding box center [456, 416] width 186 height 17
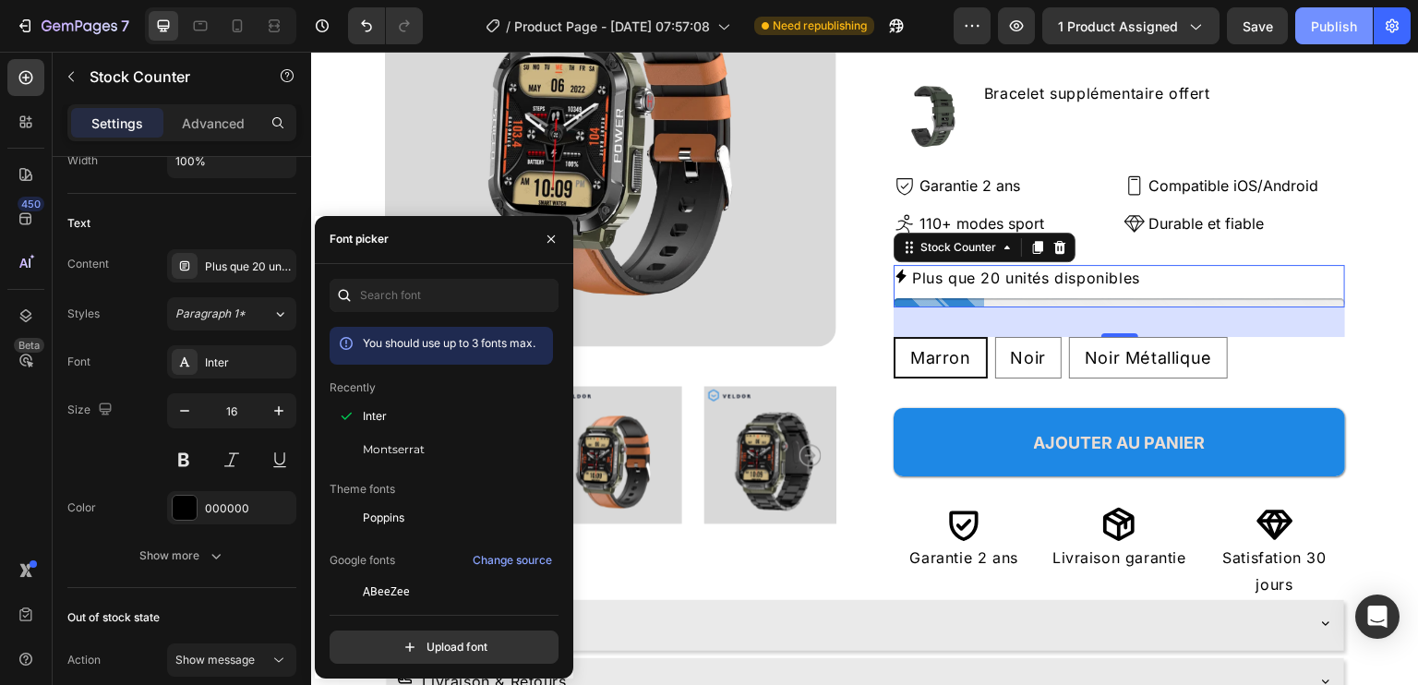
click at [1311, 24] on button "Publish" at bounding box center [1334, 25] width 78 height 37
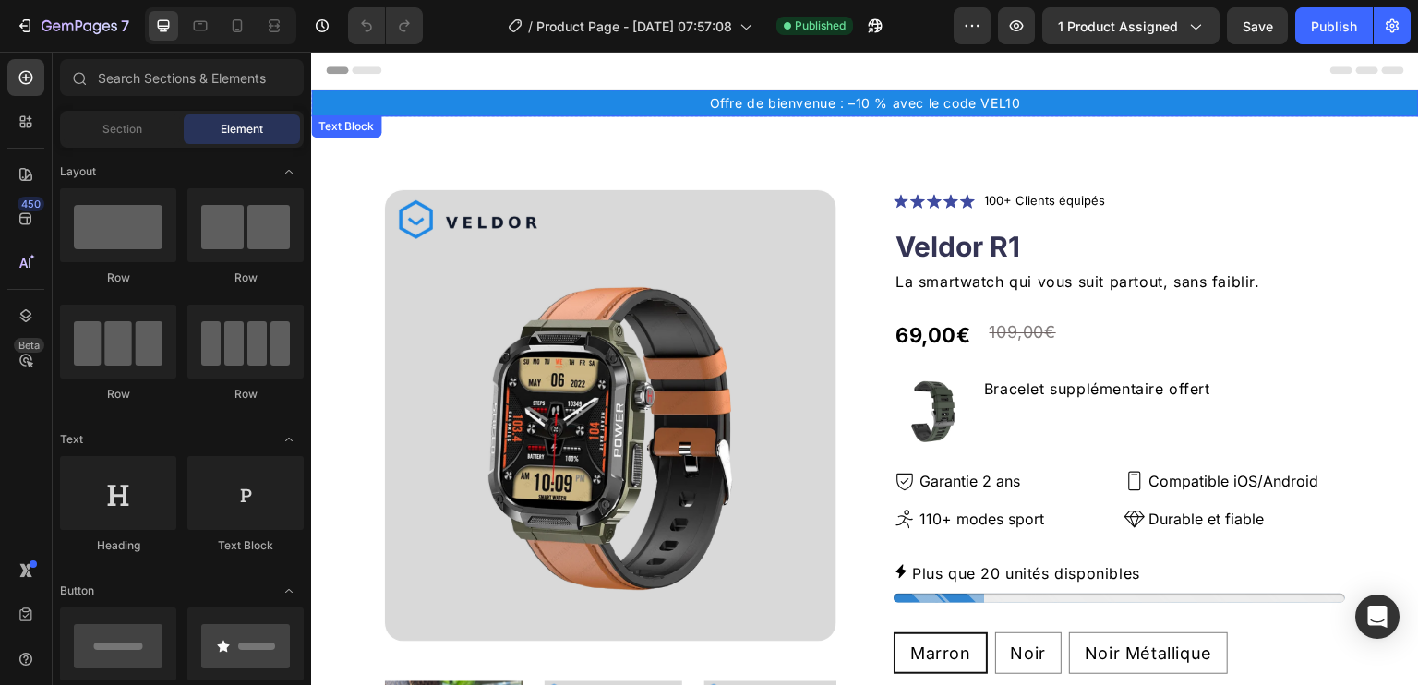
click at [770, 96] on p "Offre de bienvenue : –10 % avec le code VEL10" at bounding box center [865, 102] width 1104 height 23
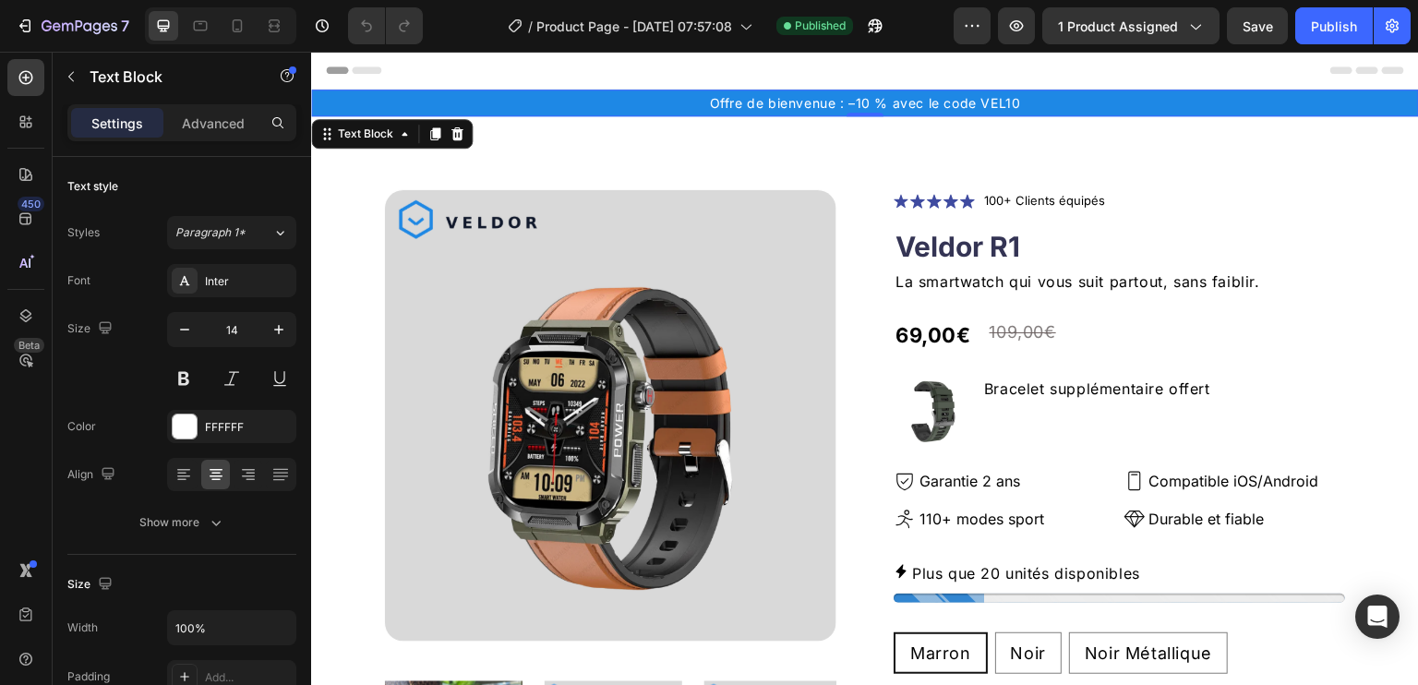
click at [521, 106] on p "Offre de bienvenue : –10 % avec le code VEL10" at bounding box center [865, 102] width 1104 height 23
click at [522, 107] on p "Offre de bienvenue : –10 % avec le code VEL10" at bounding box center [865, 102] width 1104 height 23
click at [613, 114] on div "Offre de bienvenue : –10 % avec le code VEL10" at bounding box center [865, 103] width 1108 height 27
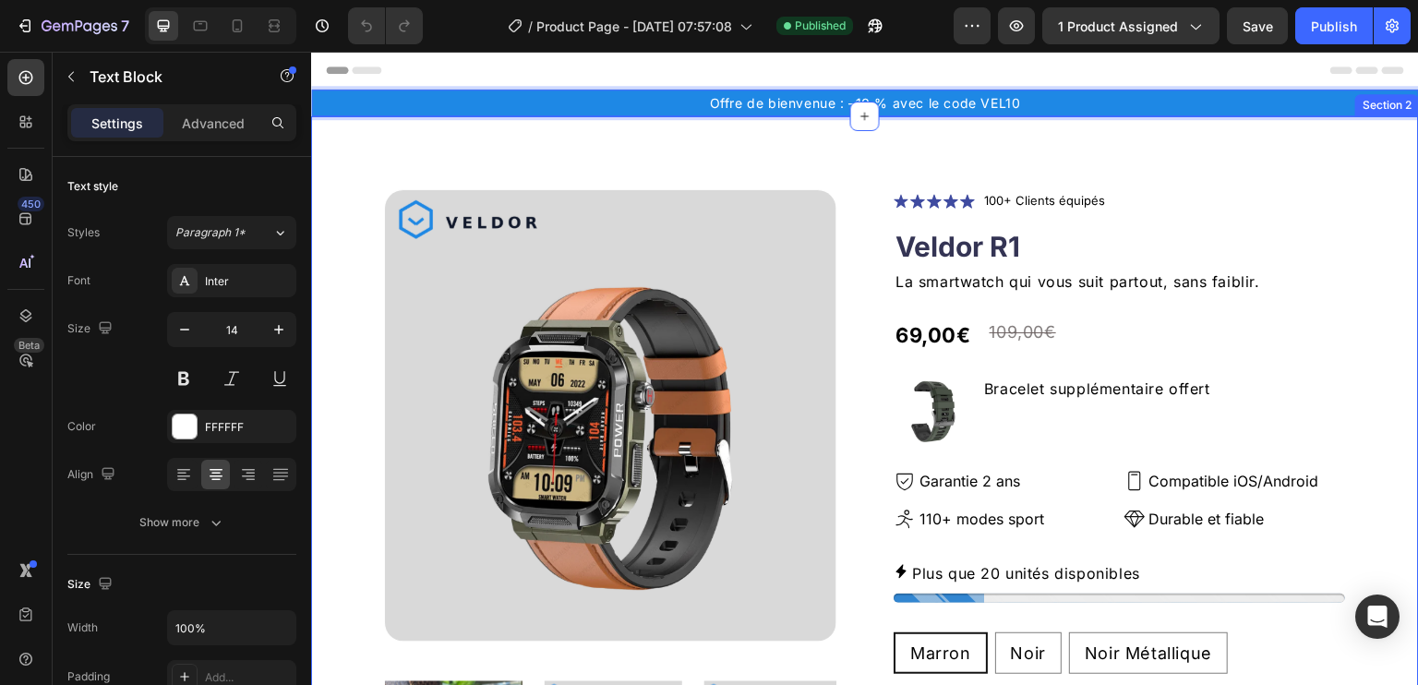
click at [548, 163] on div "Product Images Icon Icon Icon Icon Icon Icon List 100+ Clients équipés Text Blo…" at bounding box center [865, 582] width 1108 height 933
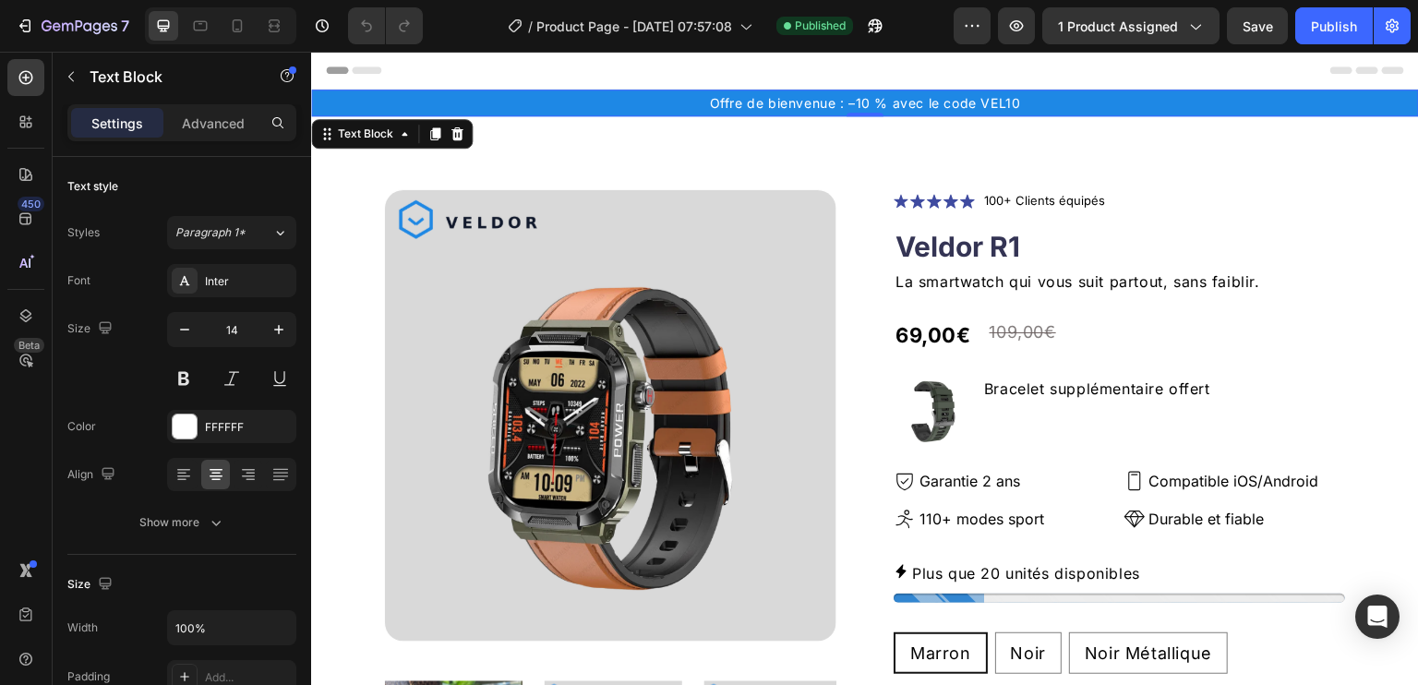
click at [543, 102] on p "Offre de bienvenue : –10 % avec le code VEL10" at bounding box center [865, 102] width 1104 height 23
click at [460, 132] on icon at bounding box center [457, 133] width 12 height 13
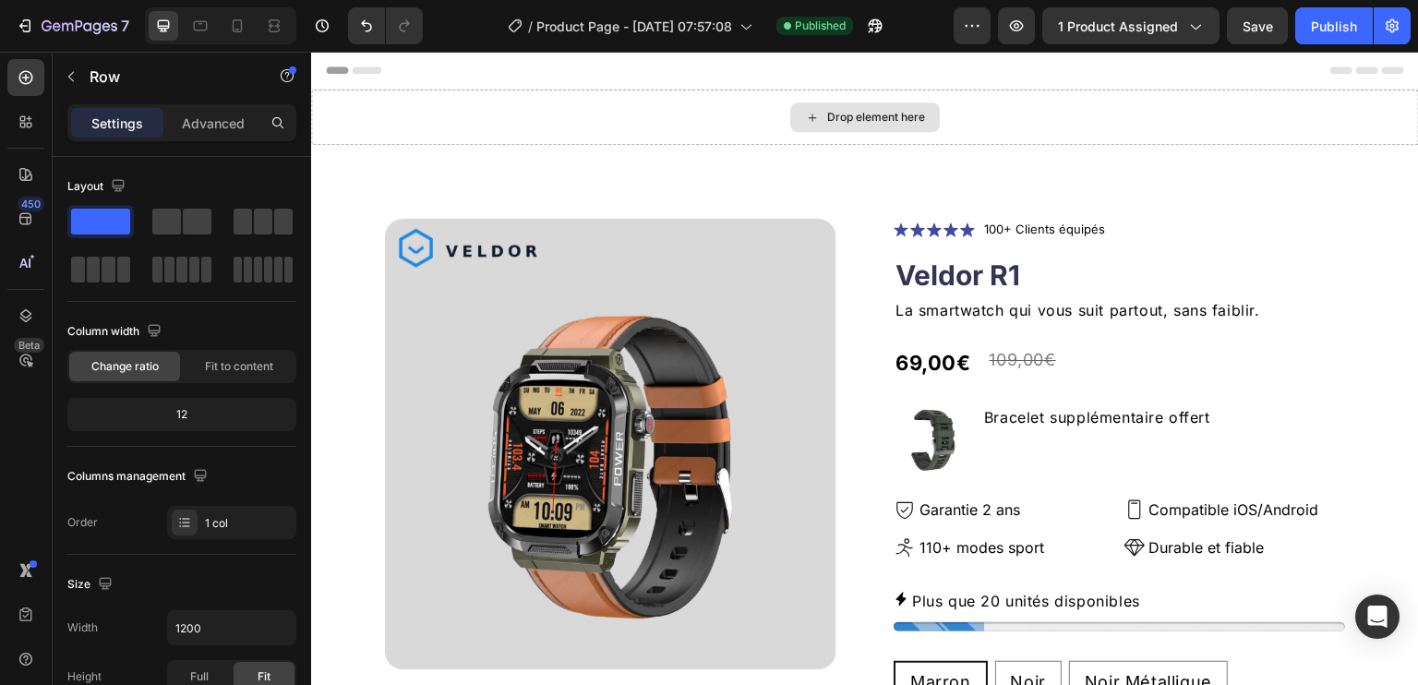
click at [460, 132] on div "Drop element here" at bounding box center [865, 117] width 1108 height 55
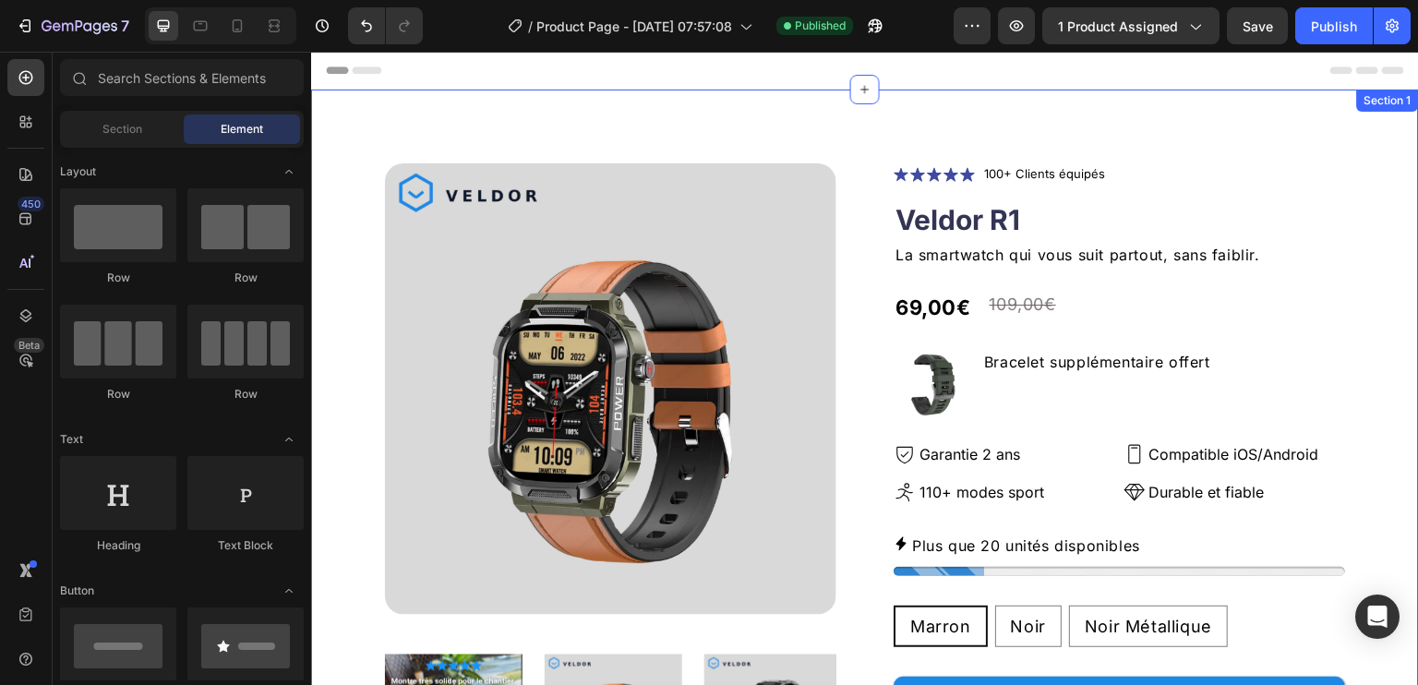
click at [610, 117] on div "Product Images Icon Icon Icon Icon Icon Icon List 100+ Clients équipés Text Blo…" at bounding box center [865, 556] width 1108 height 933
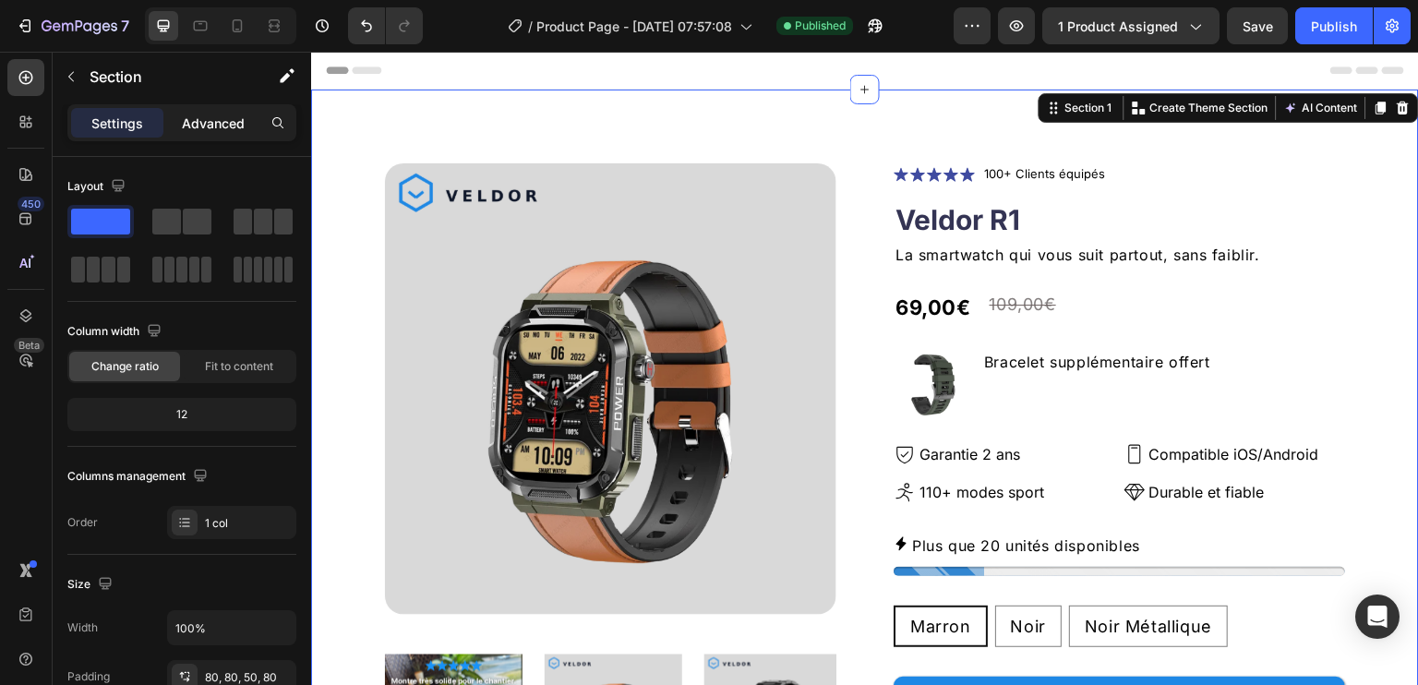
click at [210, 121] on p "Advanced" at bounding box center [213, 123] width 63 height 19
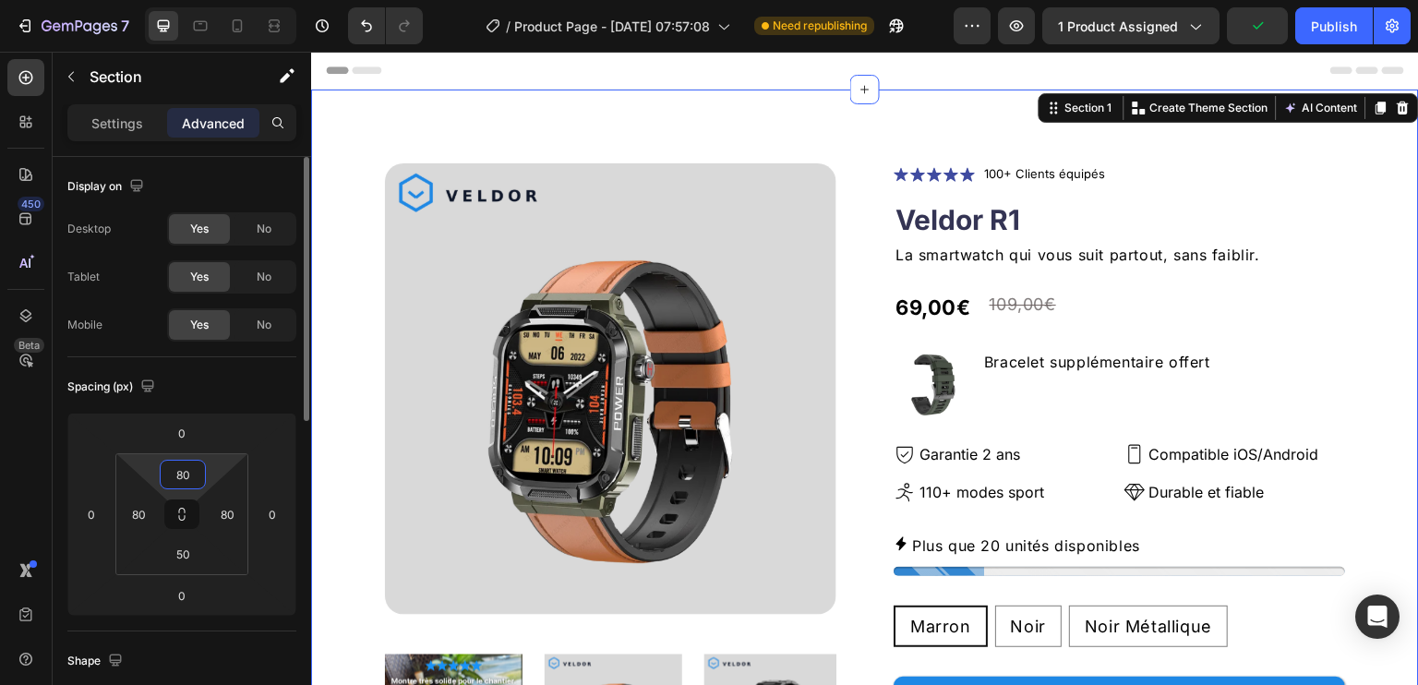
click at [185, 482] on input "80" at bounding box center [182, 475] width 37 height 28
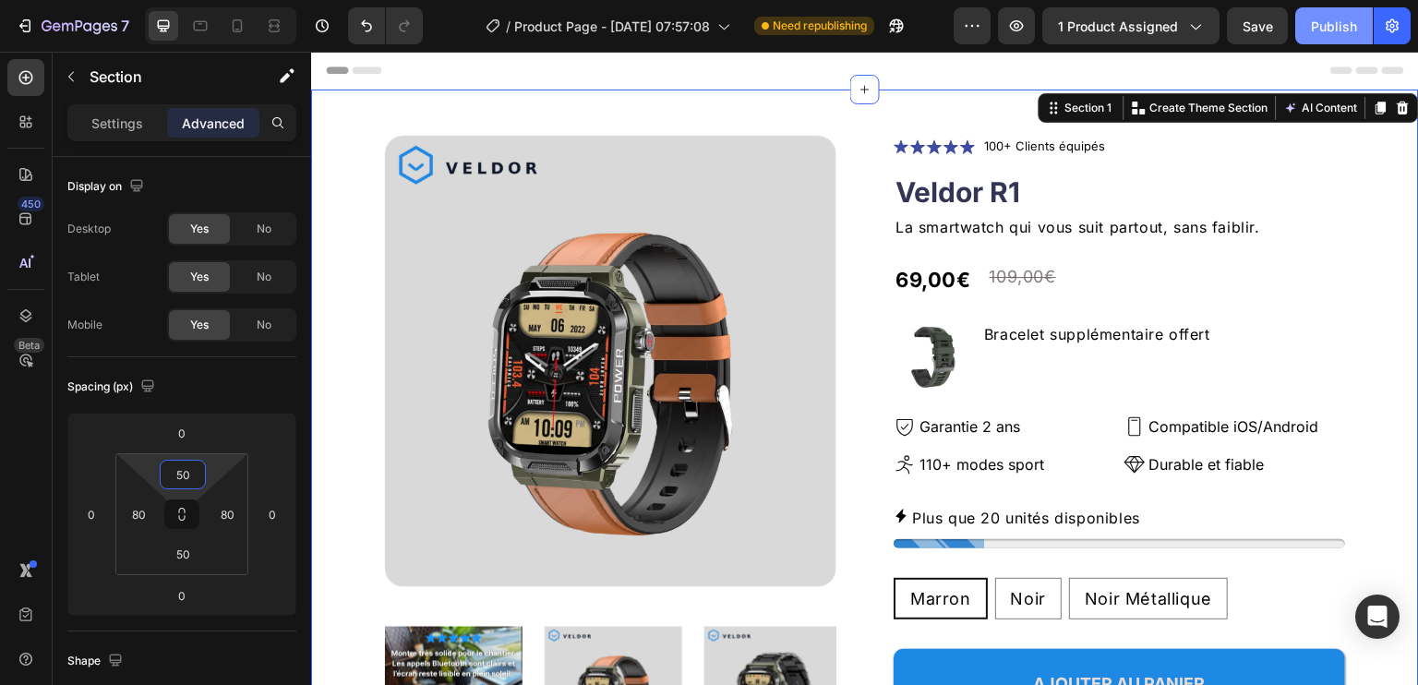
click at [1337, 29] on div "Publish" at bounding box center [1334, 26] width 46 height 19
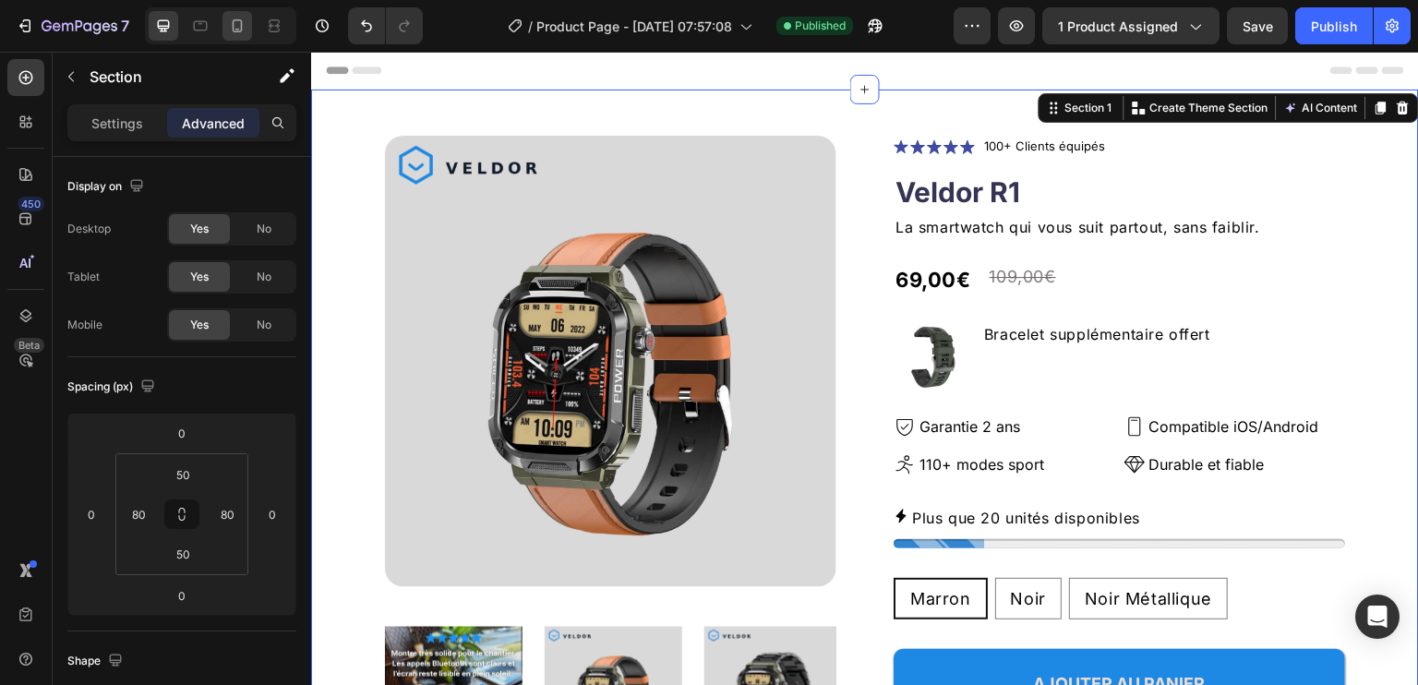
click at [234, 30] on icon at bounding box center [237, 26] width 18 height 18
type input "20"
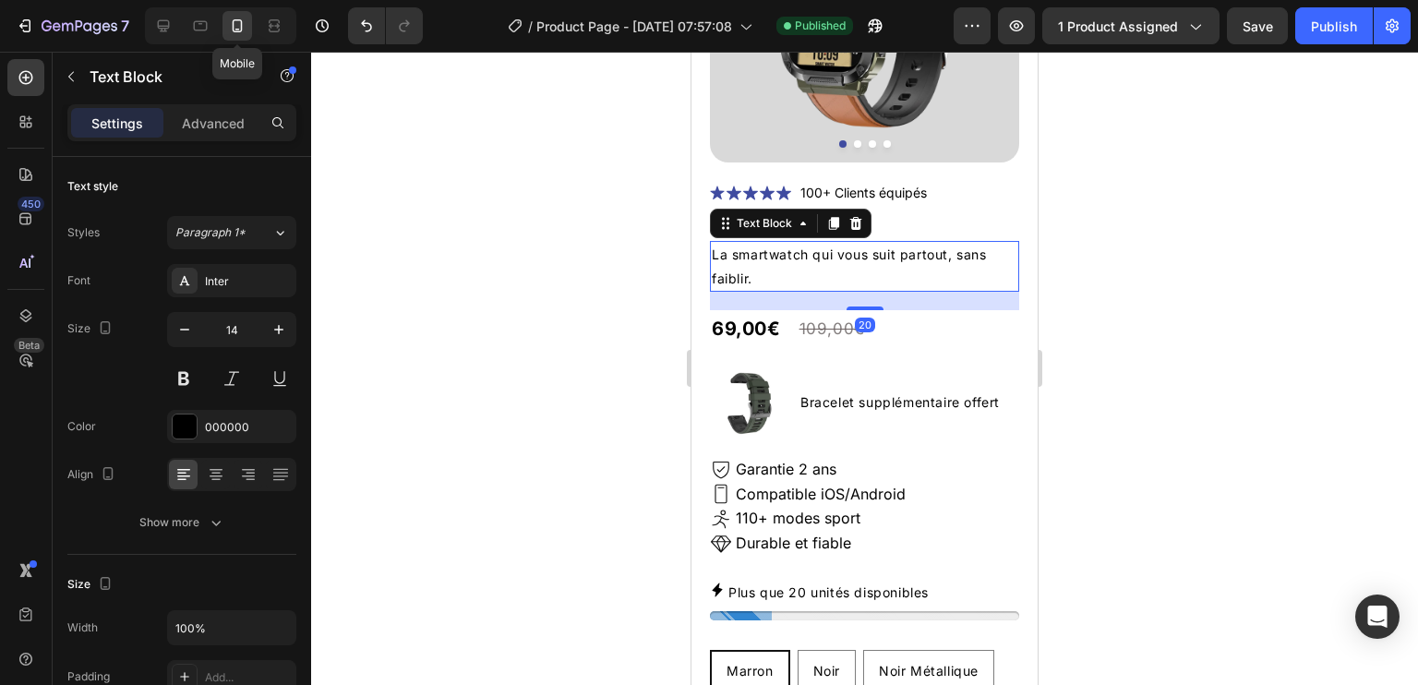
scroll to position [258, 0]
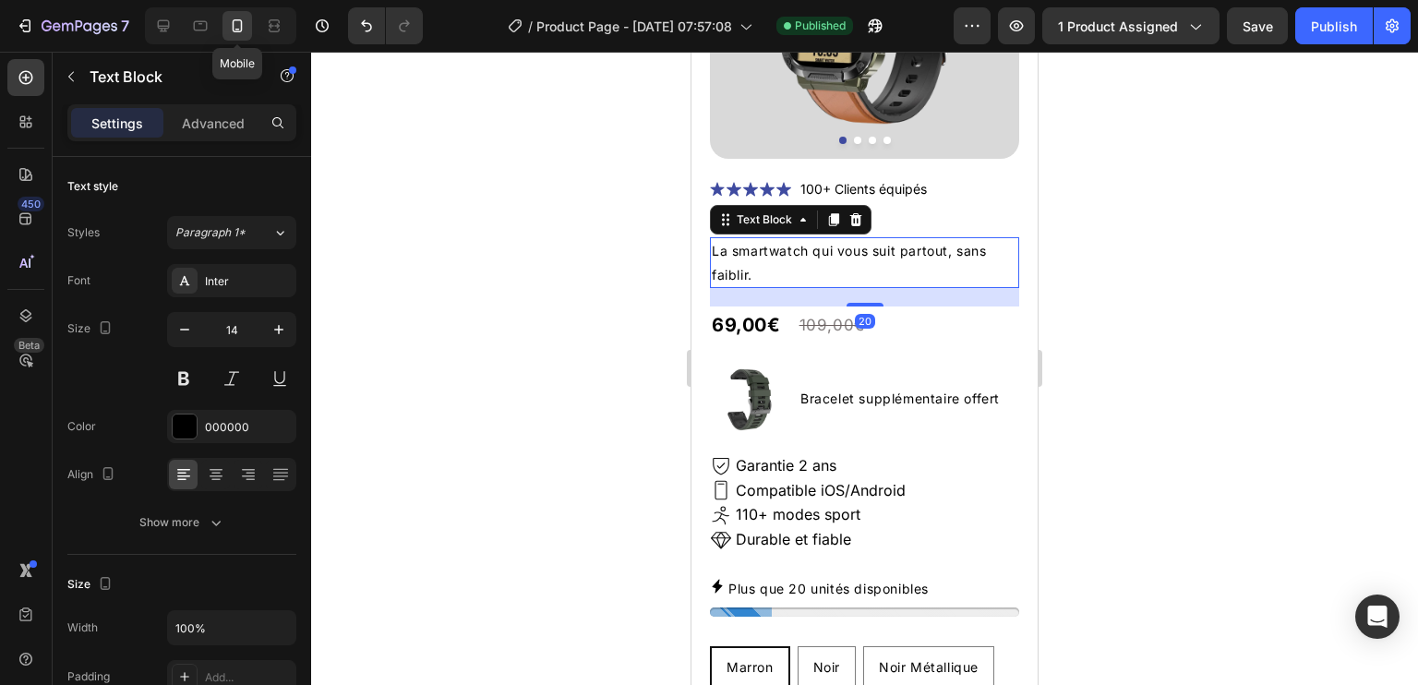
click at [840, 481] on p "Compatible iOS/Android" at bounding box center [821, 490] width 170 height 19
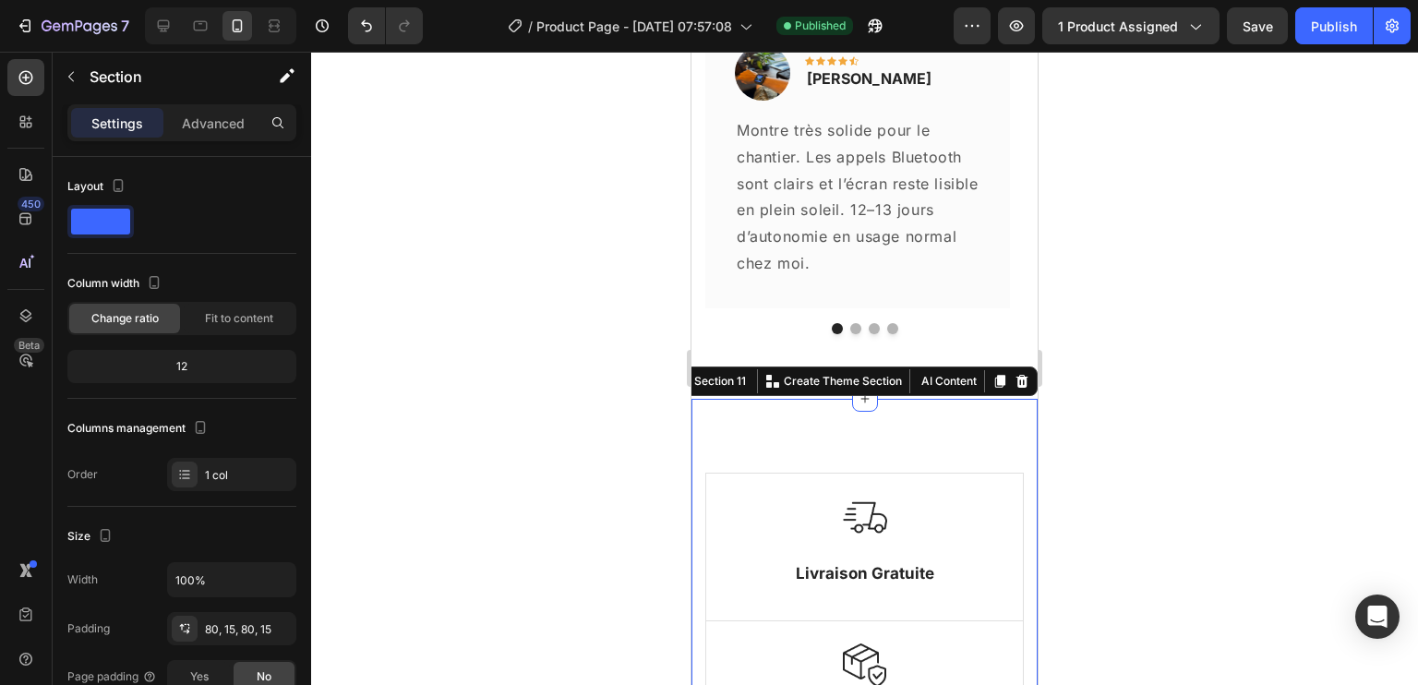
scroll to position [4600, 0]
click at [858, 212] on p "Montre très solide pour le chantier. Les appels Bluetooth sont clairs et l’écra…" at bounding box center [858, 198] width 242 height 160
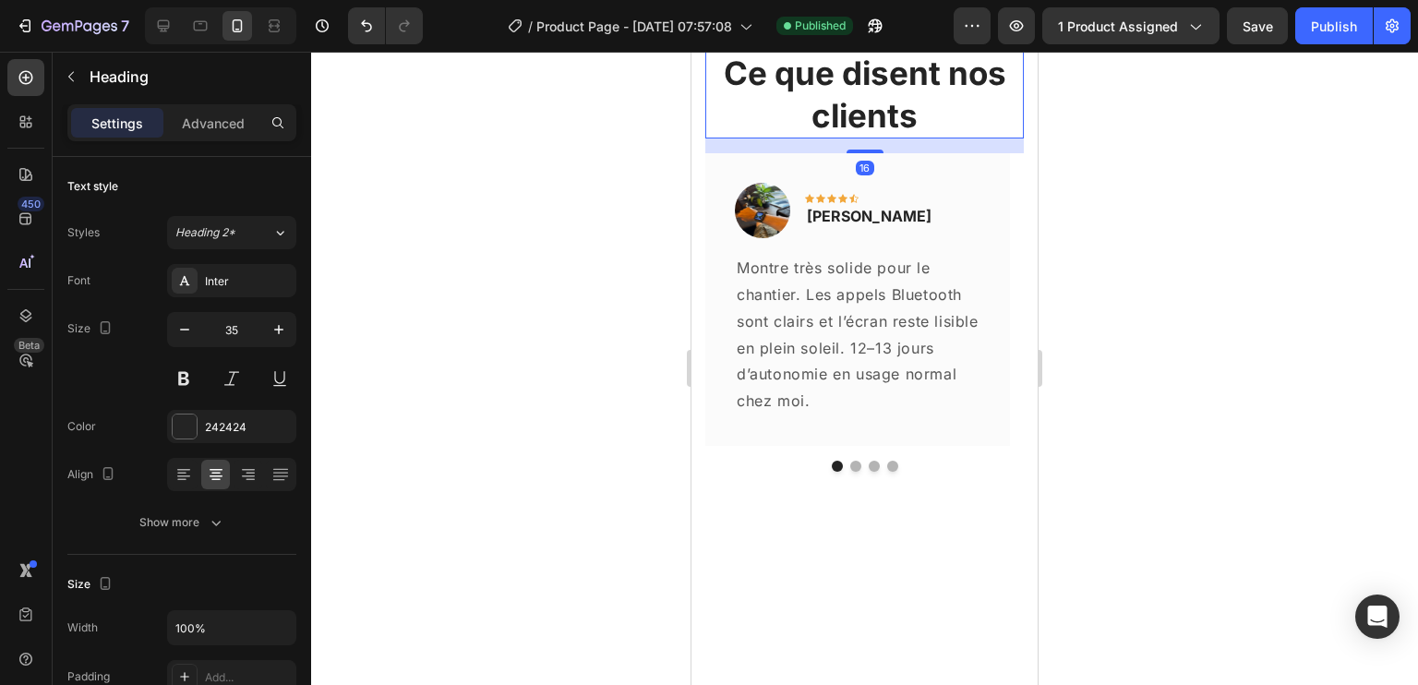
scroll to position [4202, 0]
